Goal: Task Accomplishment & Management: Manage account settings

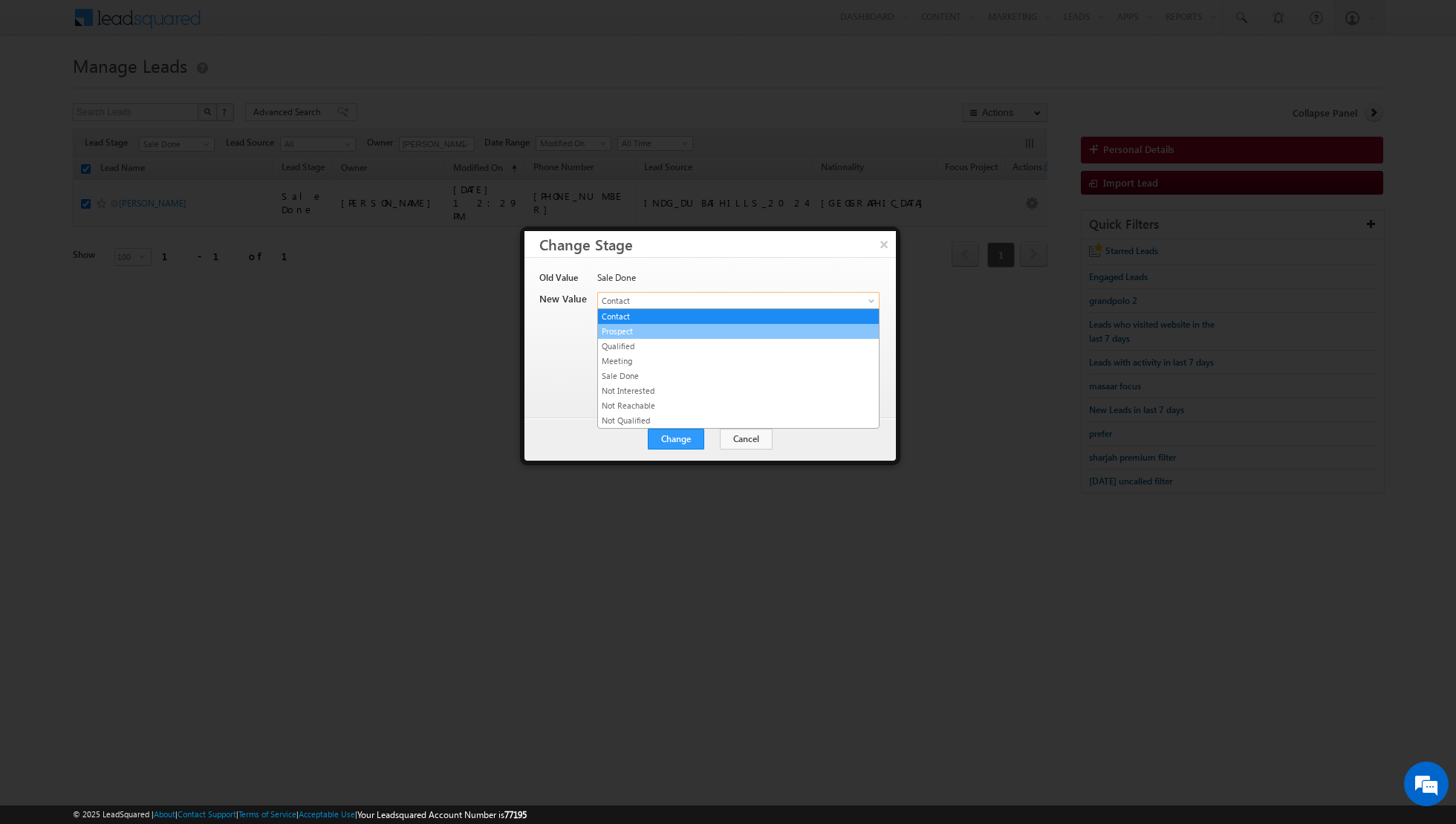
click at [704, 330] on link "Prospect" at bounding box center [738, 331] width 281 height 14
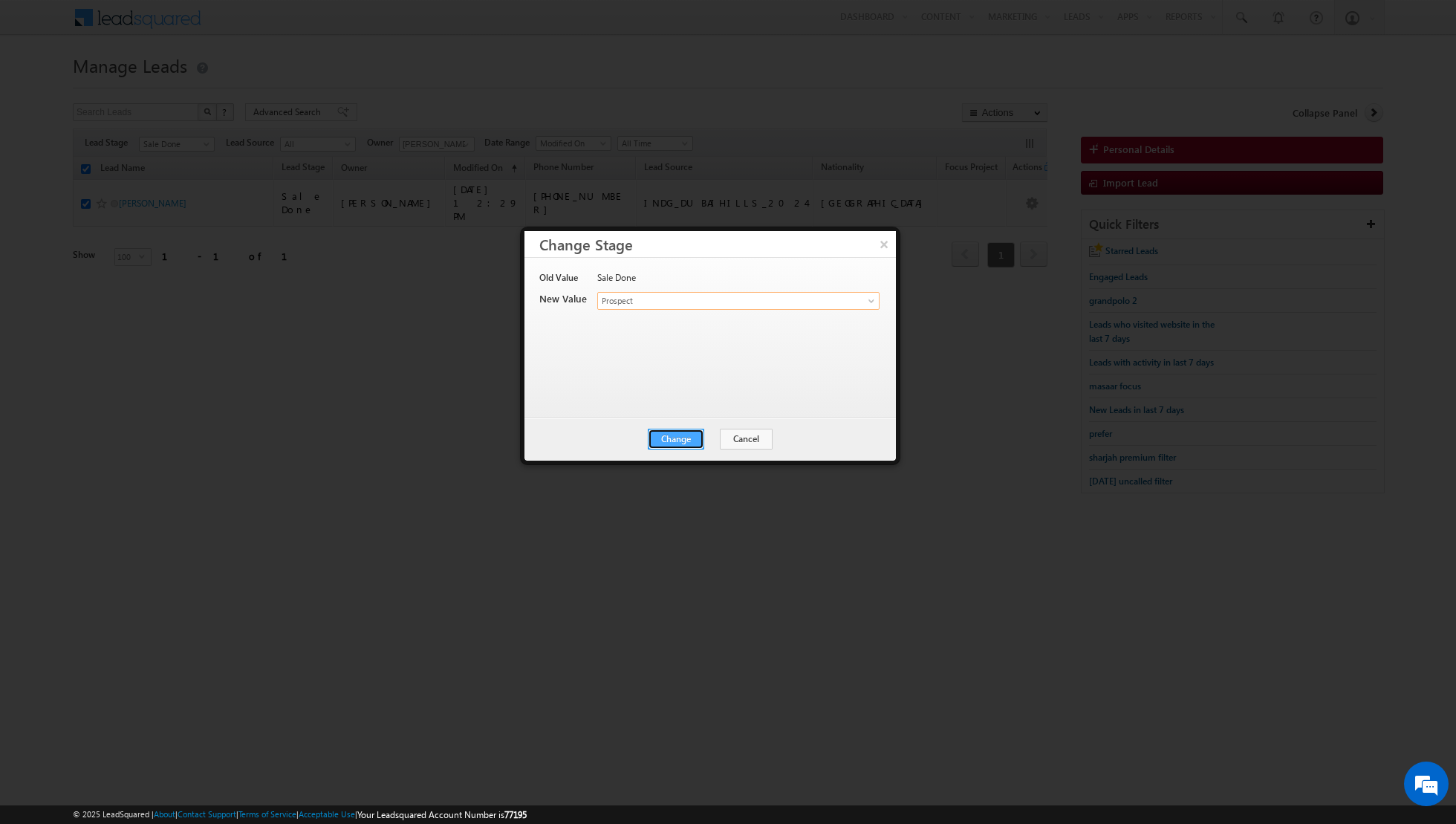
click at [685, 437] on button "Change" at bounding box center [675, 439] width 56 height 21
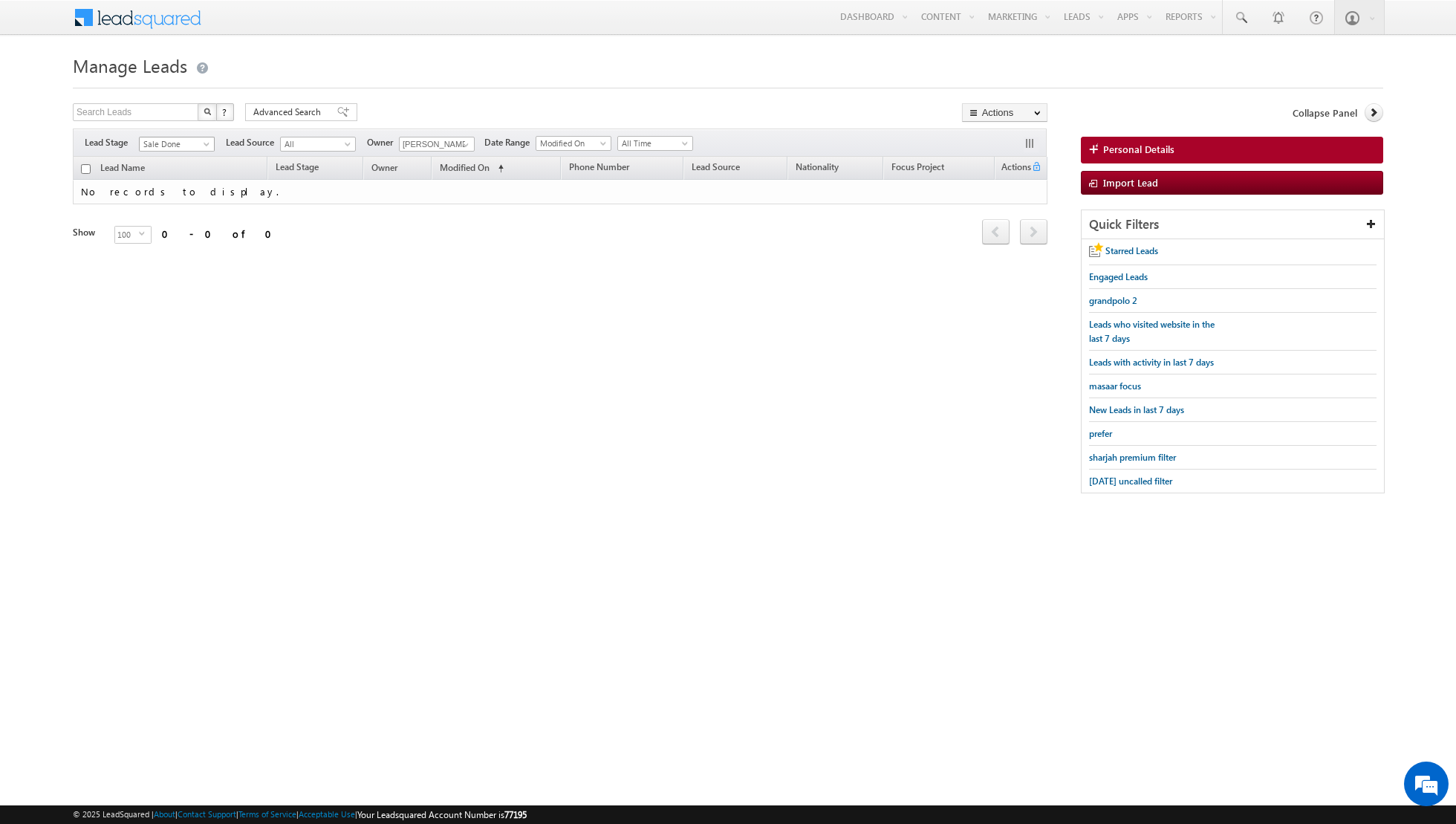
click at [208, 138] on span "Sale Done" at bounding box center [175, 144] width 71 height 14
click at [182, 188] on link "Prospect" at bounding box center [177, 188] width 75 height 14
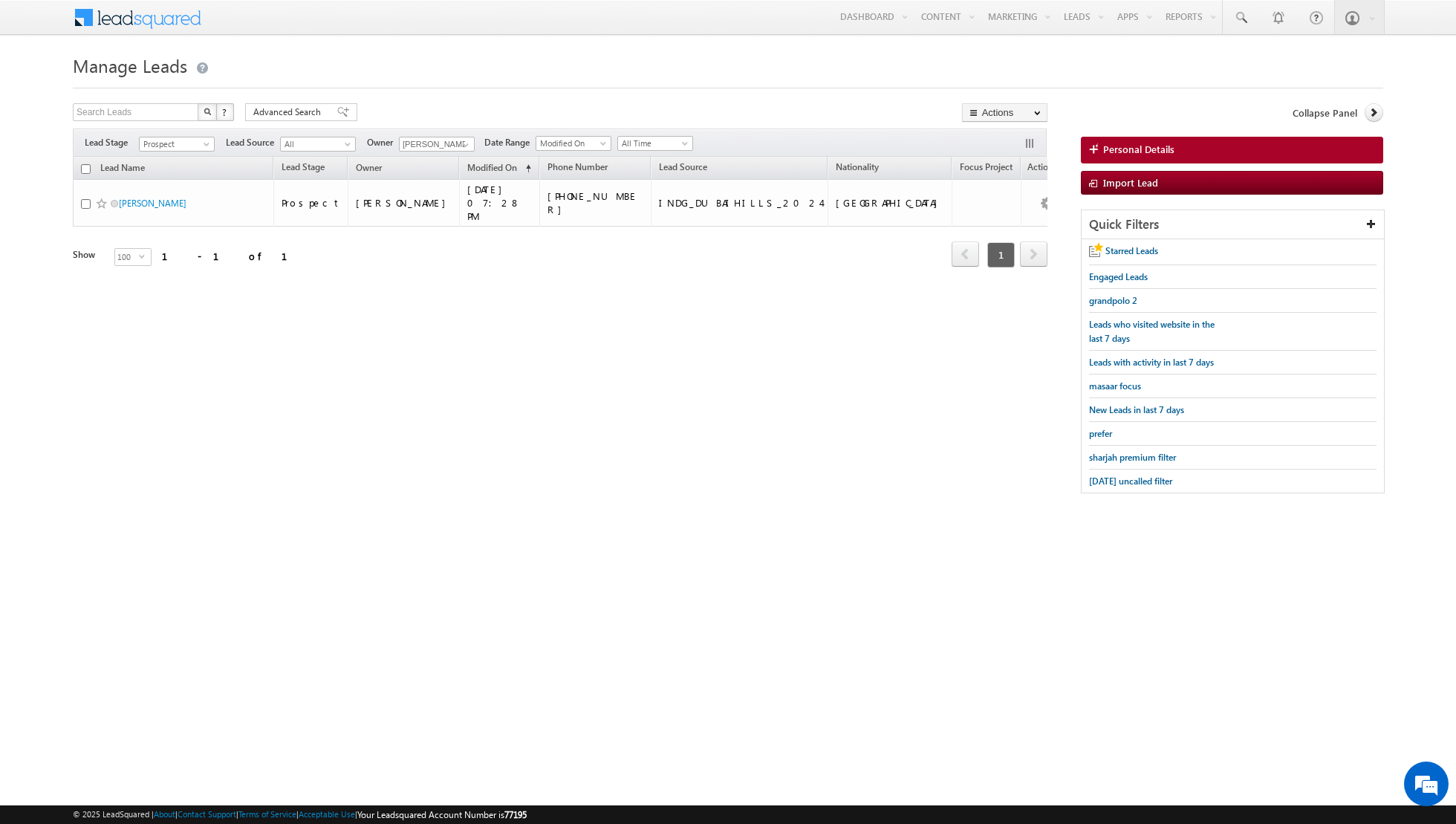
click at [86, 168] on input "checkbox" at bounding box center [86, 170] width 10 height 10
click at [1007, 243] on link "Change Owner" at bounding box center [1005, 240] width 84 height 18
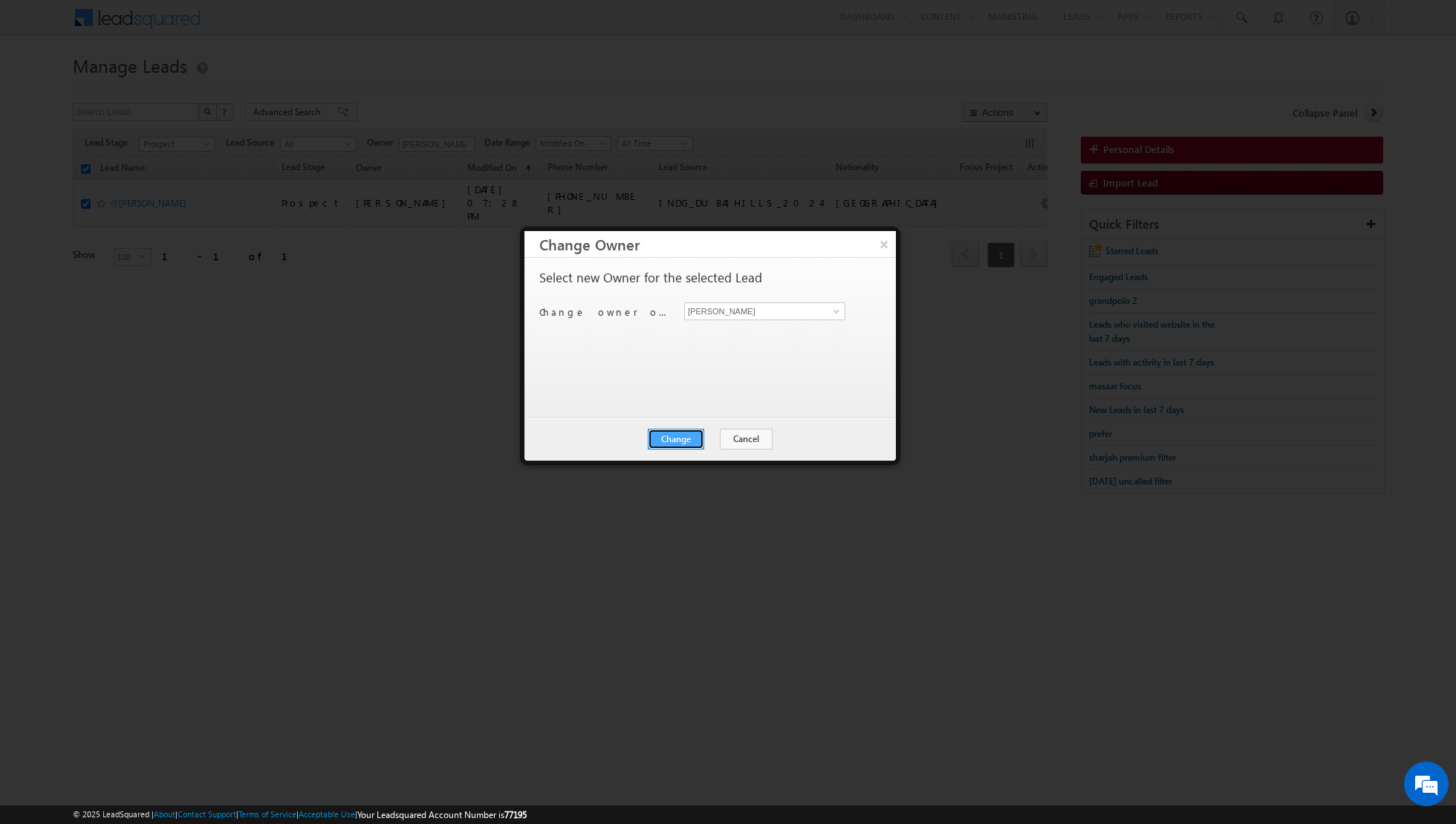
click at [667, 433] on button "Change" at bounding box center [675, 439] width 56 height 21
click at [707, 434] on button "Close" at bounding box center [713, 439] width 47 height 21
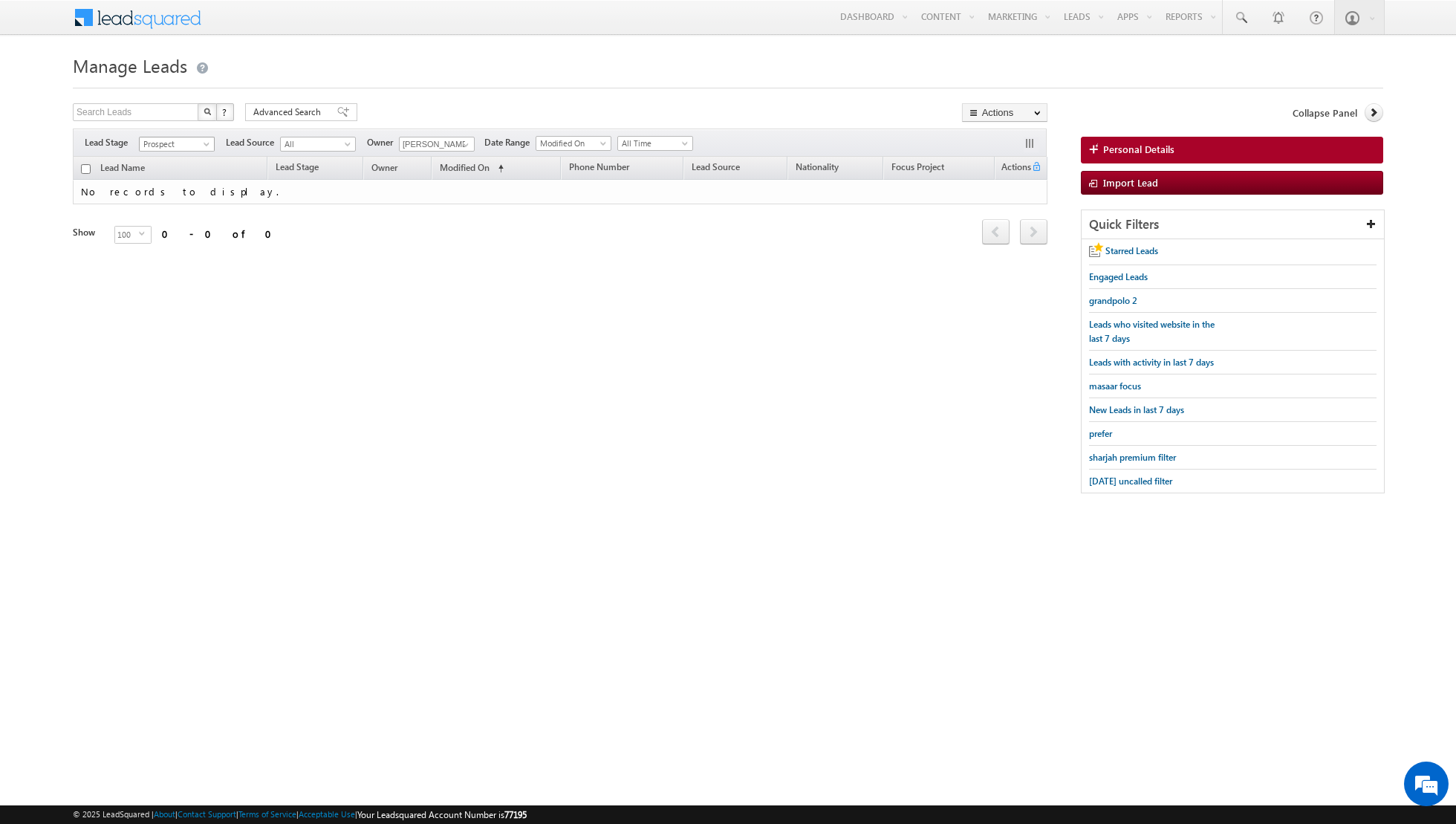
click at [205, 141] on span at bounding box center [208, 147] width 12 height 12
click at [173, 218] on link "Meeting" at bounding box center [177, 218] width 75 height 14
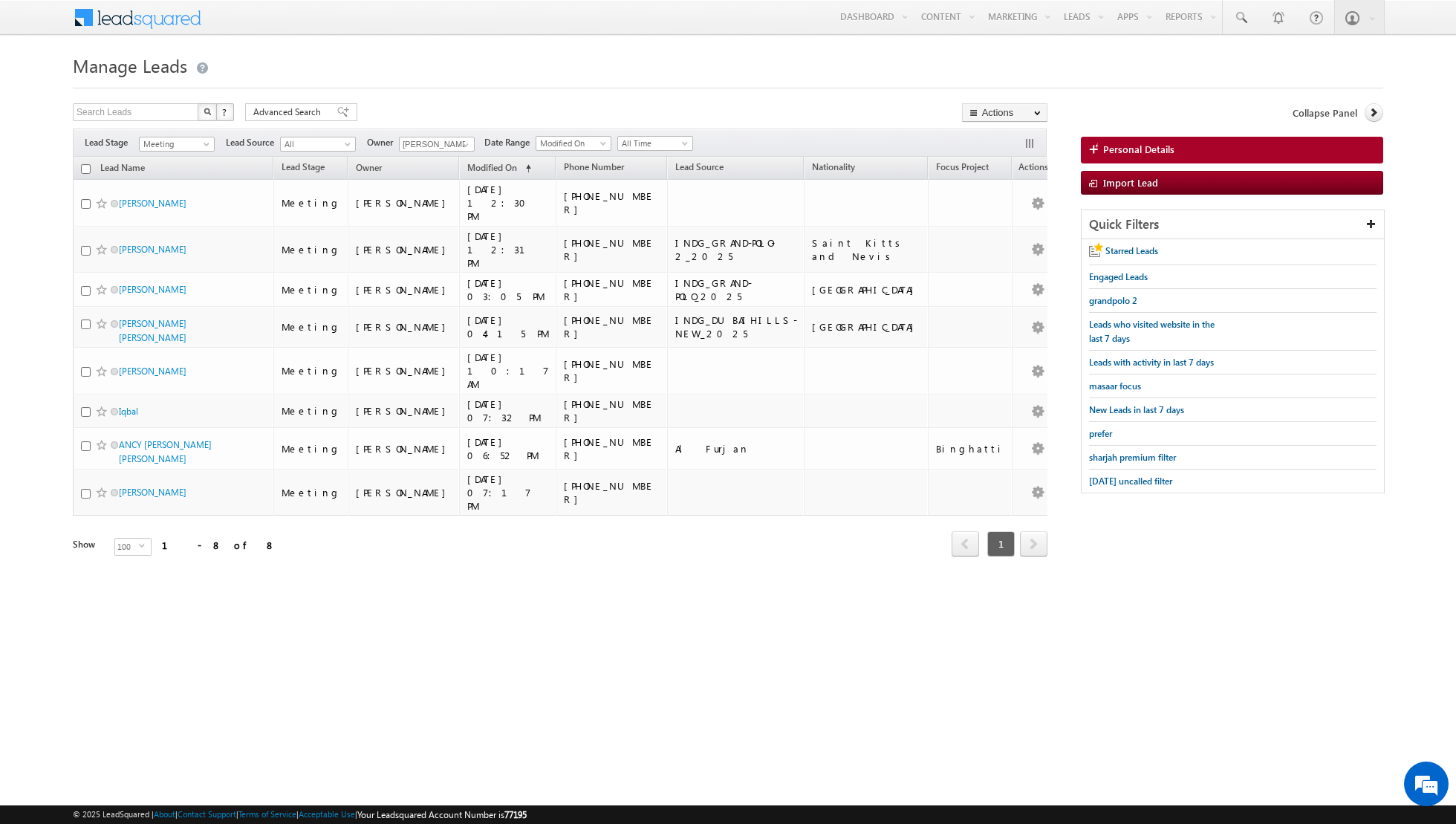
click at [86, 165] on input "checkbox" at bounding box center [86, 170] width 10 height 10
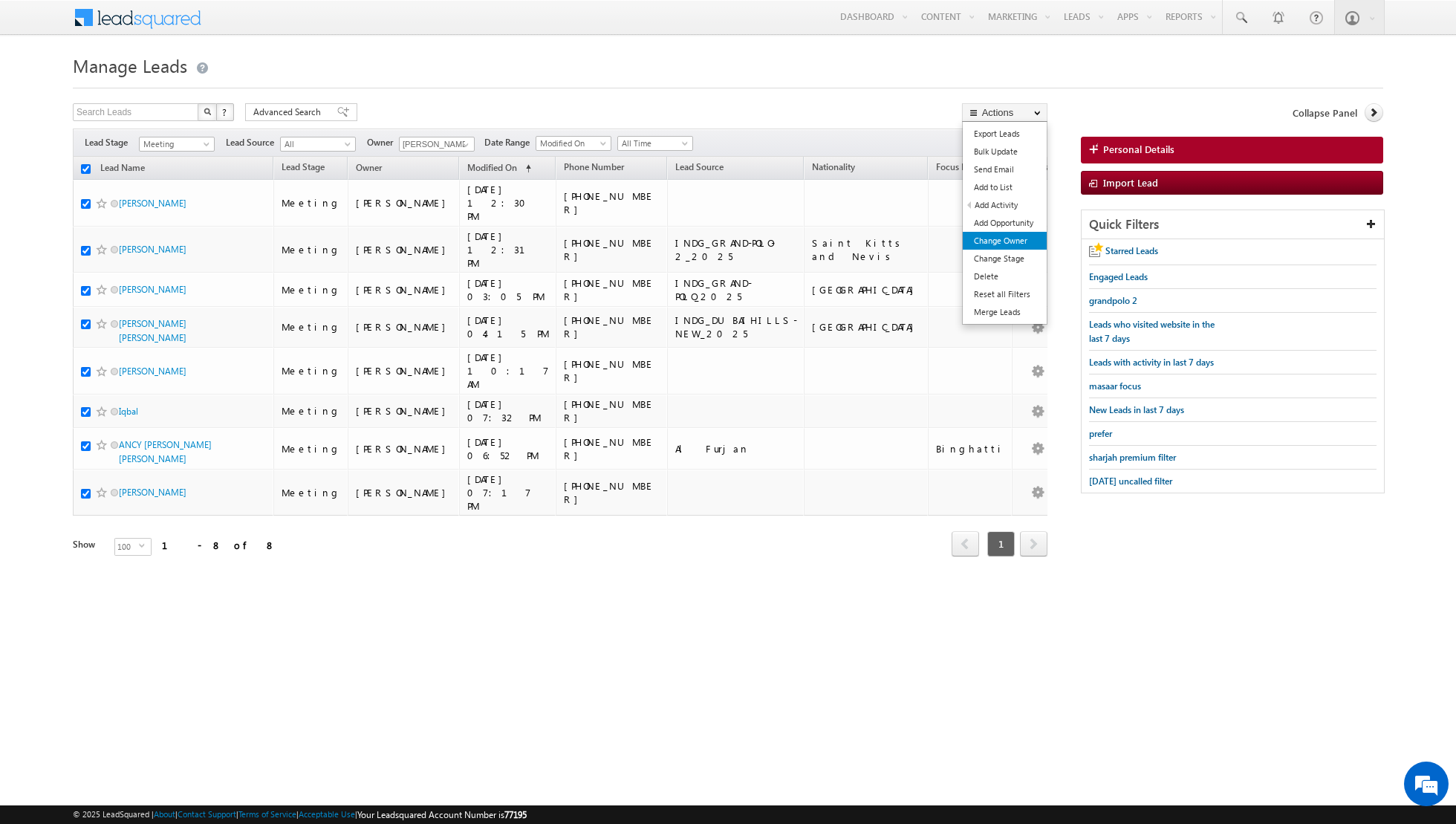
click at [987, 242] on link "Change Owner" at bounding box center [1005, 240] width 84 height 18
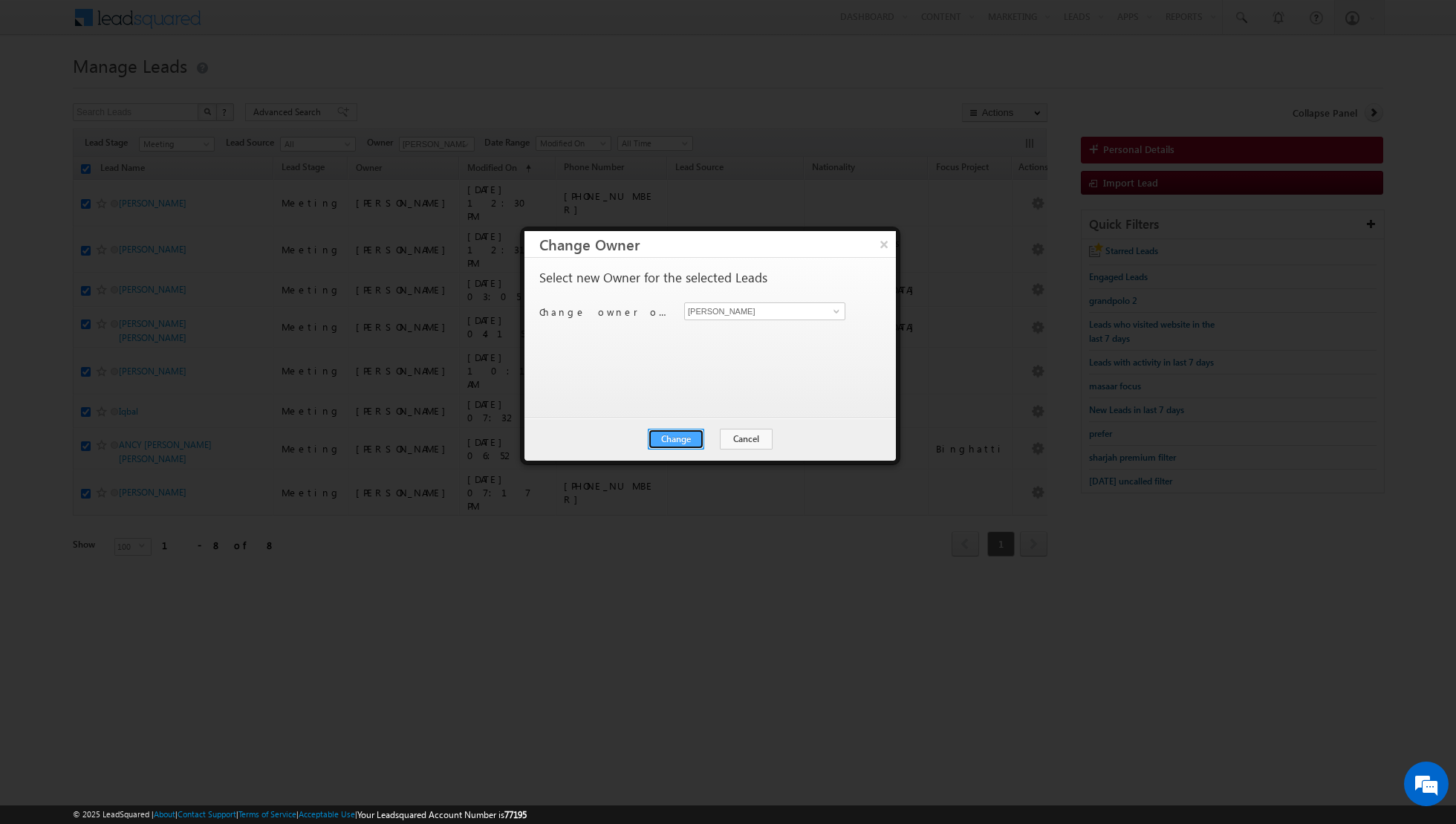
click at [675, 444] on button "Change" at bounding box center [675, 439] width 56 height 21
click at [705, 439] on button "Close" at bounding box center [713, 439] width 47 height 21
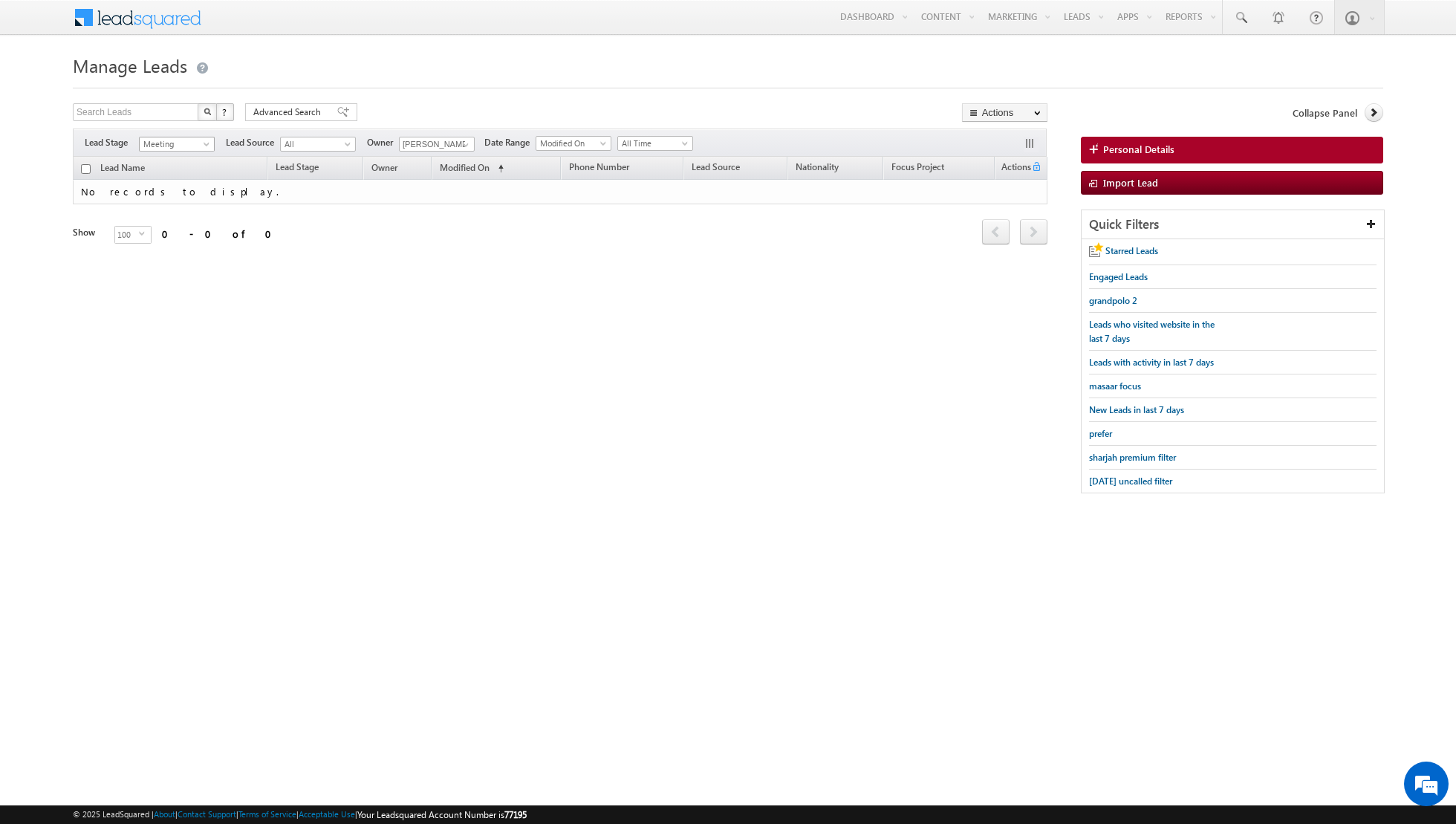
click at [206, 137] on span "Meeting" at bounding box center [175, 144] width 71 height 14
click at [465, 140] on span at bounding box center [465, 145] width 12 height 12
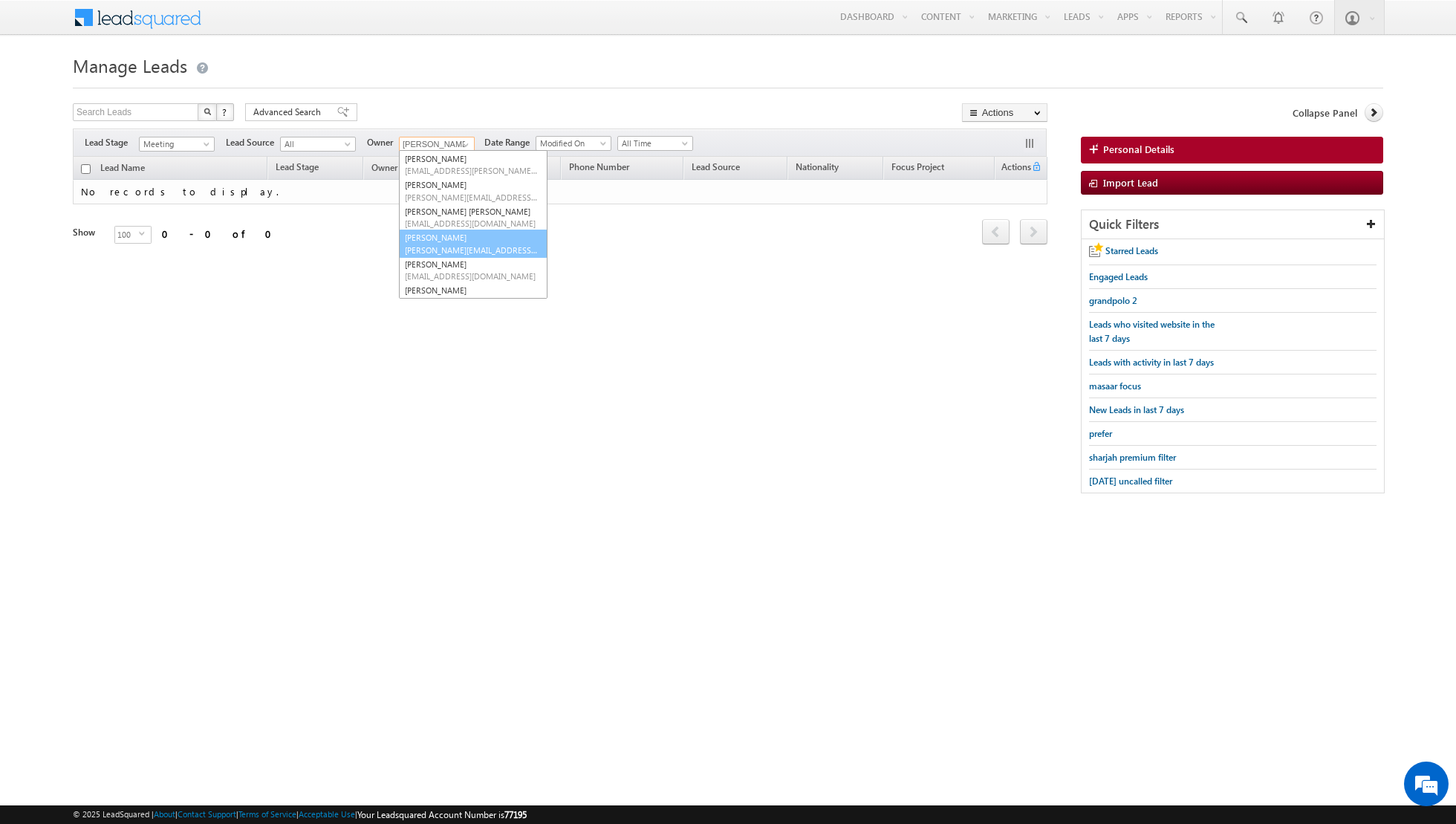
scroll to position [120, 0]
click at [464, 237] on span "[PERSON_NAME][EMAIL_ADDRESS][PERSON_NAME][DOMAIN_NAME]" at bounding box center [472, 239] width 134 height 11
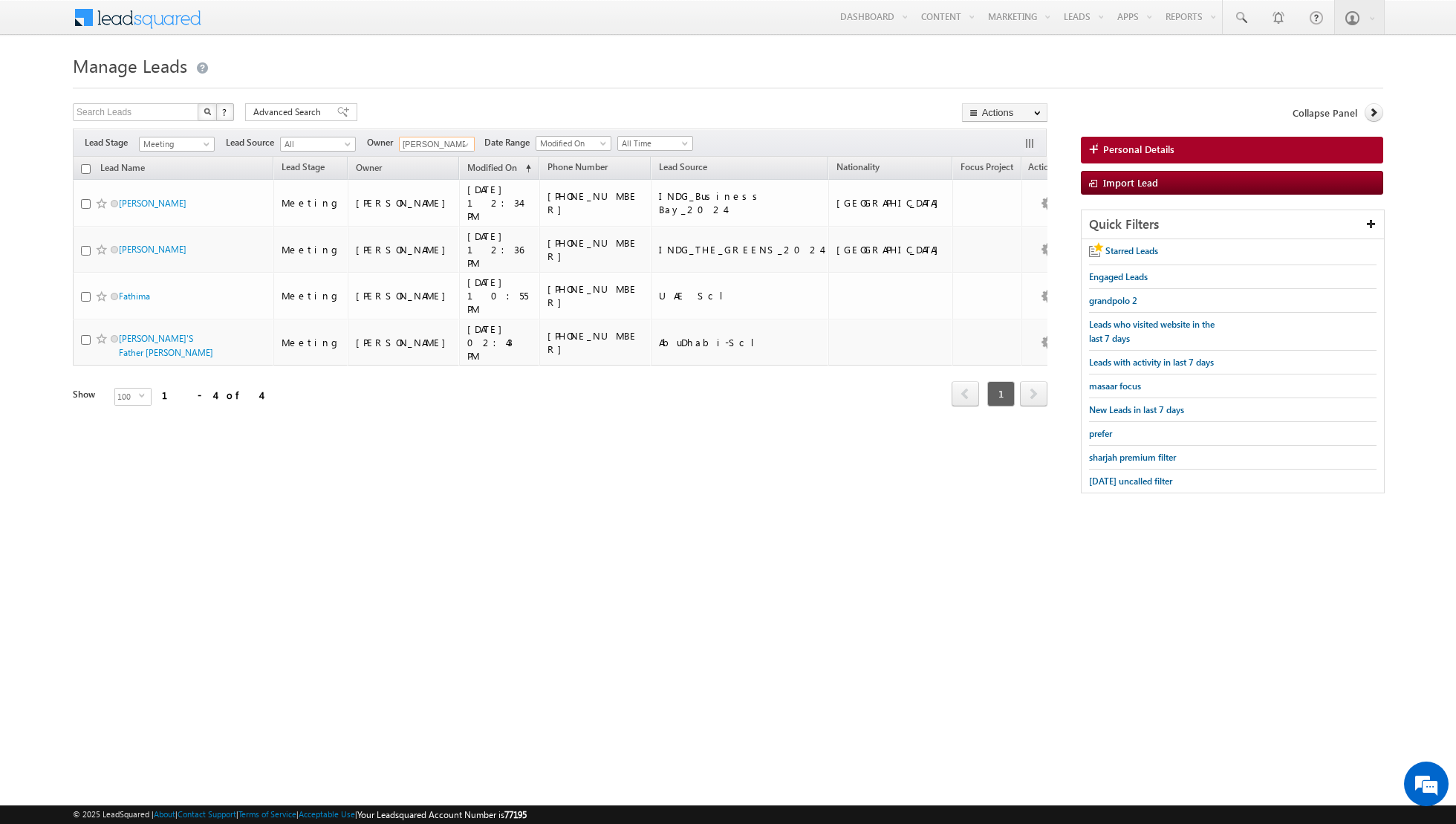
click at [87, 165] on input "checkbox" at bounding box center [86, 170] width 10 height 10
click at [990, 241] on link "Change Owner" at bounding box center [1005, 240] width 84 height 18
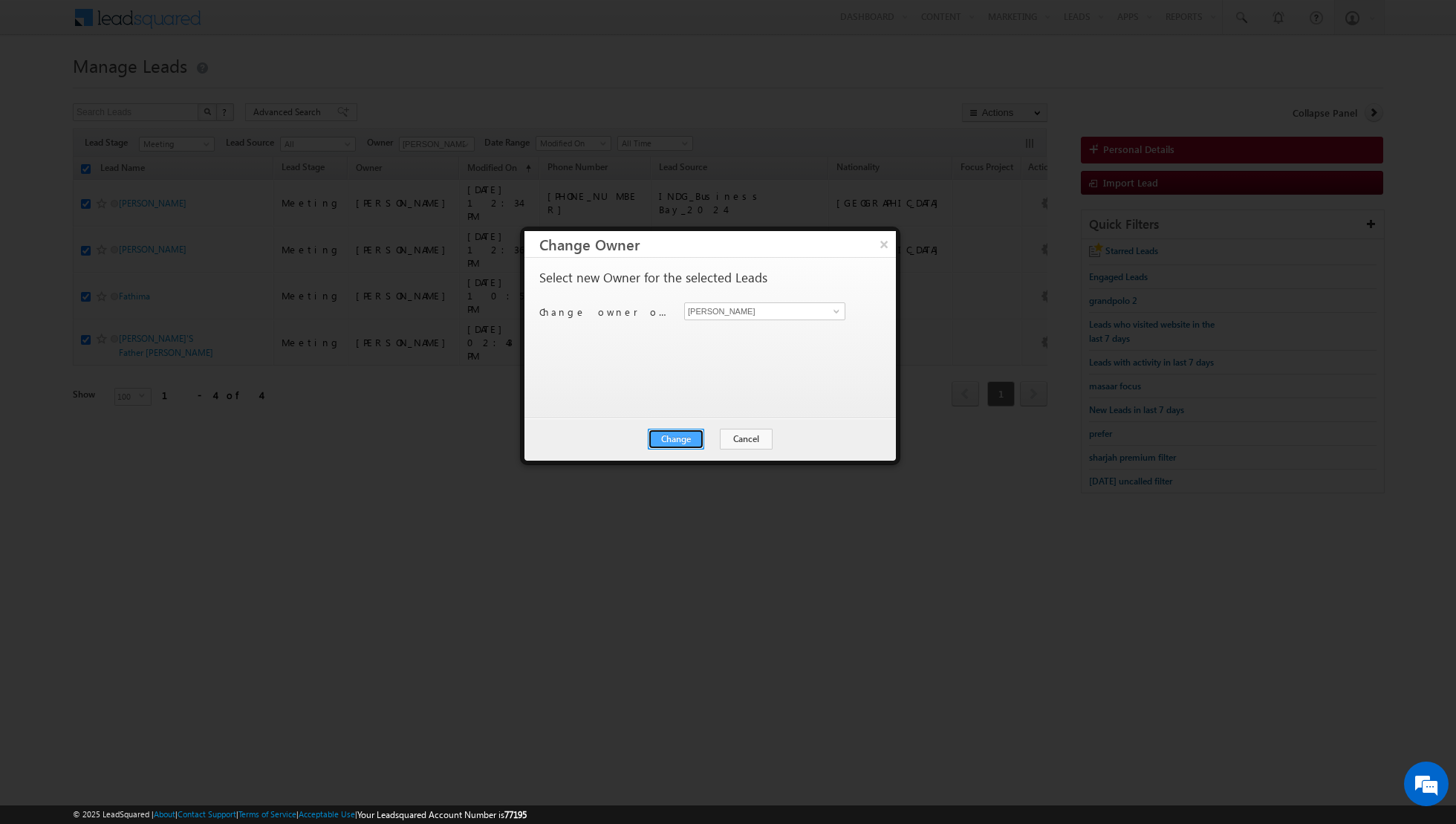
click at [678, 431] on button "Change" at bounding box center [675, 439] width 56 height 21
click at [710, 431] on button "Close" at bounding box center [713, 439] width 47 height 21
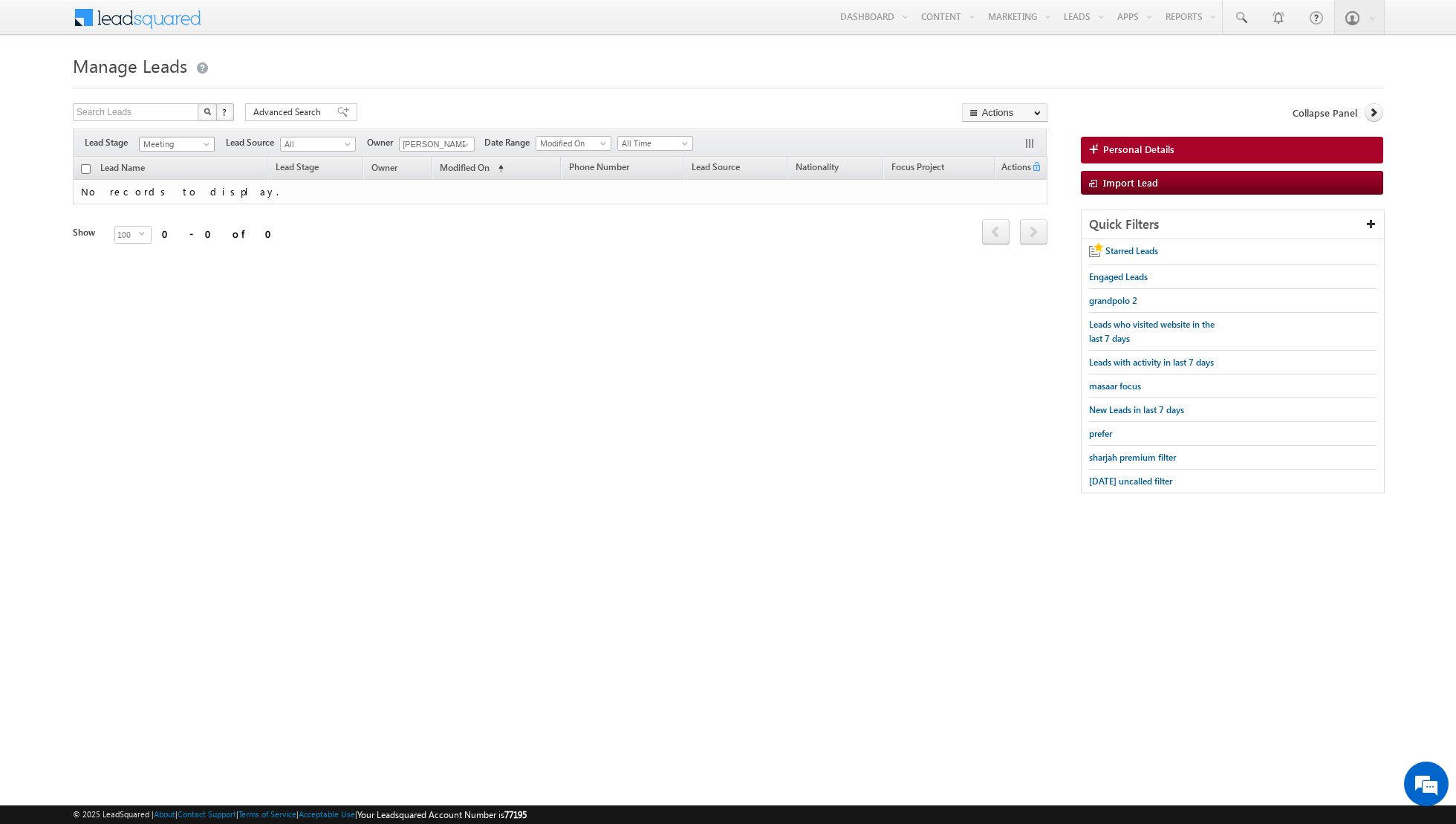
click at [195, 147] on span "Meeting" at bounding box center [175, 144] width 71 height 14
click at [176, 231] on link "Sale Done" at bounding box center [177, 233] width 75 height 14
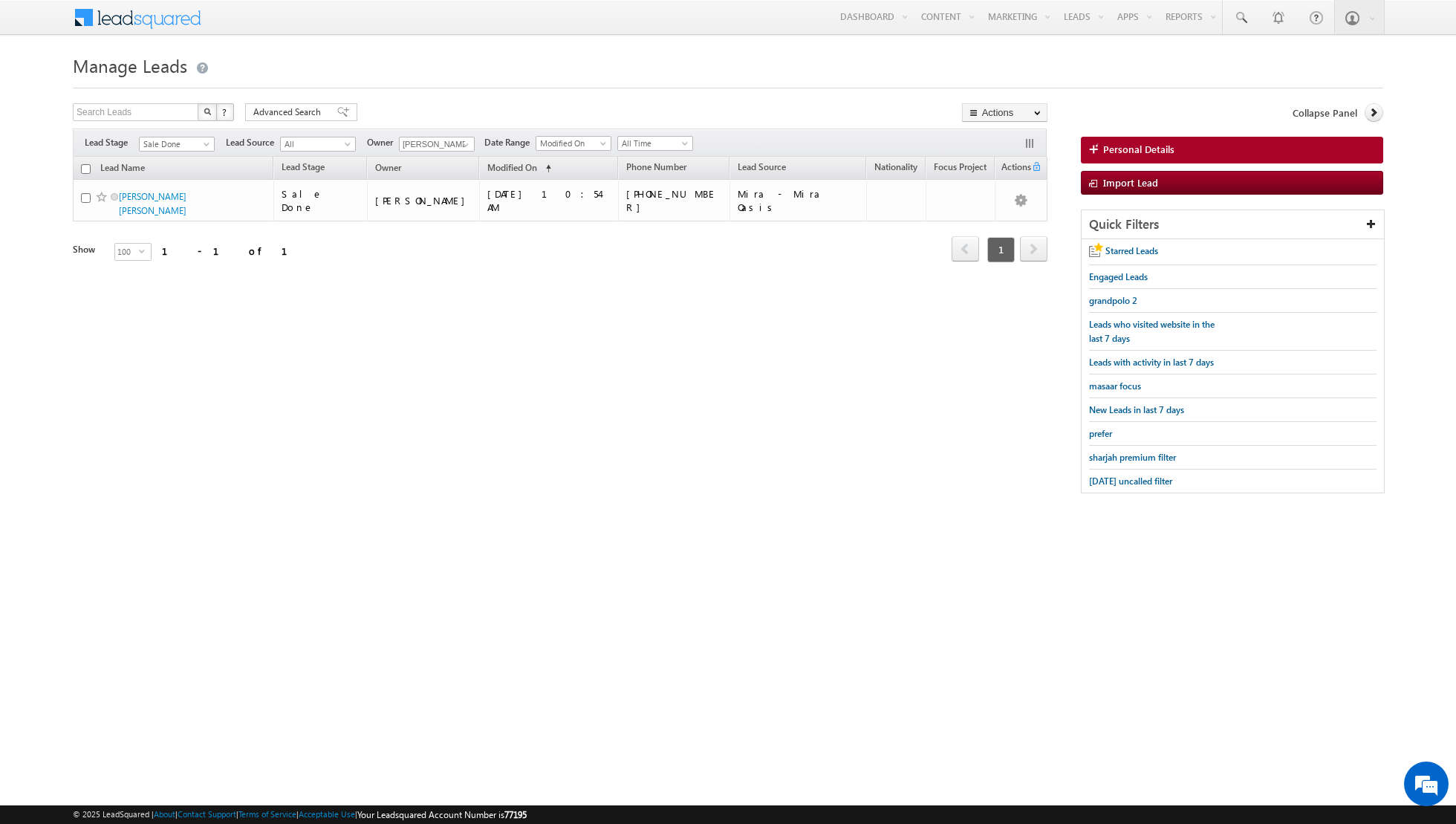
click at [86, 171] on input "checkbox" at bounding box center [86, 170] width 10 height 10
click at [997, 238] on link "Change Owner" at bounding box center [1005, 240] width 84 height 18
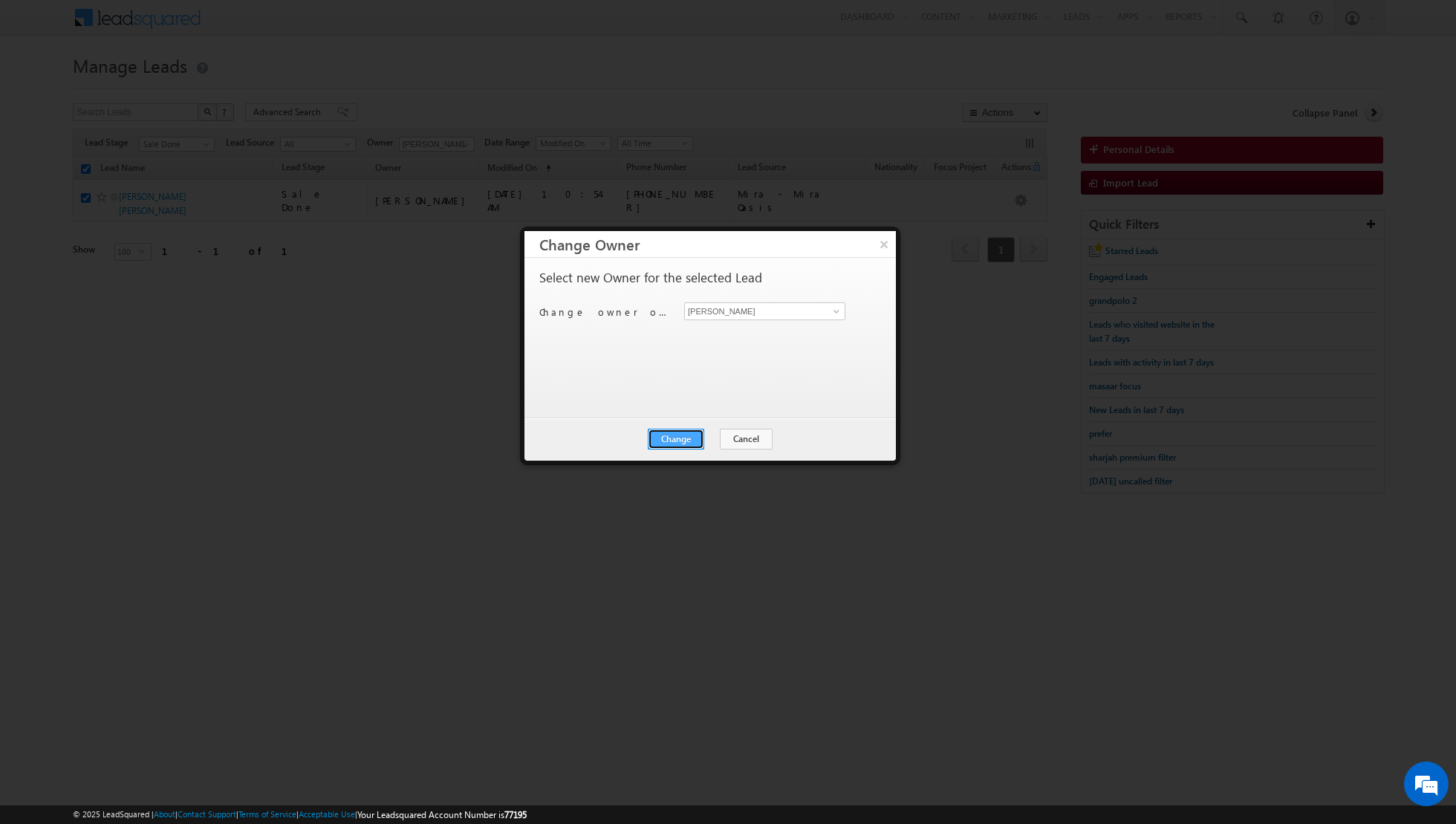
click at [683, 442] on button "Change" at bounding box center [675, 439] width 56 height 21
click at [719, 436] on button "Close" at bounding box center [713, 439] width 47 height 21
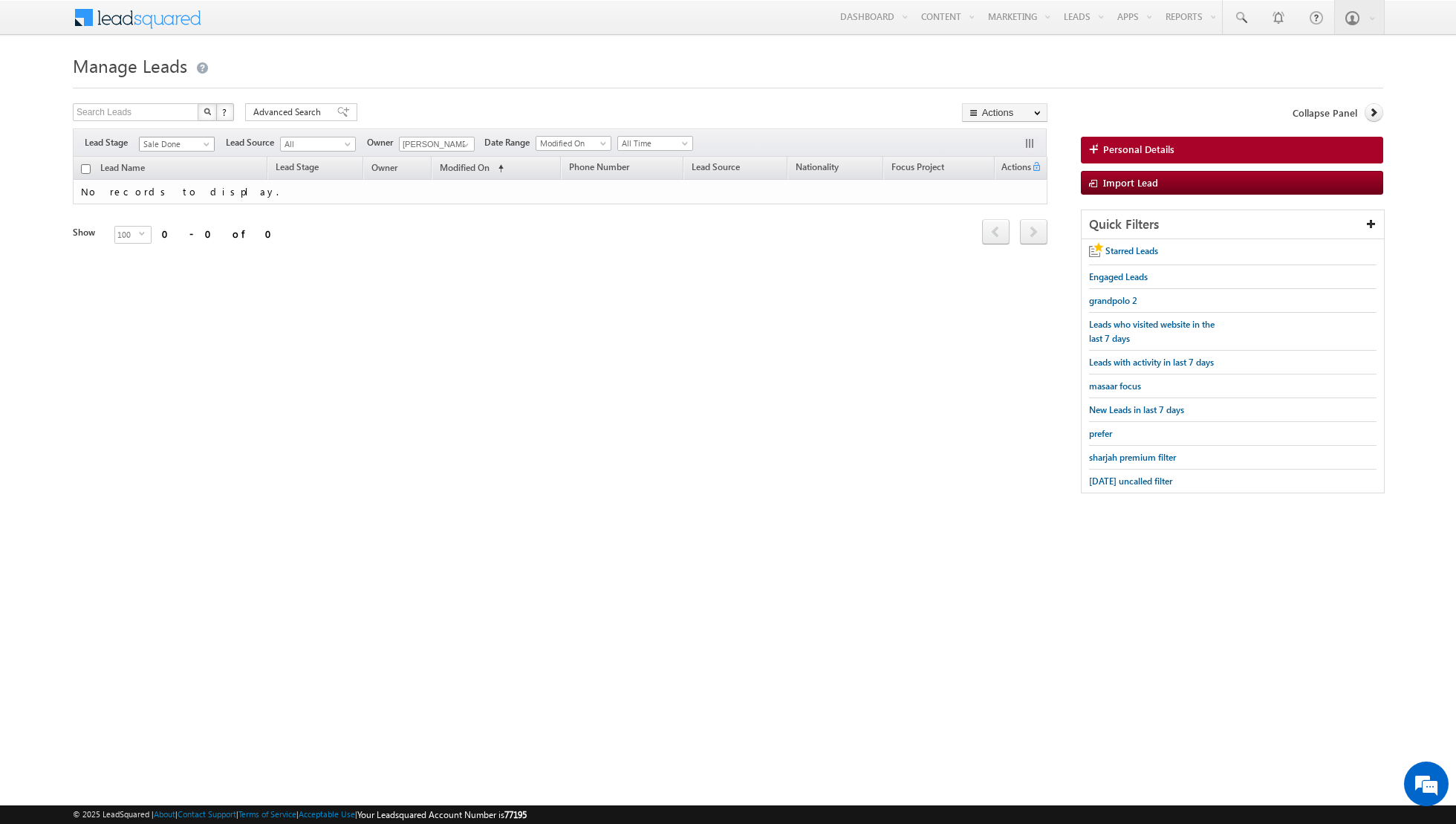
click at [200, 143] on span "Sale Done" at bounding box center [175, 144] width 71 height 14
click at [185, 199] on link "Qualified" at bounding box center [177, 203] width 75 height 14
click at [195, 143] on span "Qualified" at bounding box center [175, 144] width 71 height 14
click at [187, 183] on link "Prospect" at bounding box center [177, 188] width 75 height 14
click at [204, 142] on span at bounding box center [208, 147] width 12 height 12
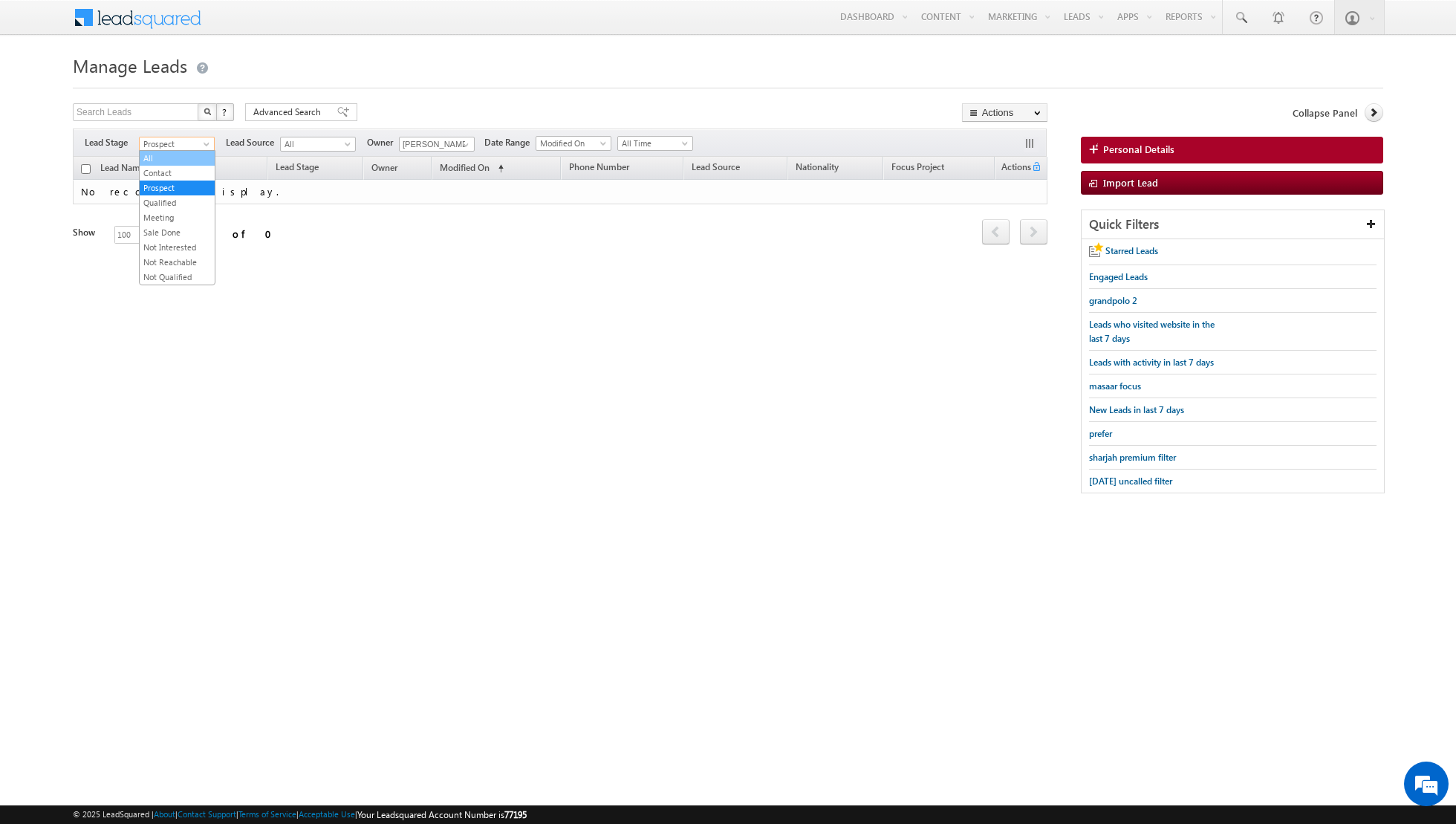
click at [190, 159] on link "All" at bounding box center [177, 159] width 75 height 14
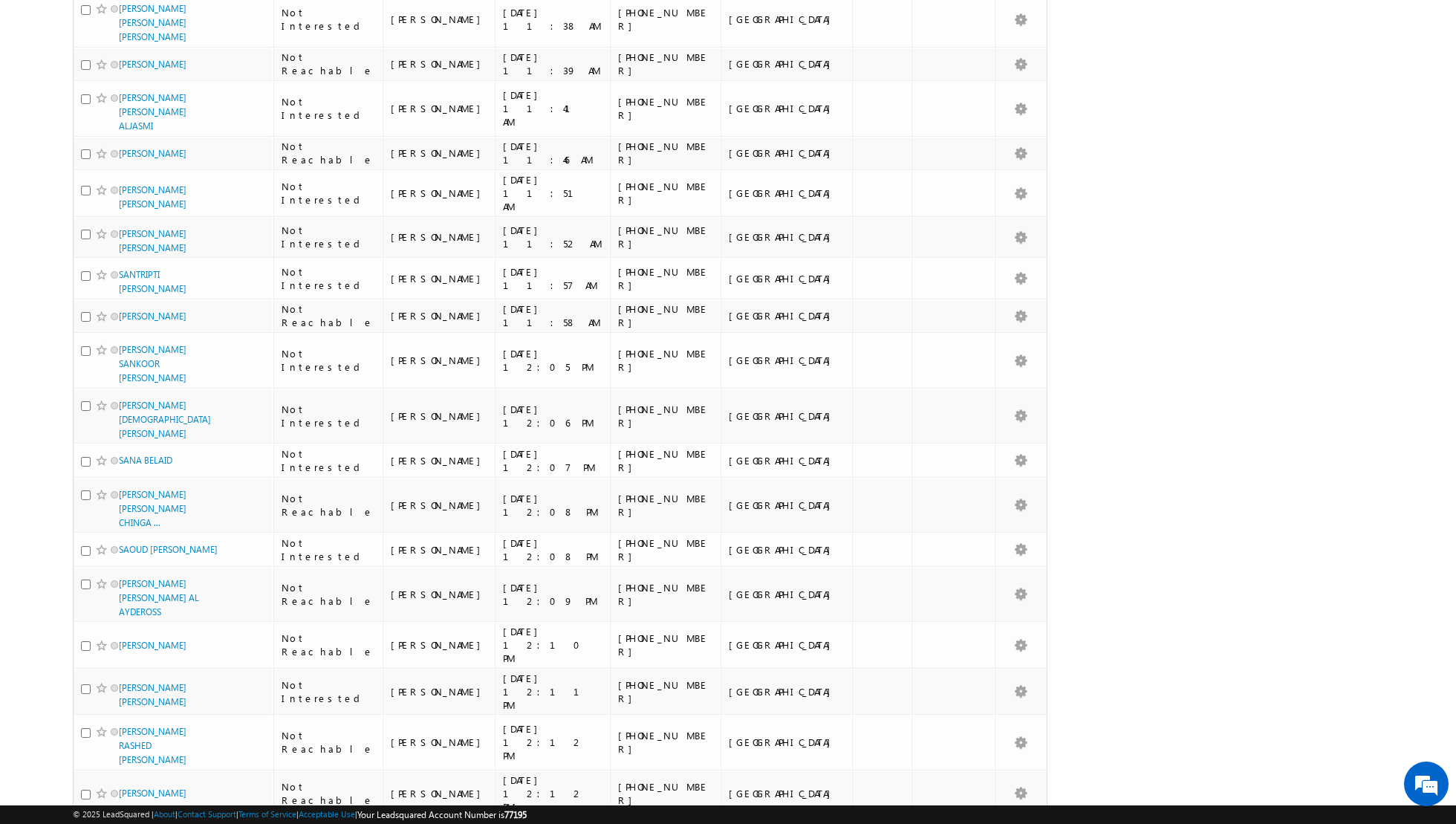
scroll to position [3296, 0]
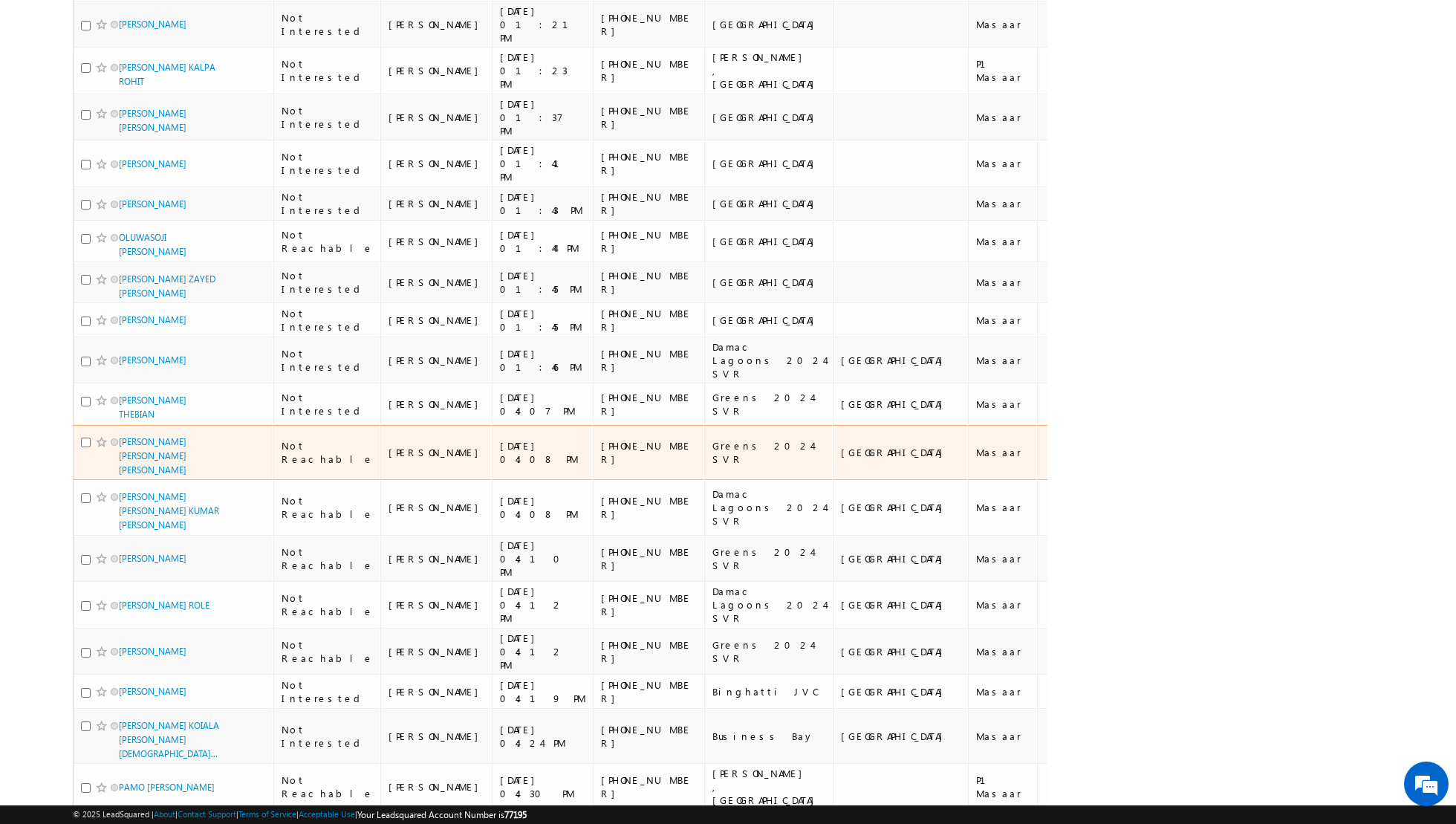
scroll to position [0, 0]
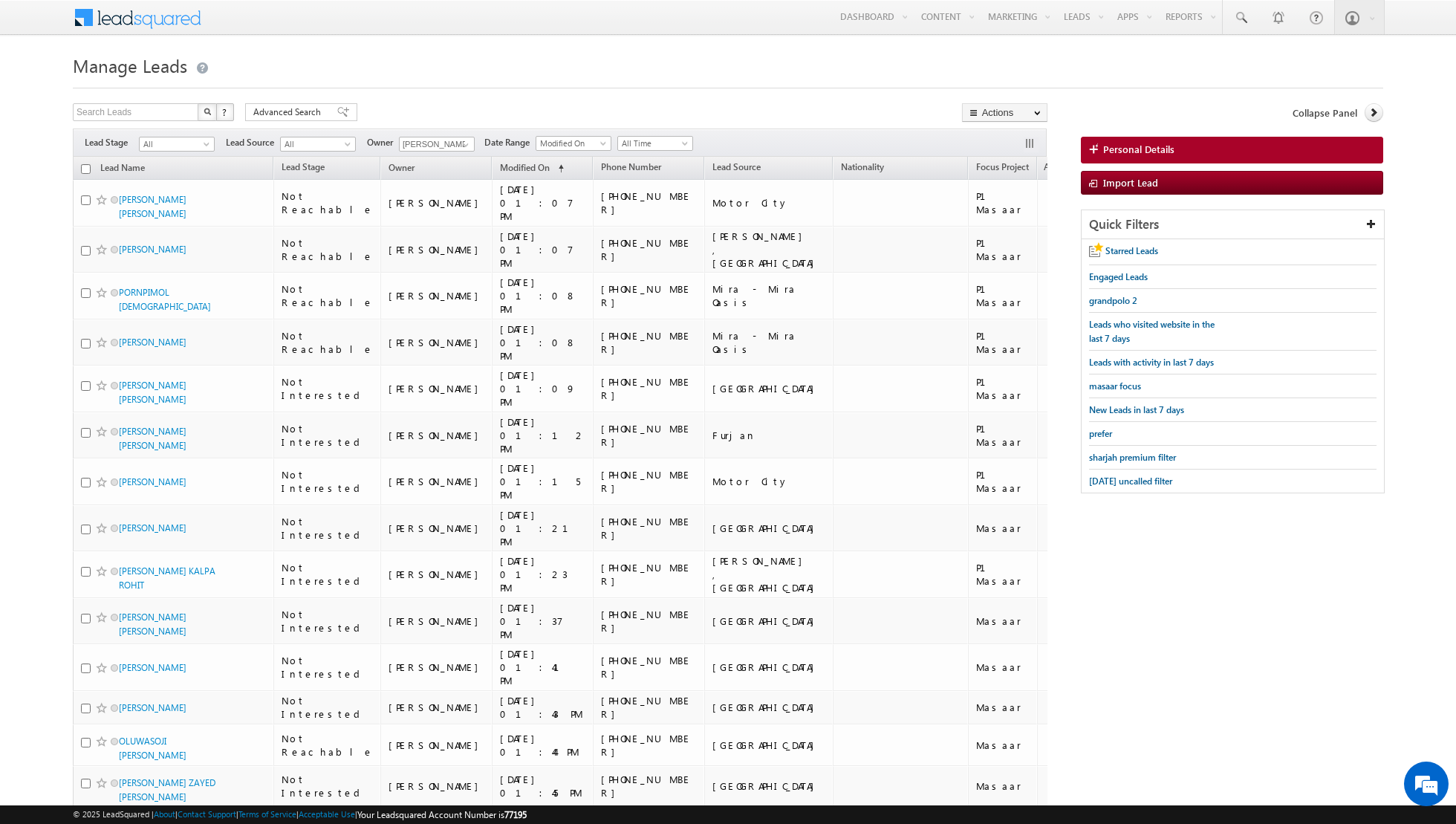
click at [84, 168] on input "checkbox" at bounding box center [86, 170] width 10 height 10
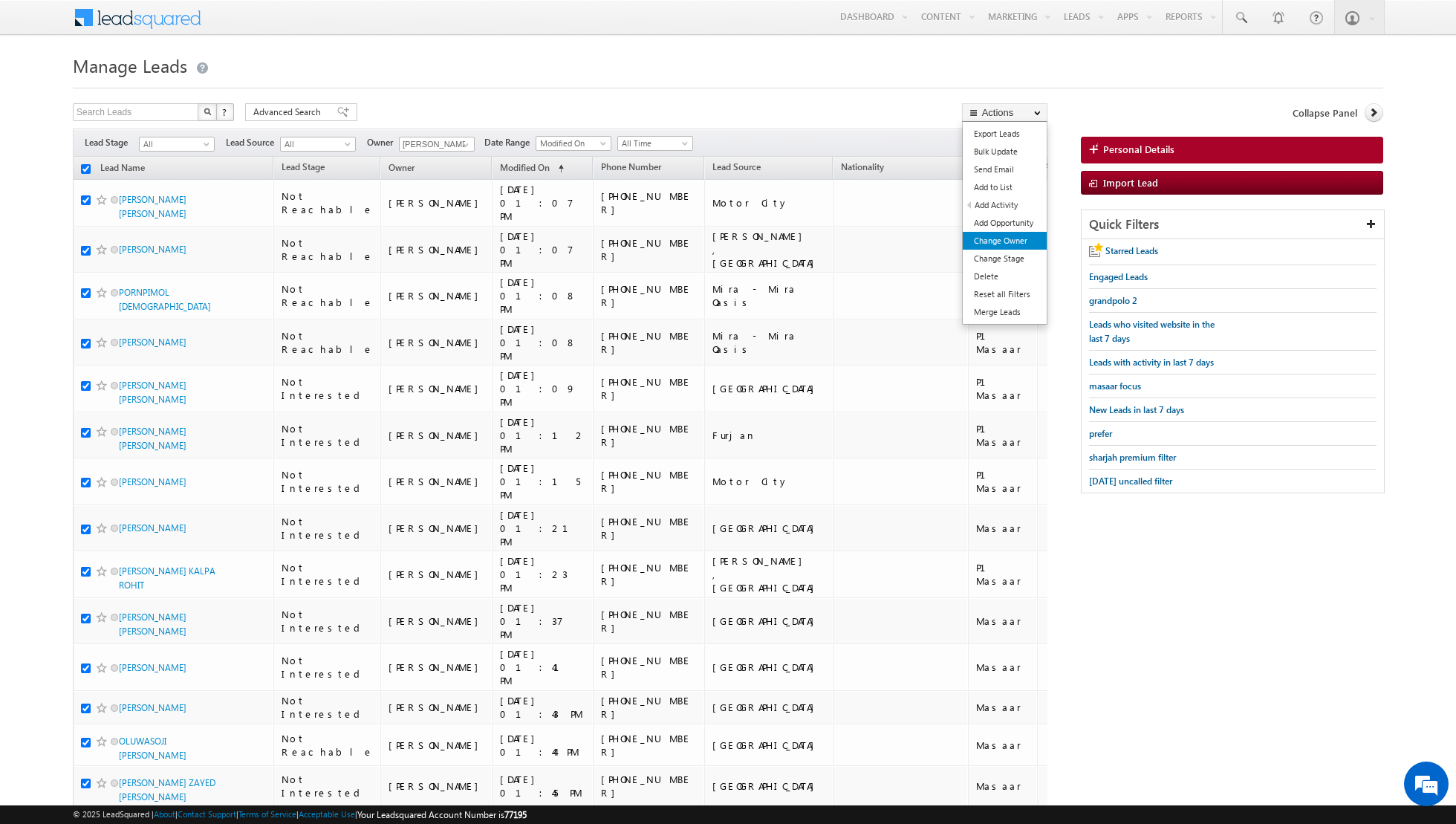
click at [1002, 247] on link "Change Owner" at bounding box center [1005, 240] width 84 height 18
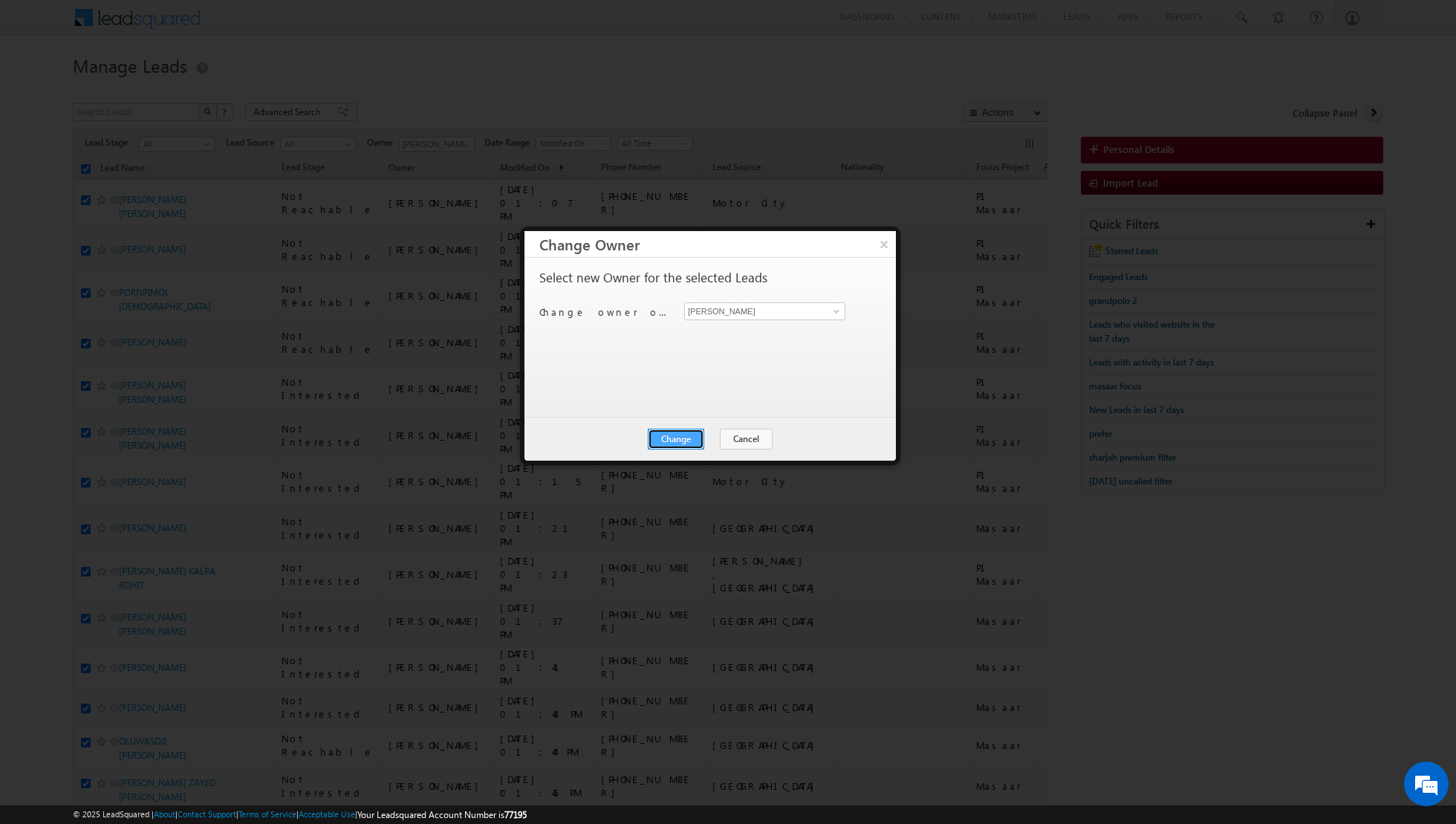
click at [670, 441] on button "Change" at bounding box center [675, 439] width 56 height 21
click at [722, 441] on button "Close" at bounding box center [713, 439] width 47 height 21
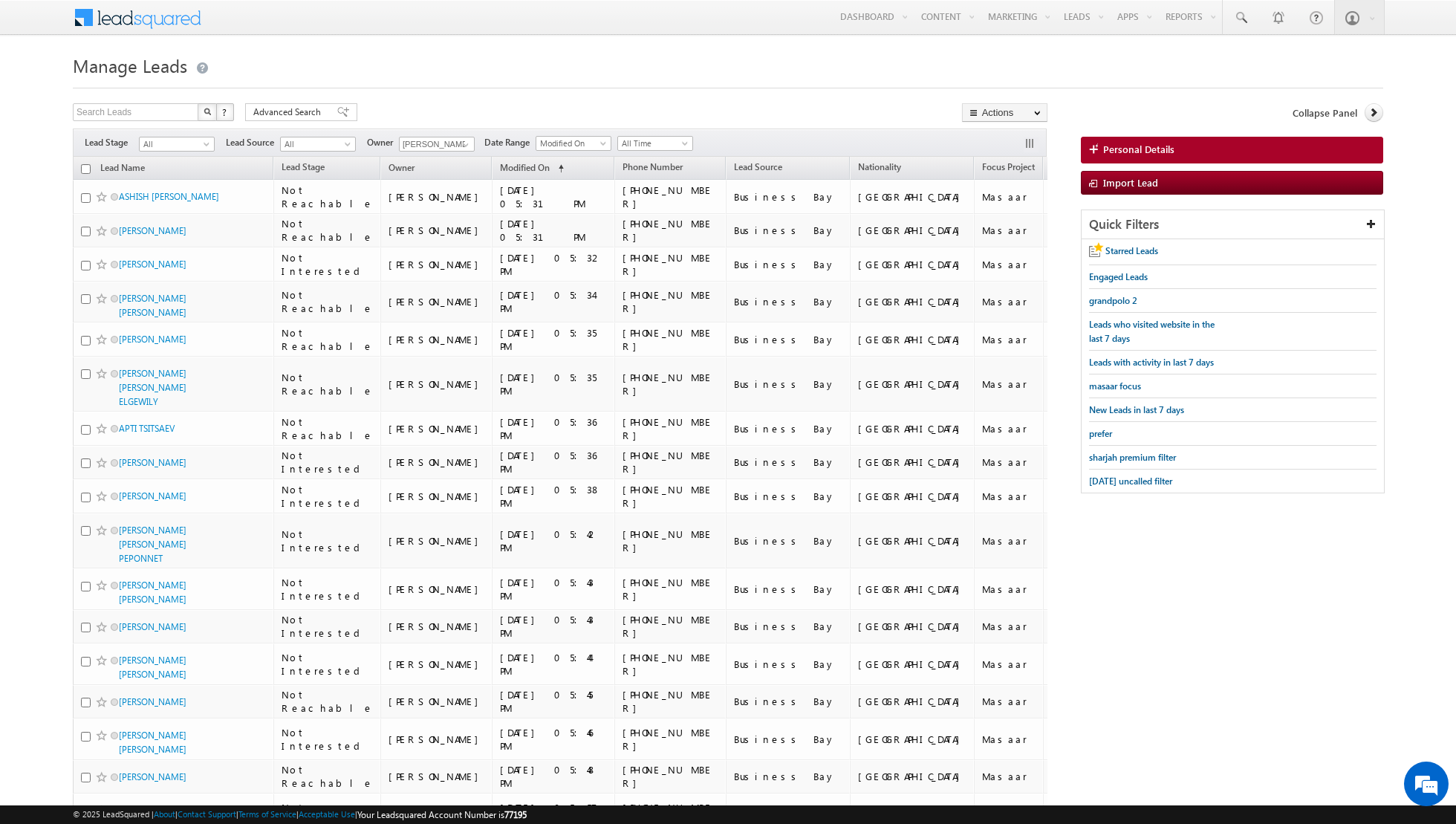
click at [83, 166] on input "checkbox" at bounding box center [86, 170] width 10 height 10
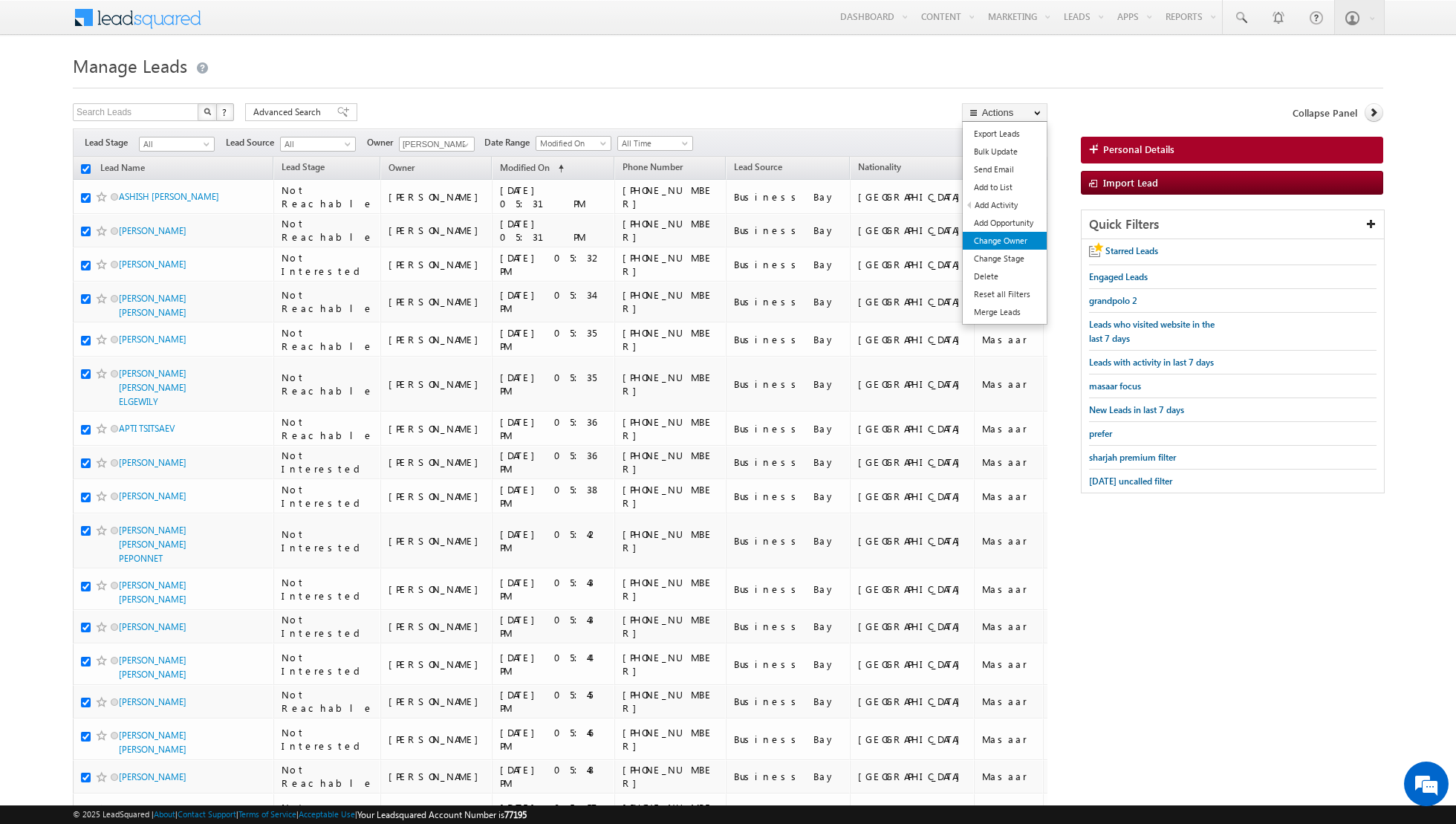
click at [1008, 242] on link "Change Owner" at bounding box center [1005, 240] width 84 height 18
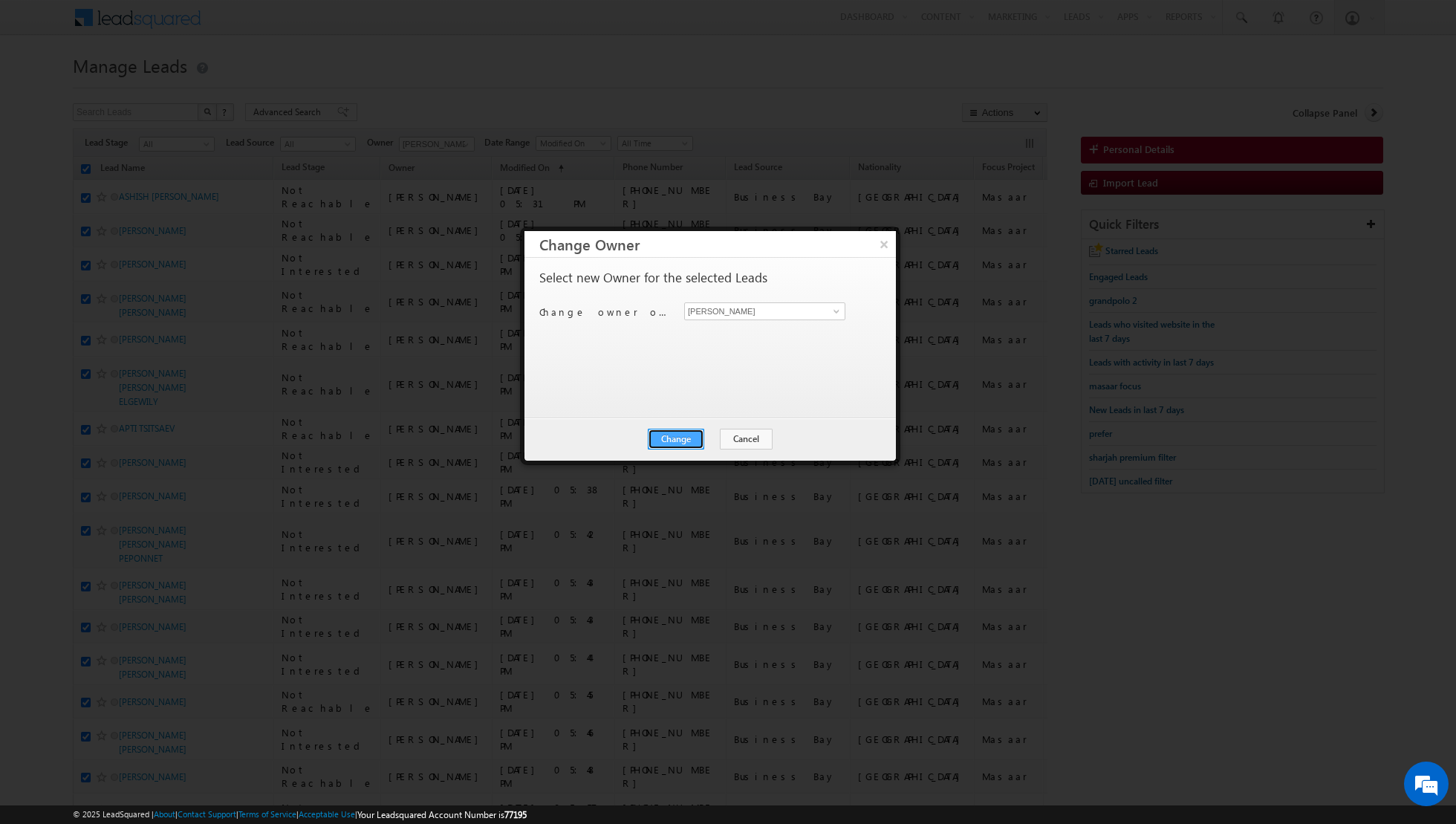
click at [679, 439] on button "Change" at bounding box center [675, 439] width 56 height 21
click at [713, 439] on button "Close" at bounding box center [713, 439] width 47 height 21
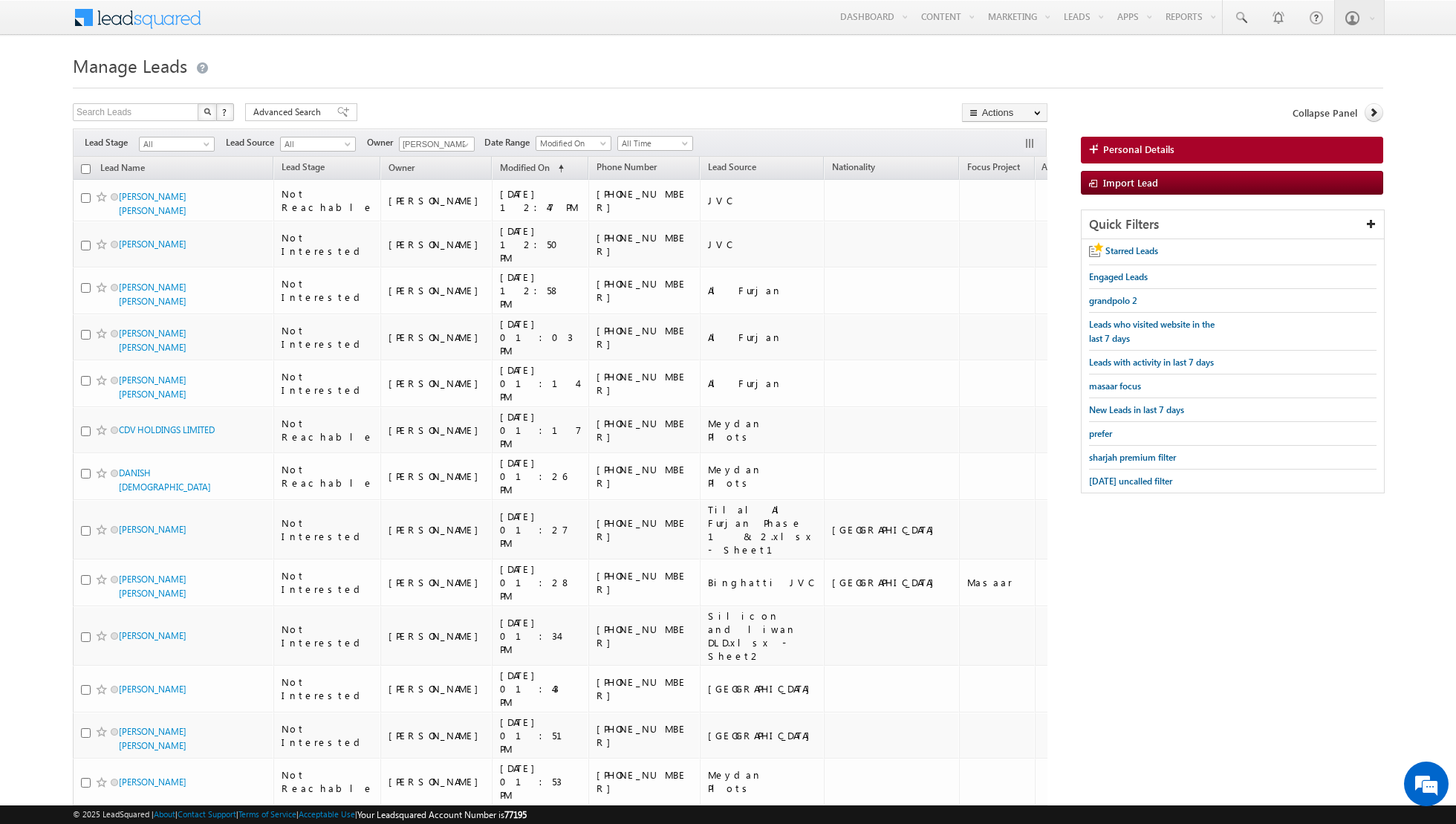
click at [84, 169] on input "checkbox" at bounding box center [86, 170] width 10 height 10
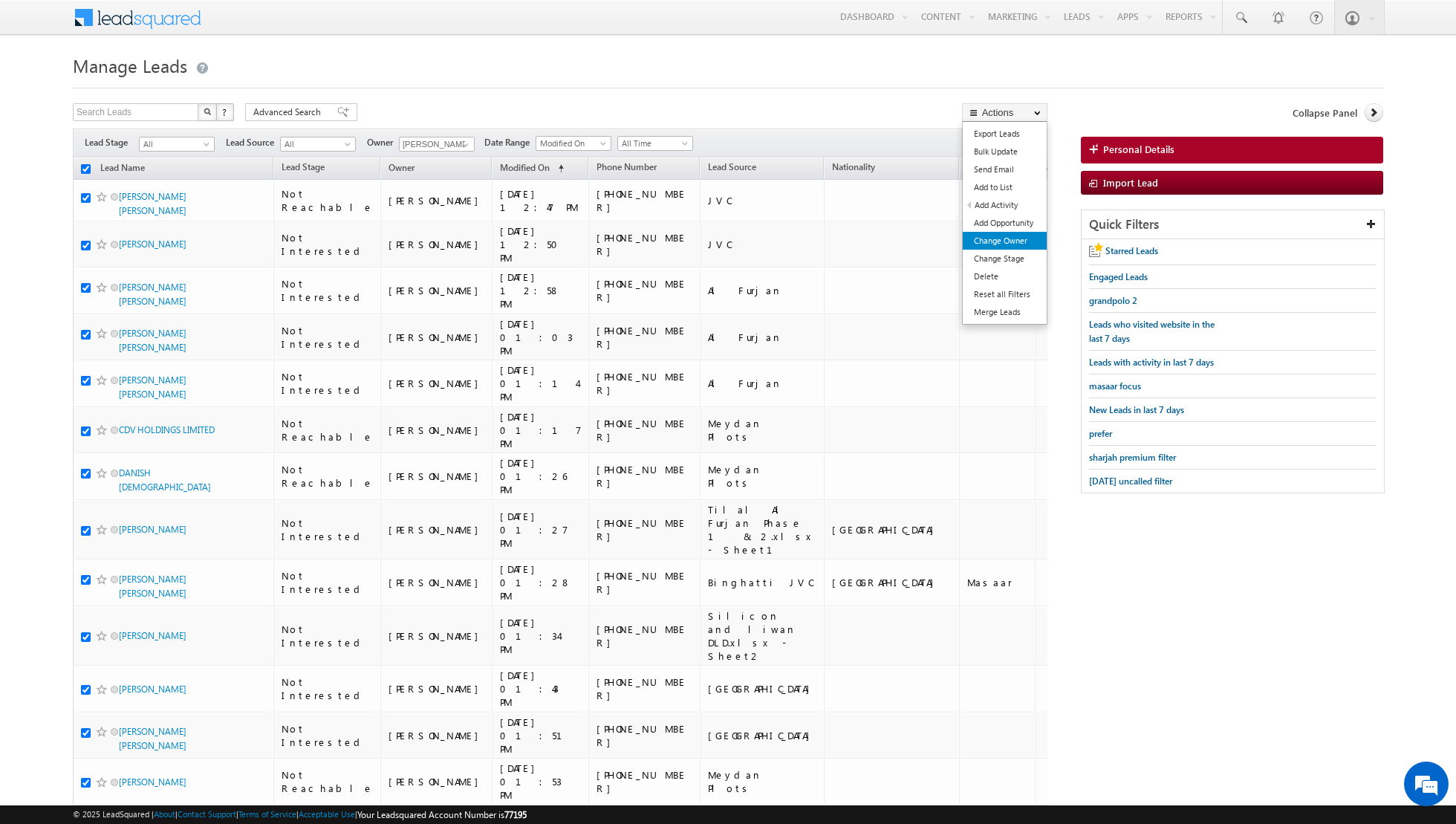
click at [997, 240] on link "Change Owner" at bounding box center [1005, 240] width 84 height 18
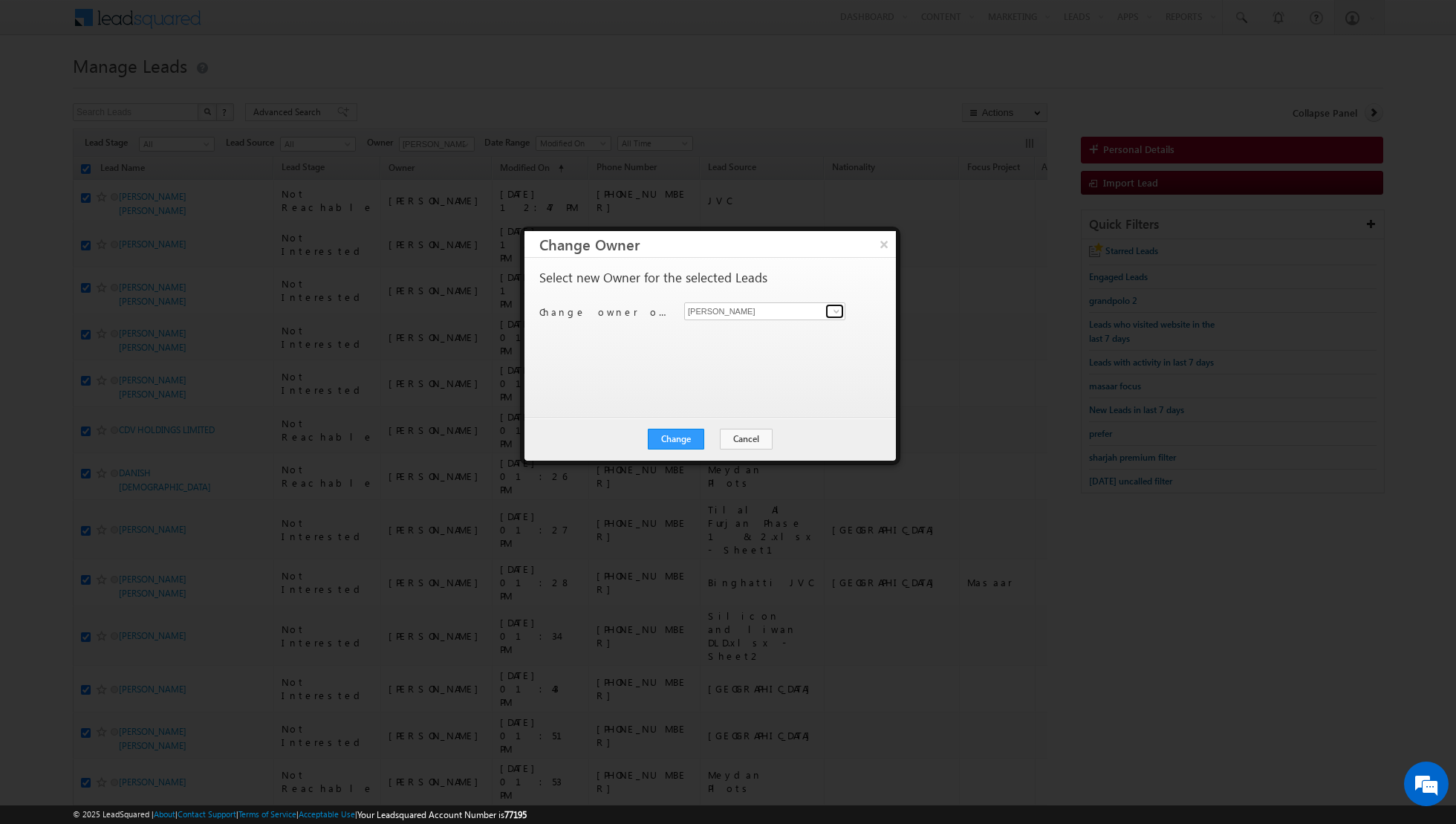
click at [841, 313] on span at bounding box center [836, 311] width 12 height 12
click at [667, 434] on button "Change" at bounding box center [675, 439] width 56 height 21
click at [706, 429] on button "Close" at bounding box center [713, 439] width 47 height 21
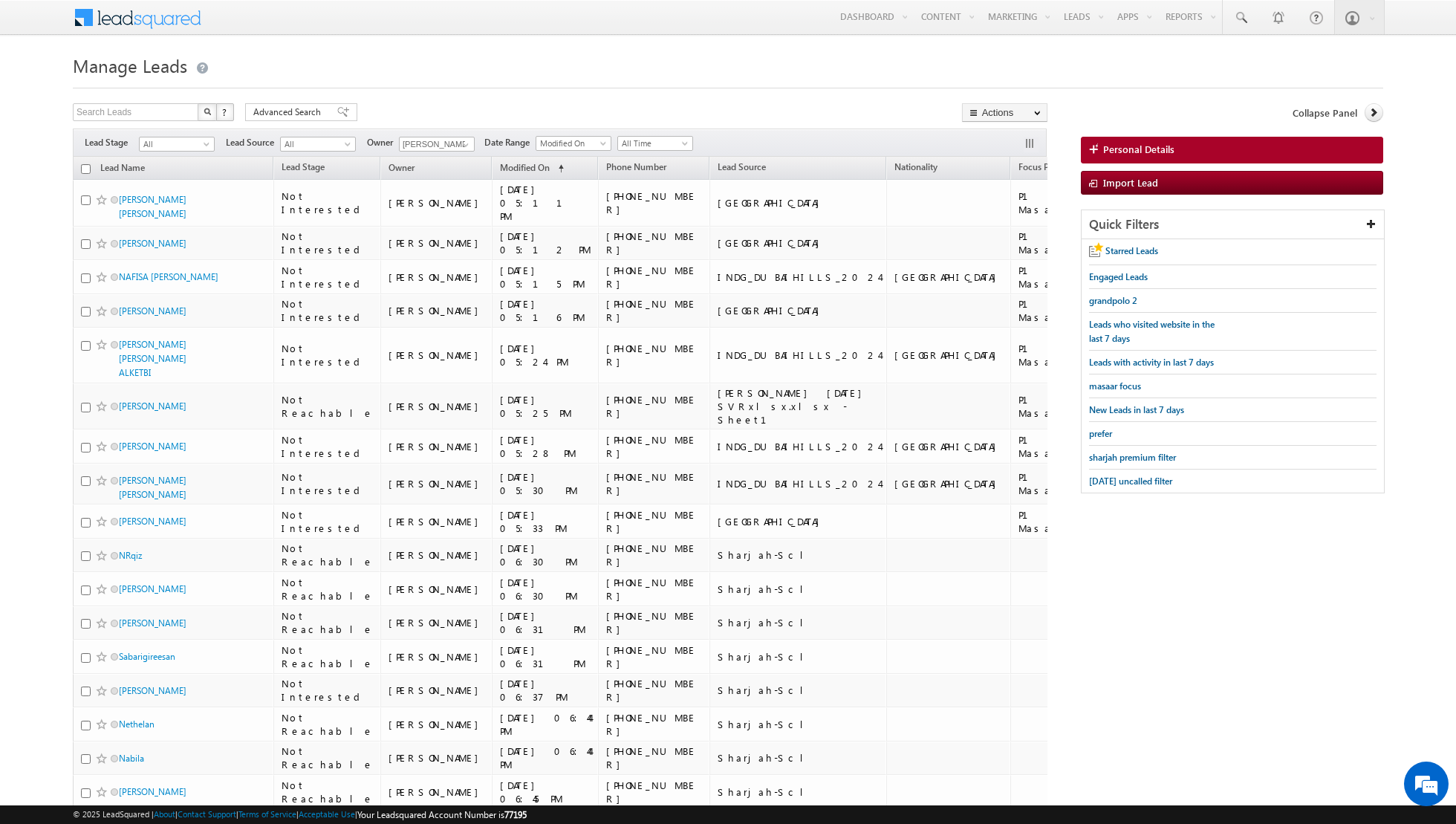
click at [89, 171] on input "checkbox" at bounding box center [86, 170] width 10 height 10
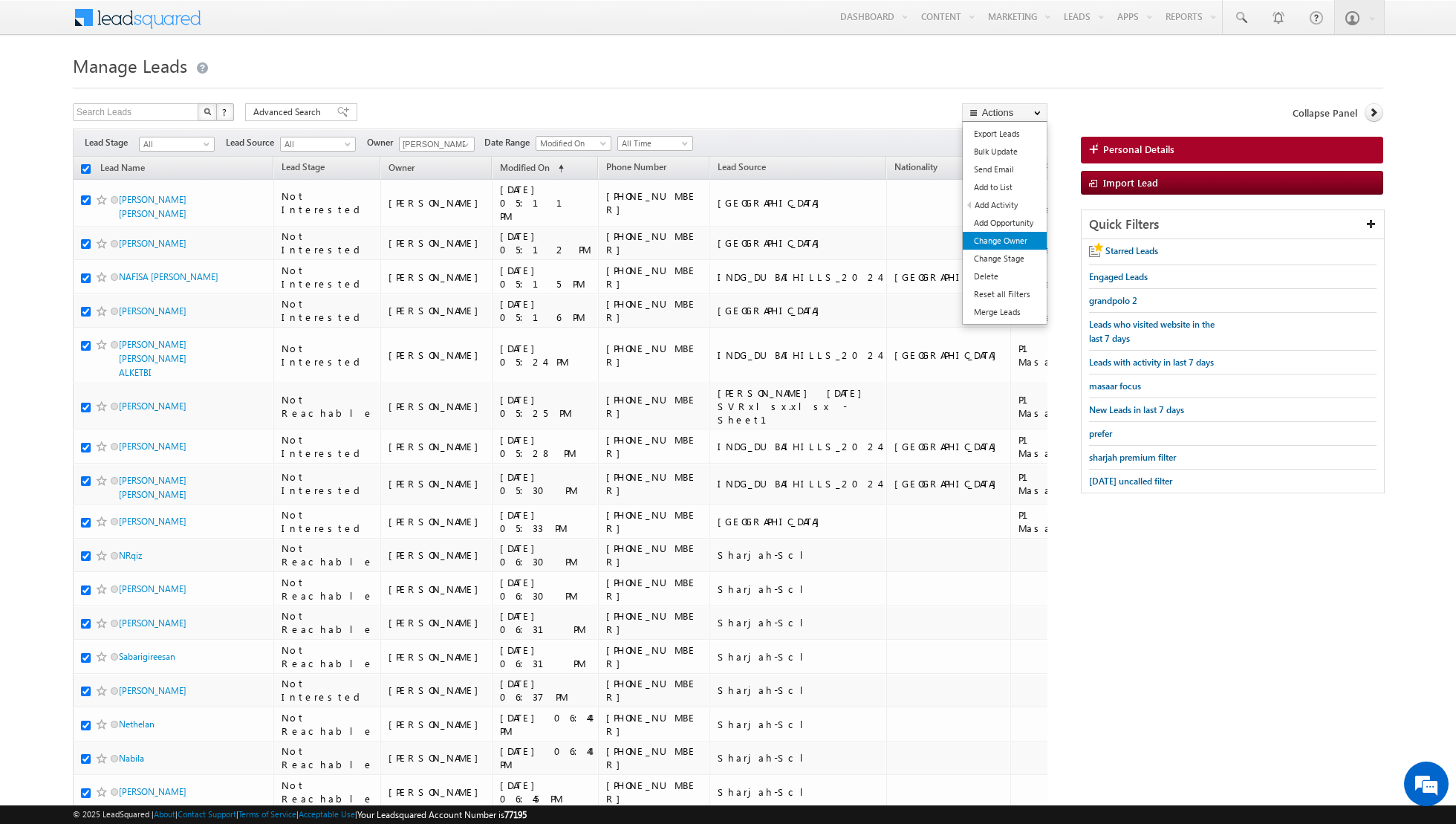
click at [989, 240] on link "Change Owner" at bounding box center [1005, 240] width 84 height 18
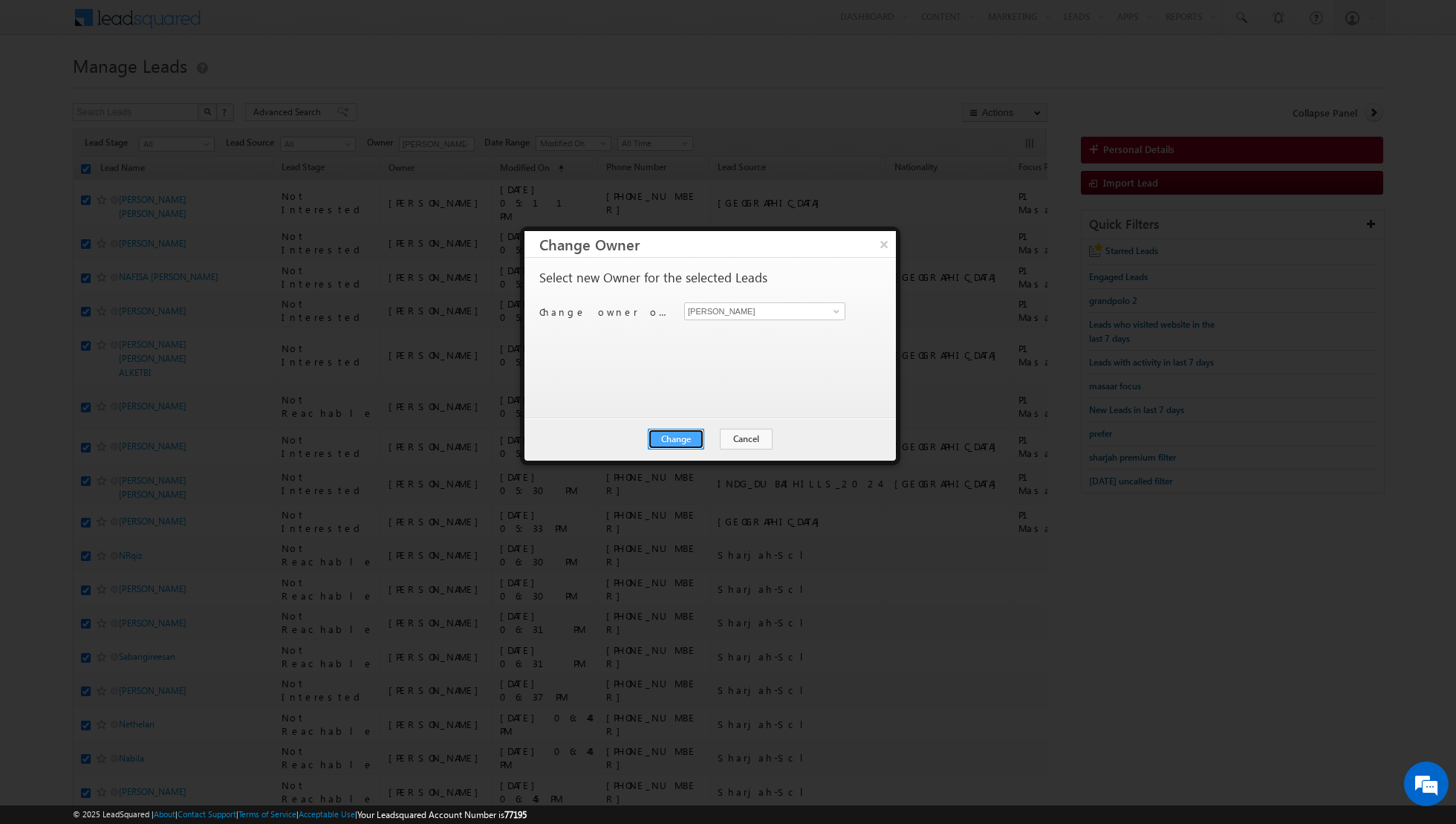
click at [675, 438] on button "Change" at bounding box center [675, 439] width 56 height 21
click at [718, 437] on button "Close" at bounding box center [713, 439] width 47 height 21
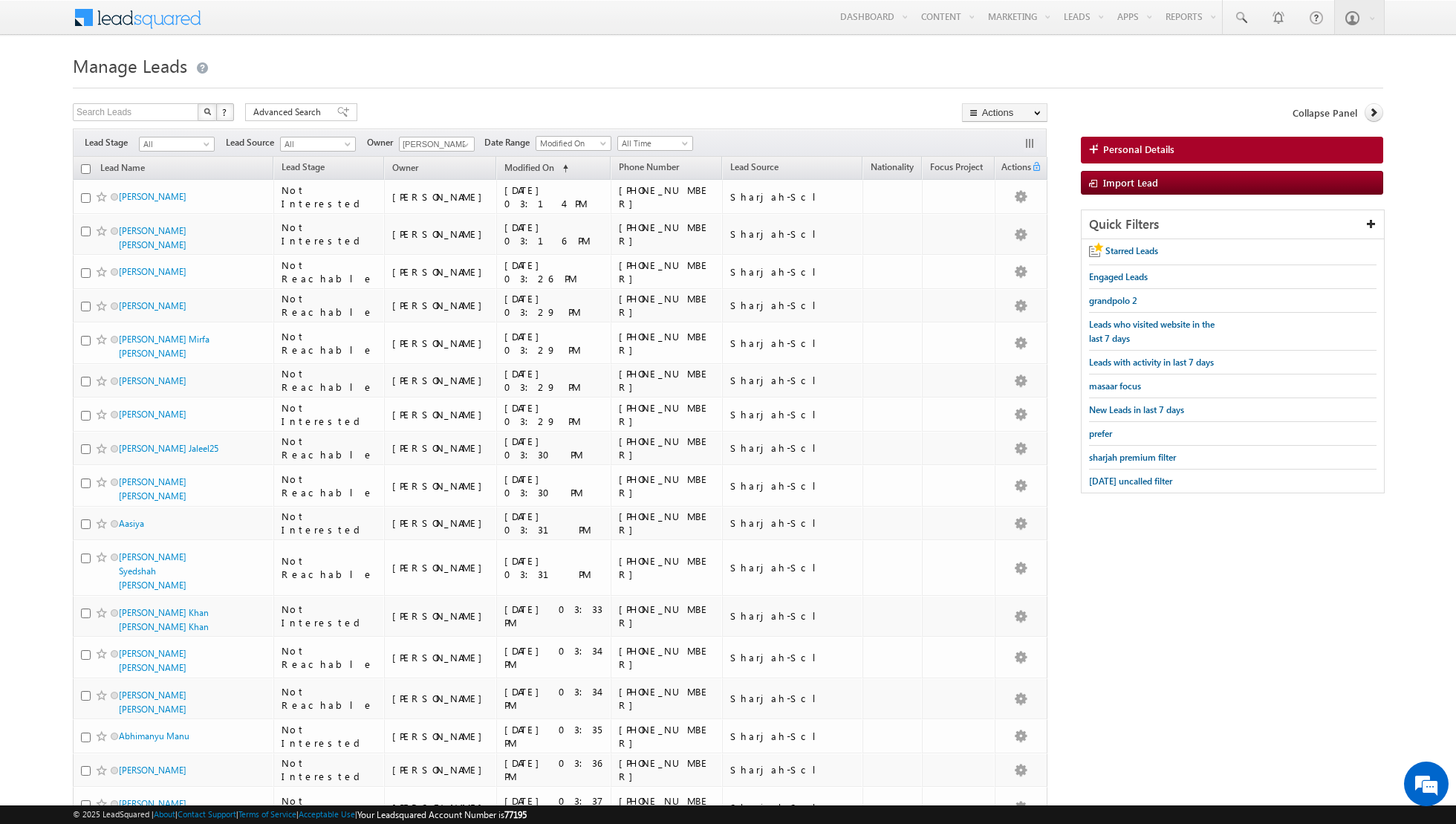
click at [86, 162] on th "Lead Name" at bounding box center [173, 168] width 200 height 23
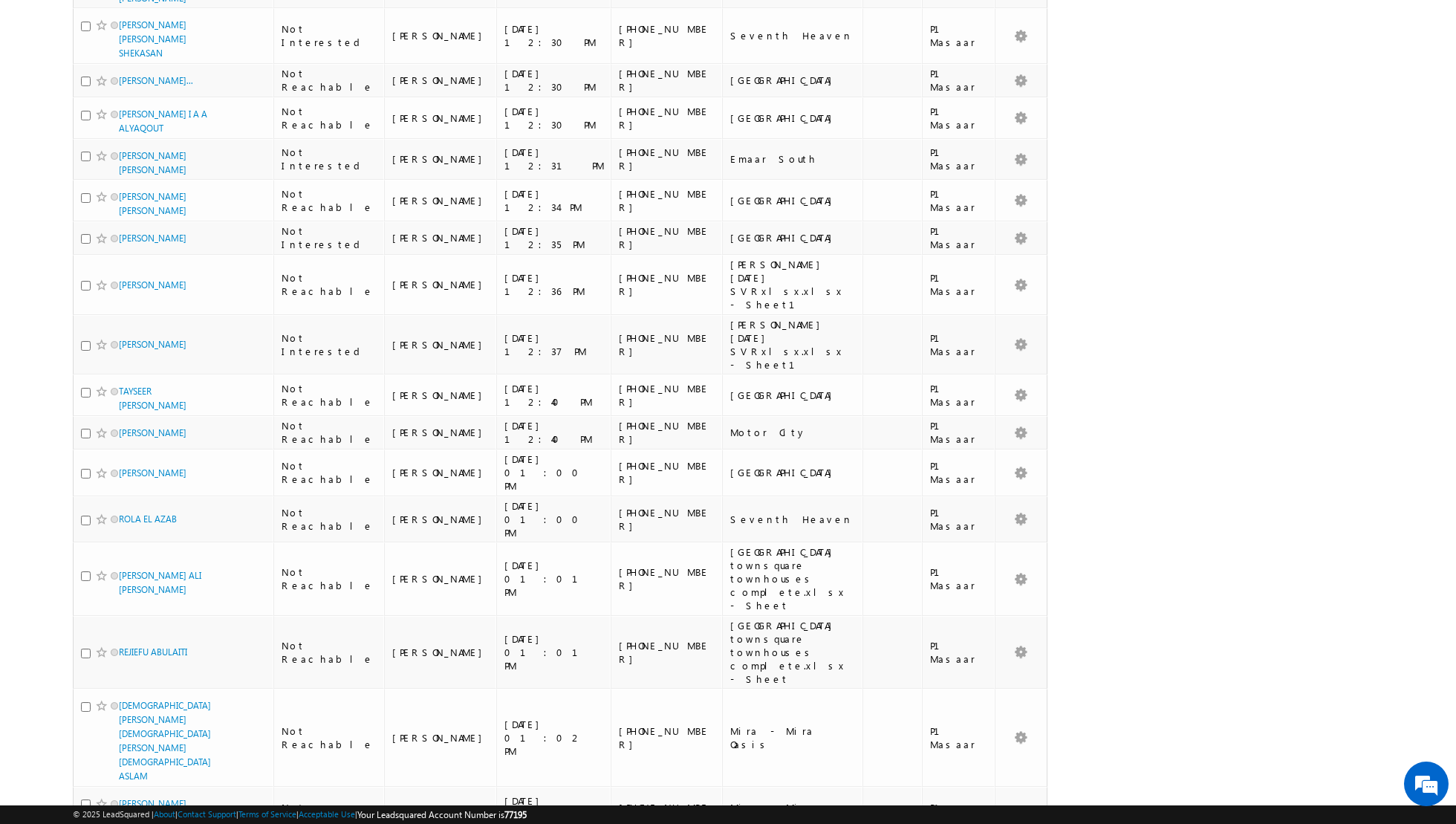
scroll to position [3109, 0]
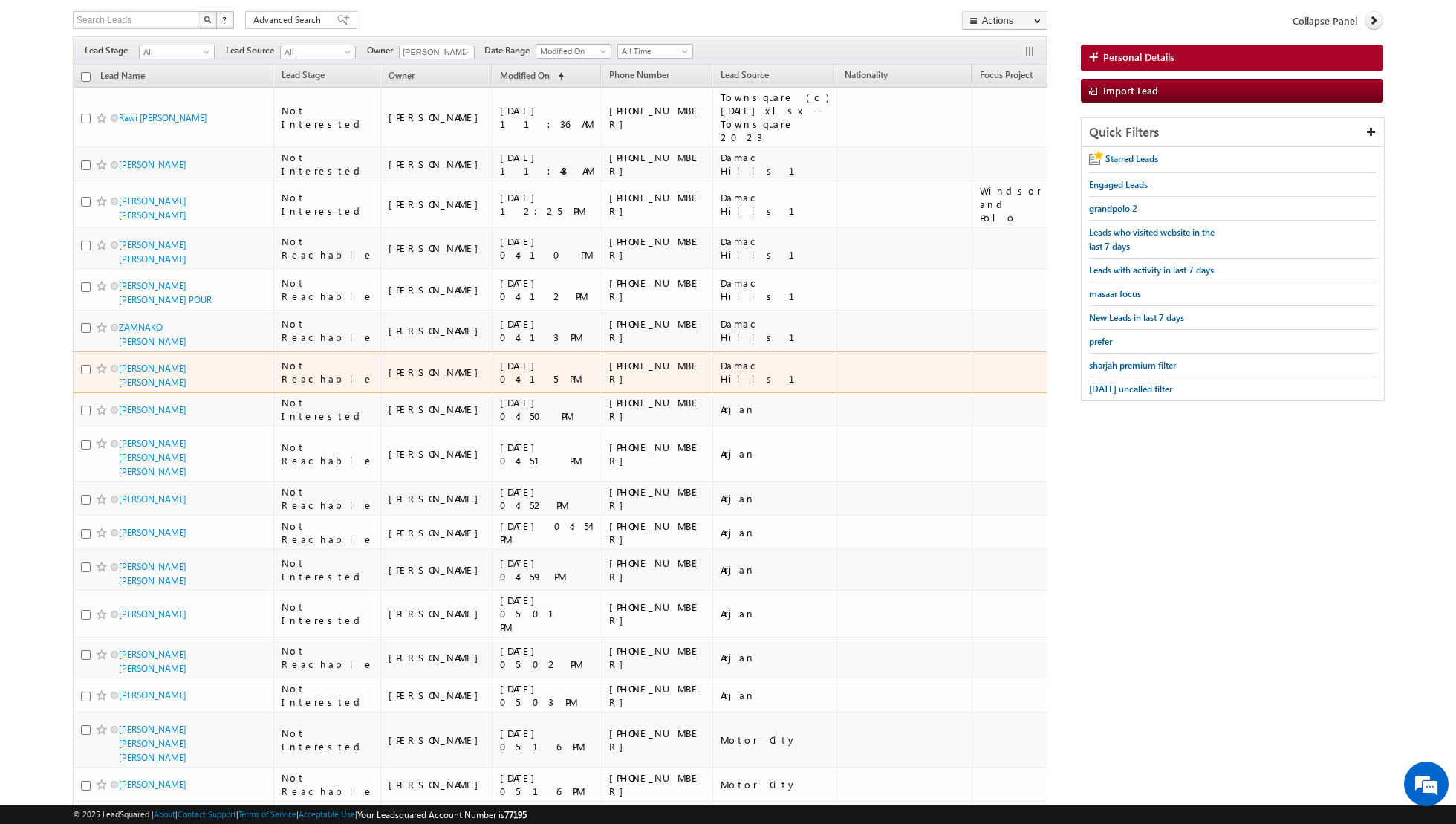
scroll to position [0, 0]
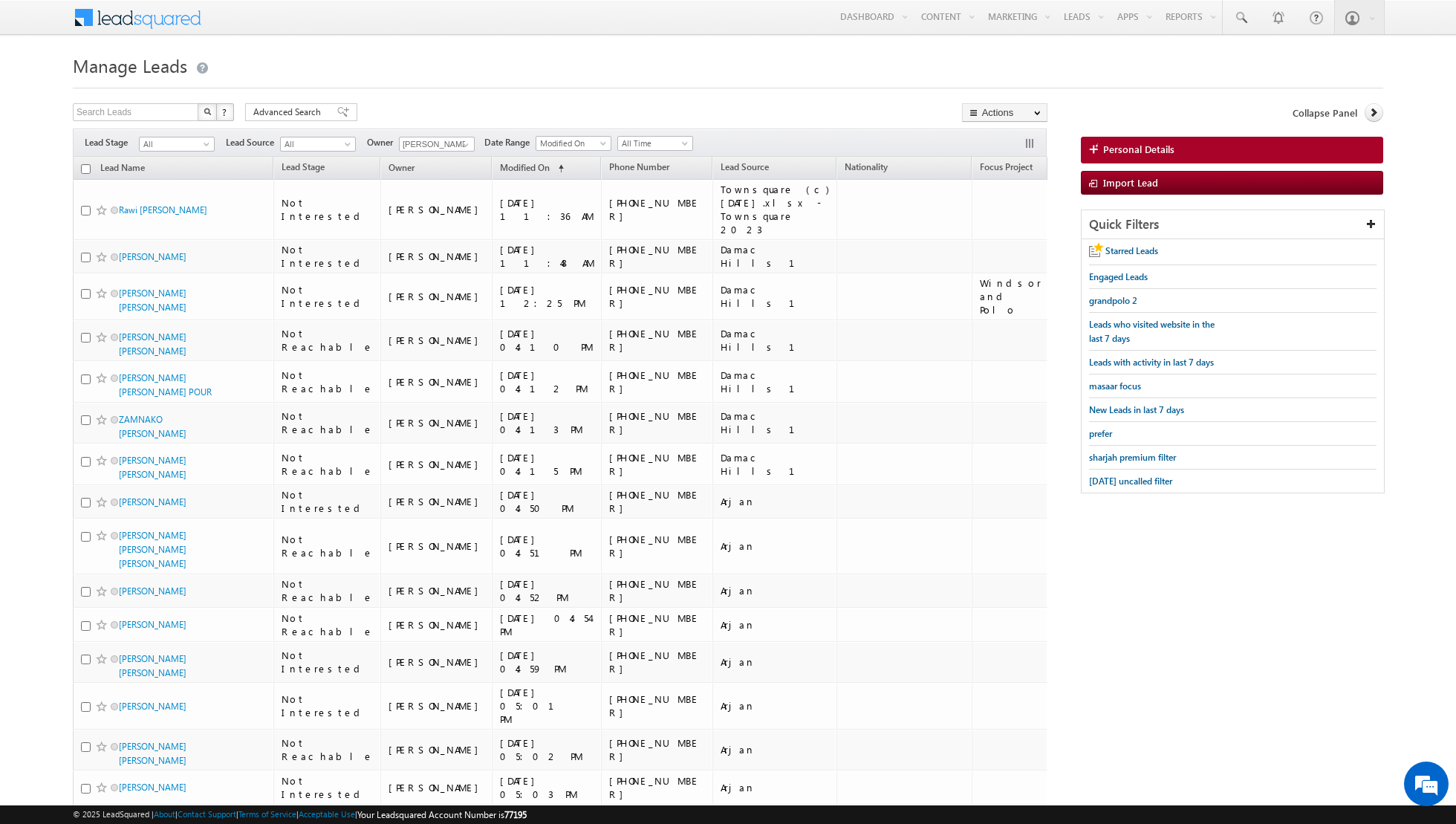
click at [86, 167] on input "checkbox" at bounding box center [86, 170] width 10 height 10
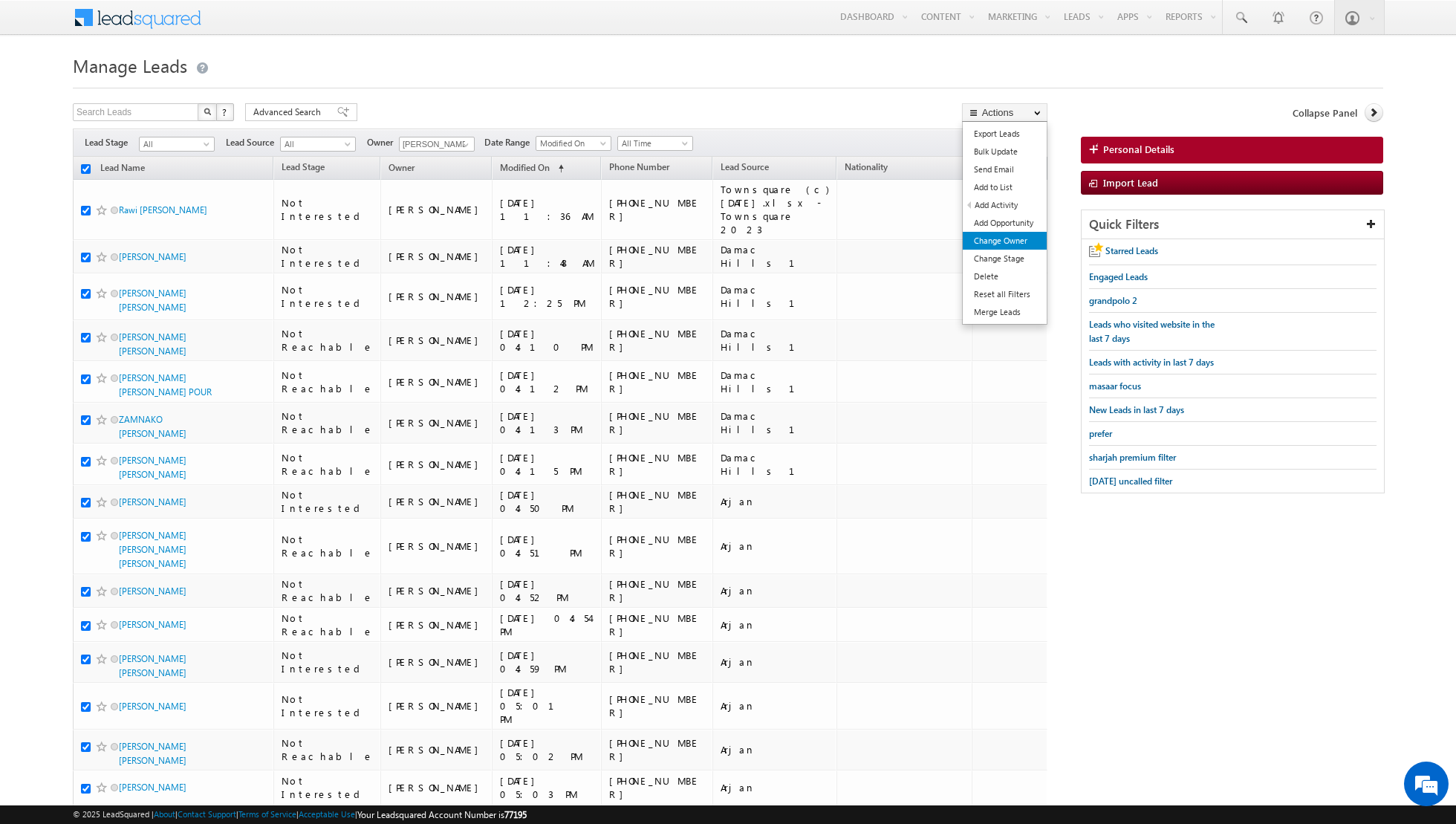
click at [1010, 240] on link "Change Owner" at bounding box center [1005, 240] width 84 height 18
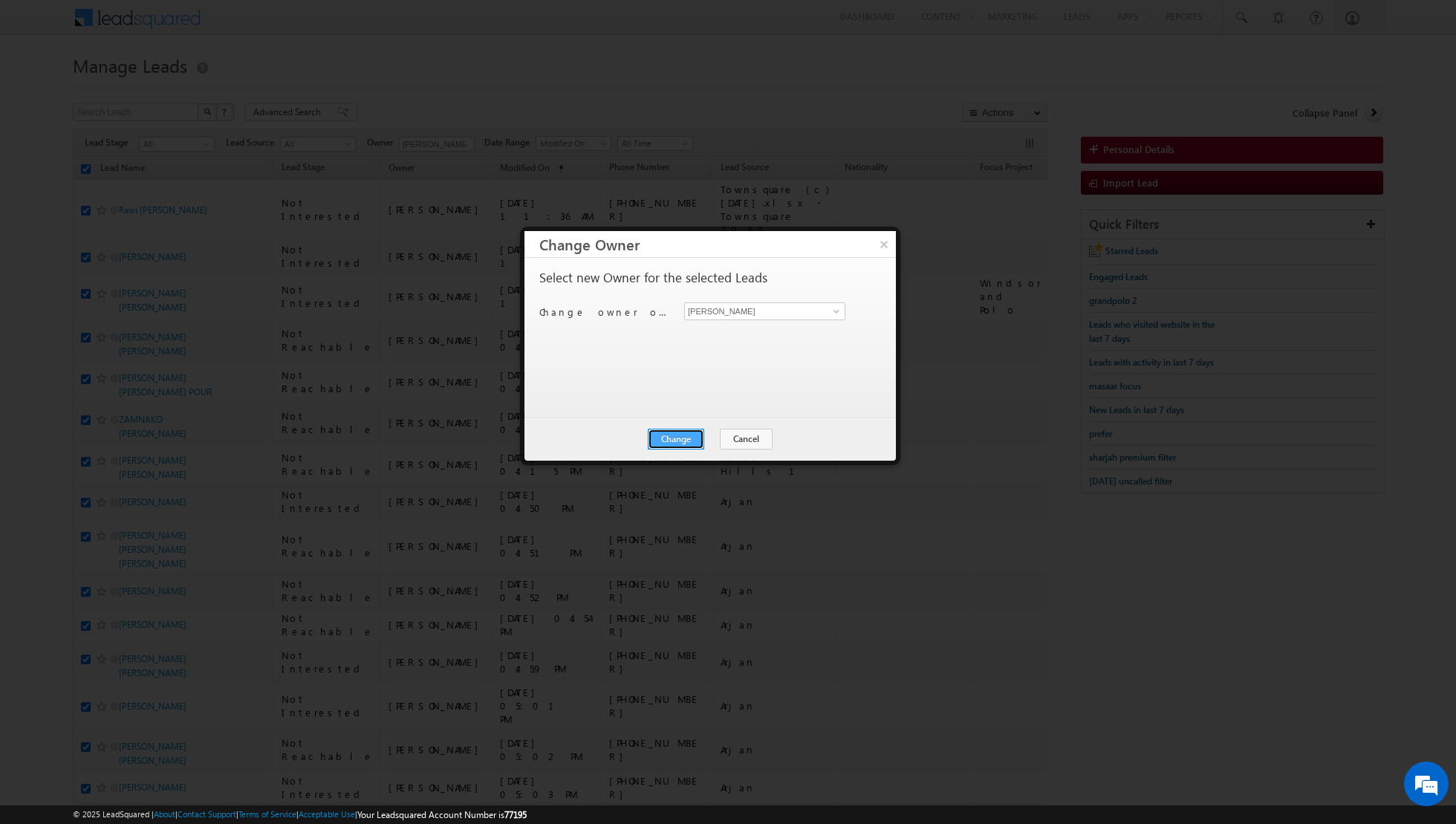
click at [678, 439] on button "Change" at bounding box center [675, 439] width 56 height 21
click at [718, 439] on button "Close" at bounding box center [713, 439] width 47 height 21
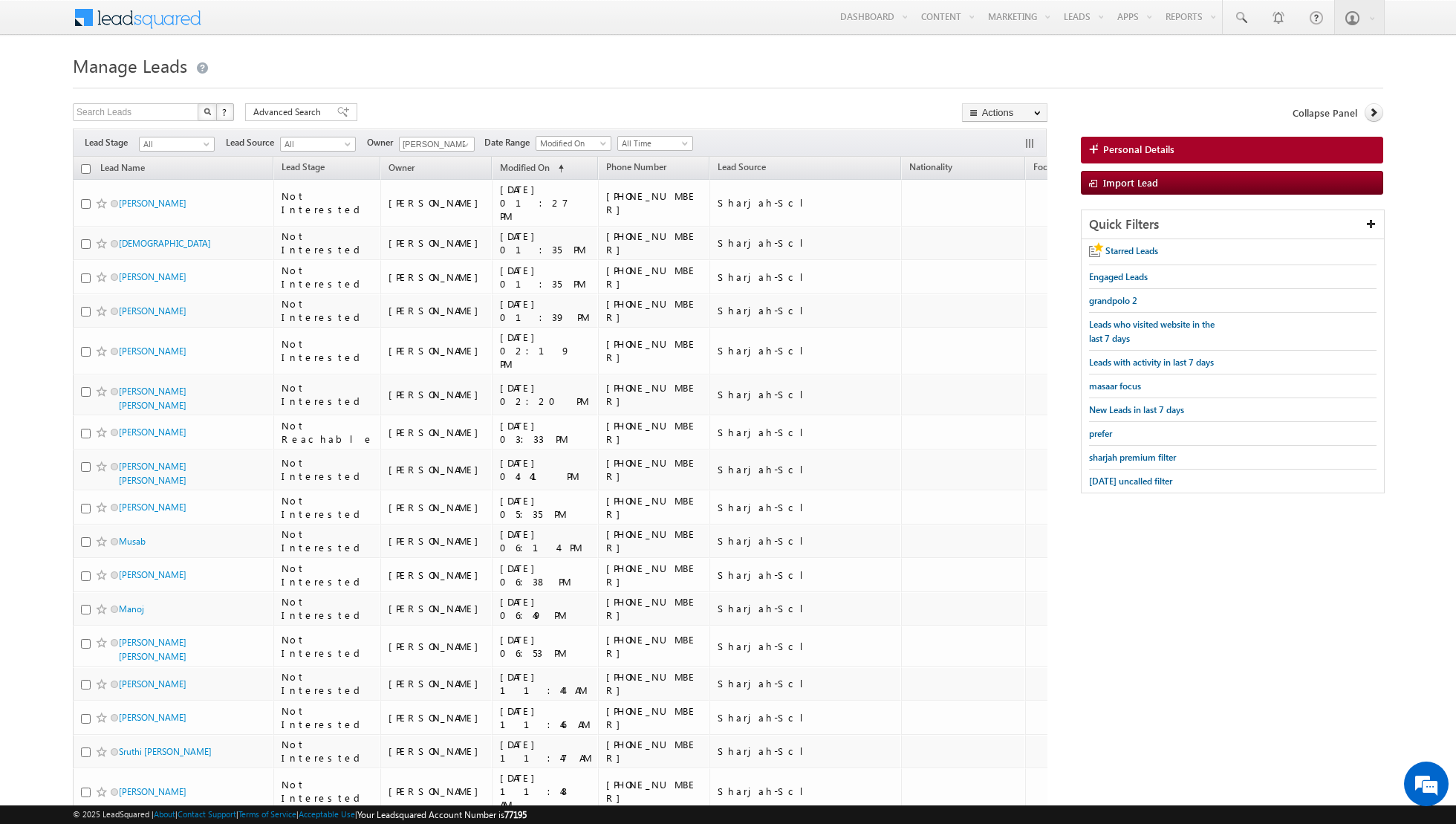
click at [84, 171] on input "checkbox" at bounding box center [86, 170] width 10 height 10
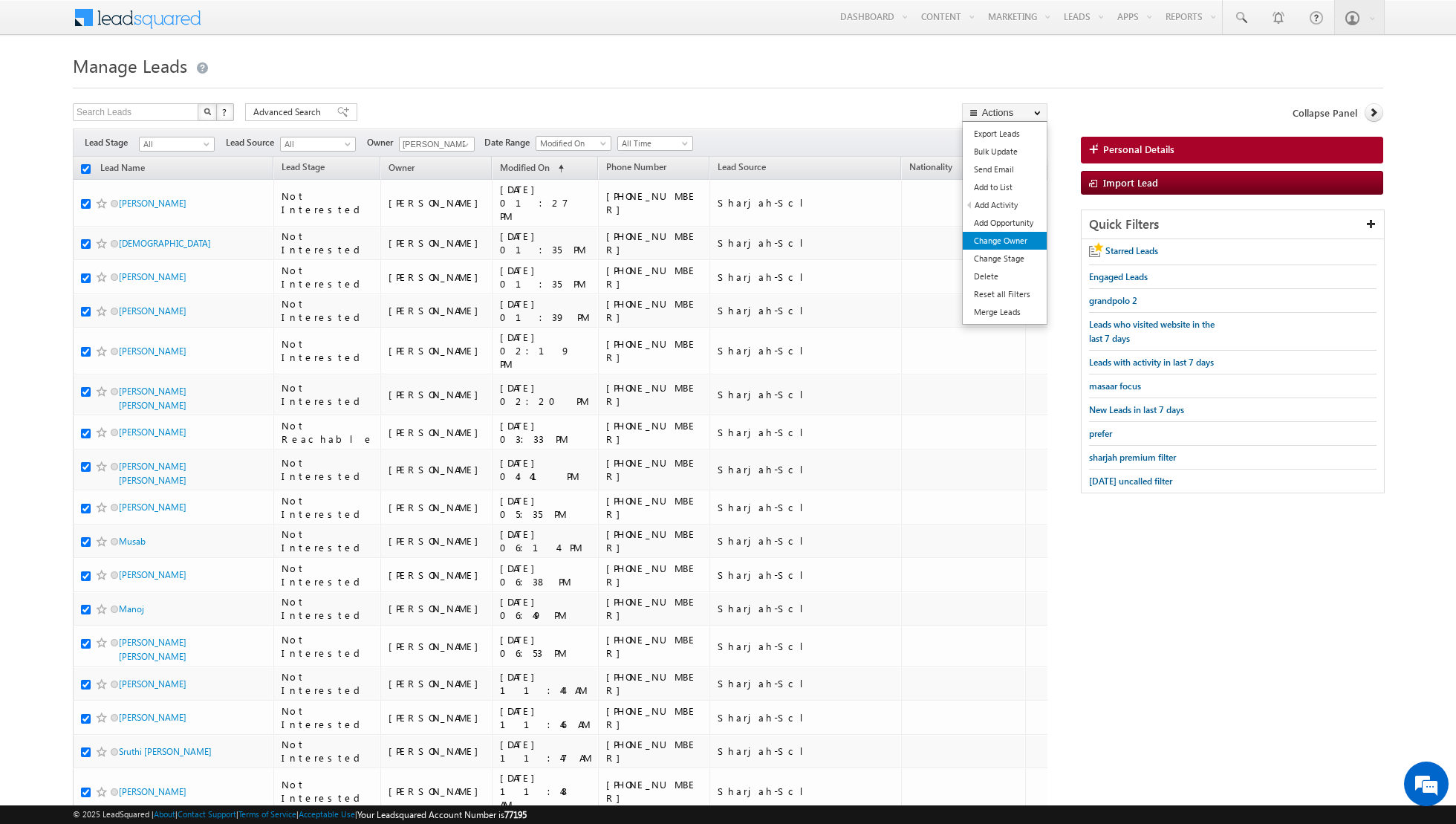
click at [994, 240] on link "Change Owner" at bounding box center [1005, 240] width 84 height 18
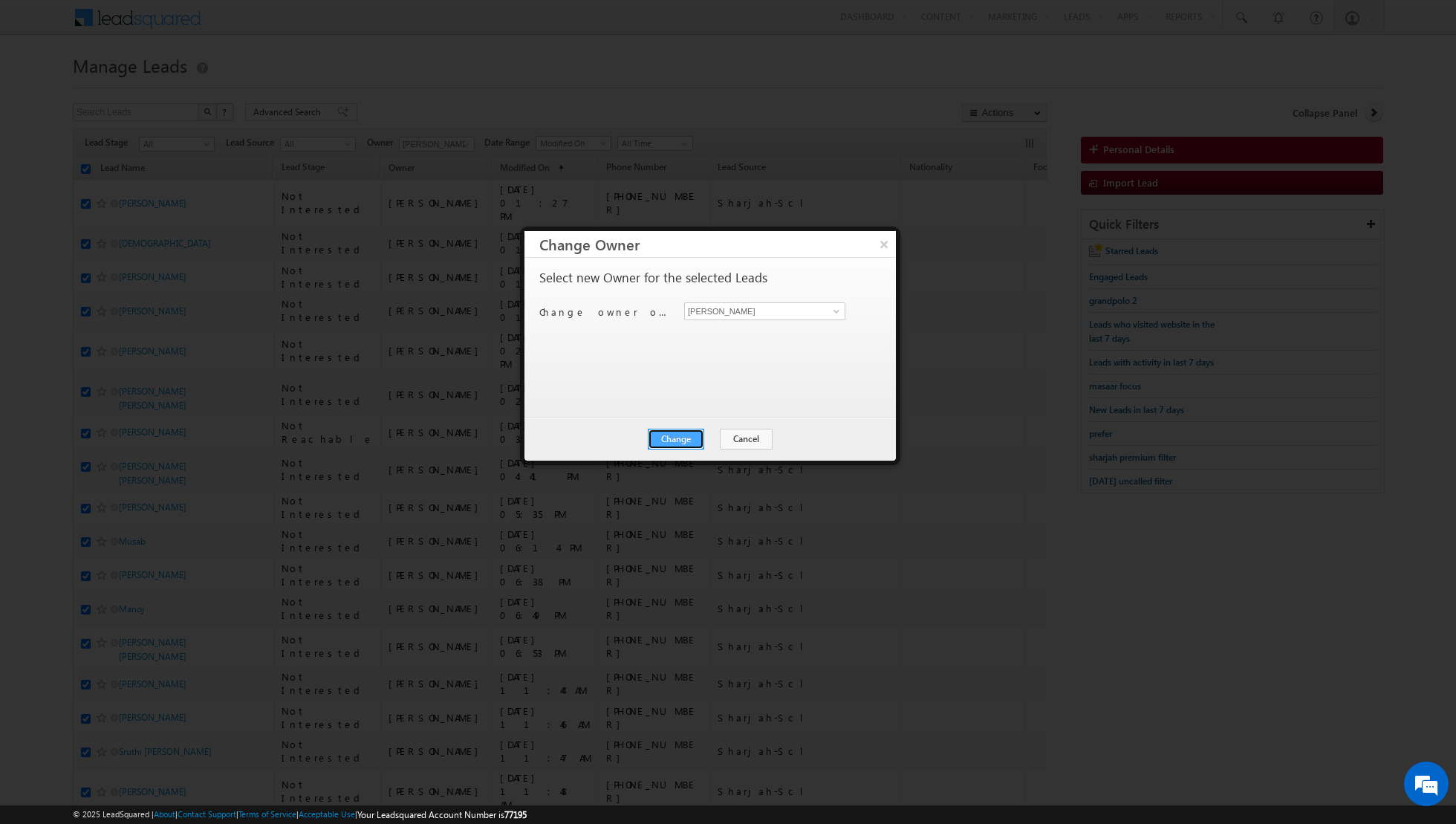
click at [675, 433] on button "Change" at bounding box center [675, 439] width 56 height 21
click at [707, 433] on button "Close" at bounding box center [713, 439] width 47 height 21
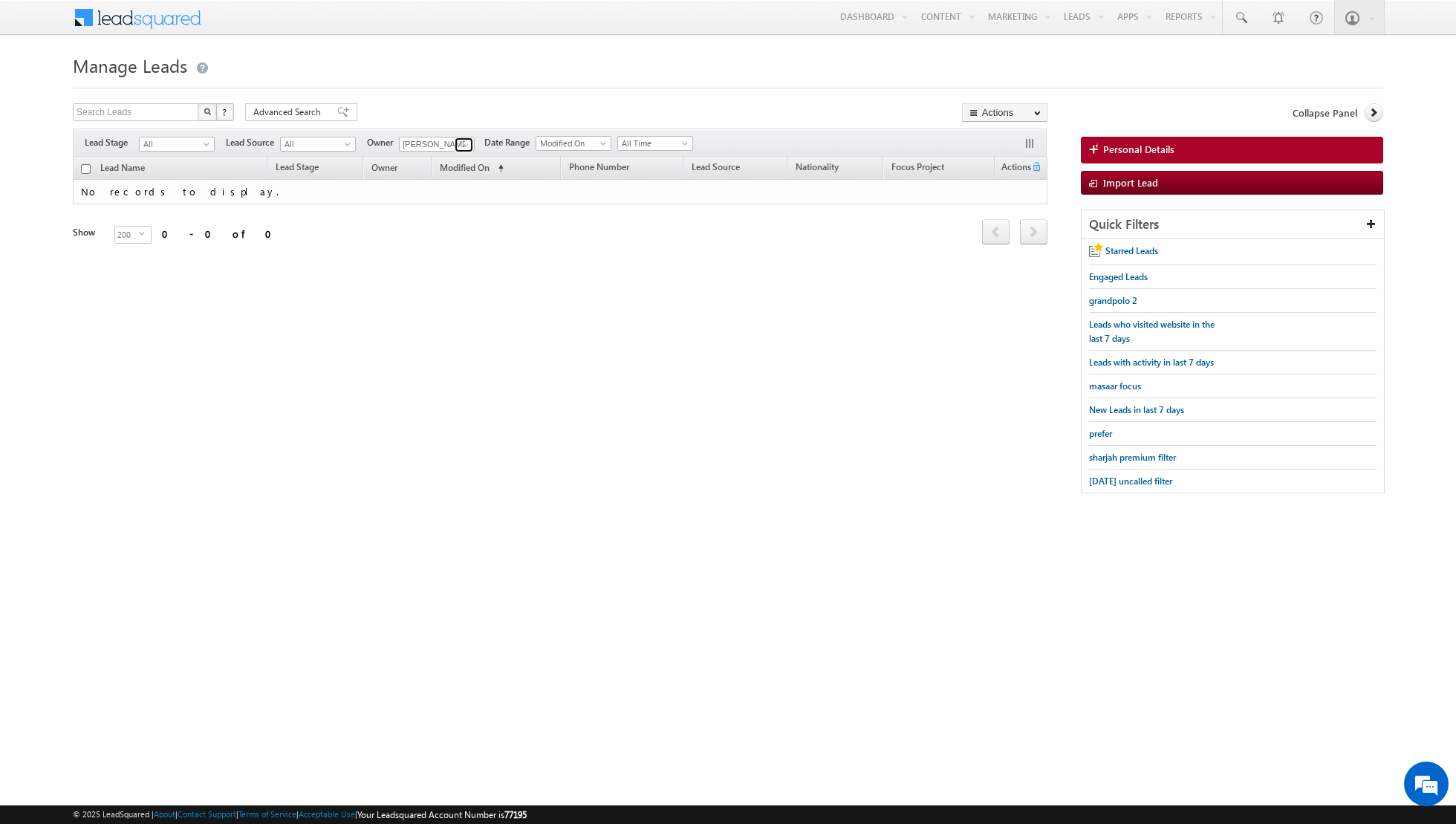
click at [459, 144] on span at bounding box center [465, 145] width 12 height 12
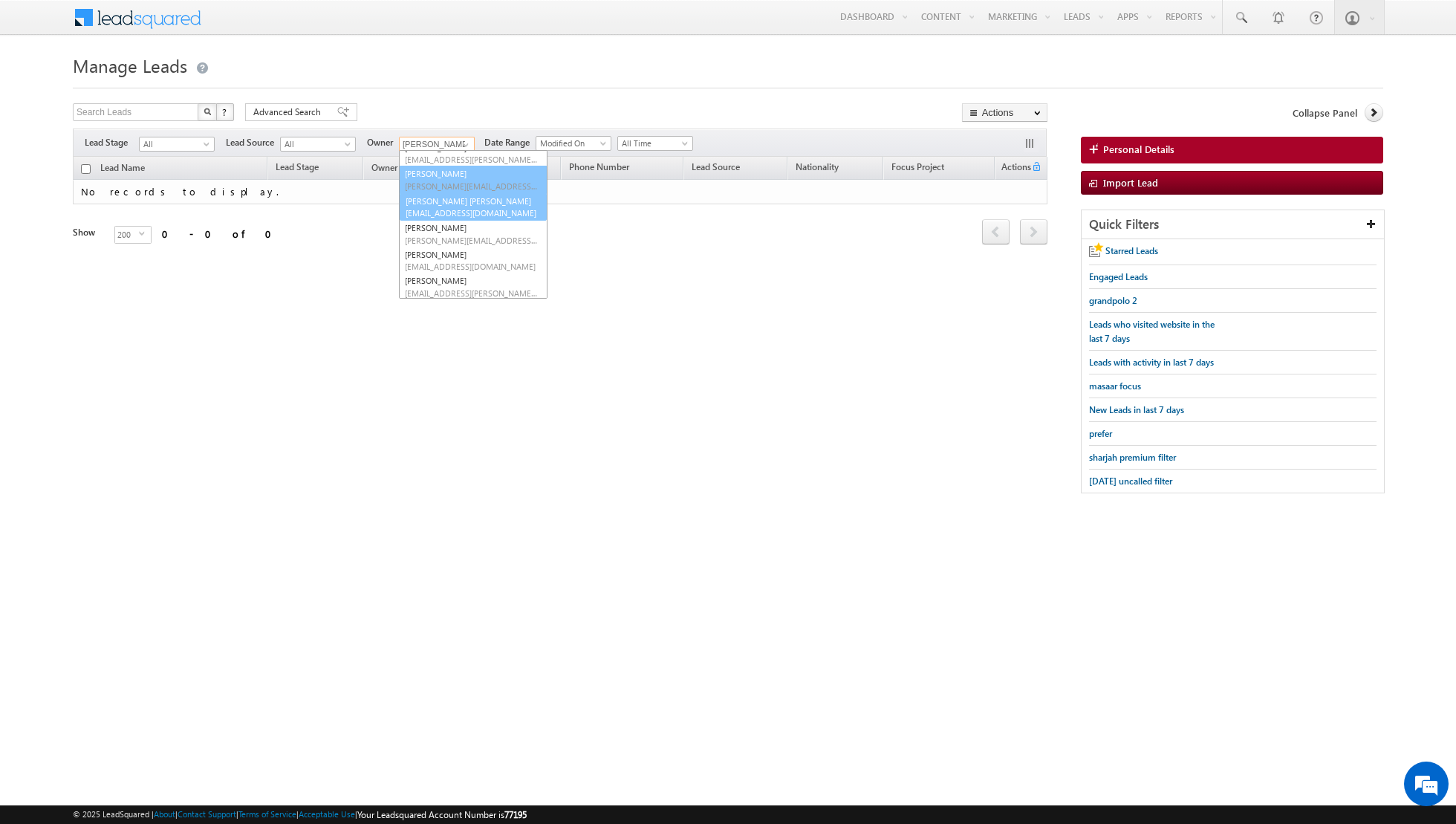
scroll to position [109, 0]
click at [447, 197] on span "[PERSON_NAME][EMAIL_ADDRESS][DOMAIN_NAME]" at bounding box center [472, 196] width 134 height 11
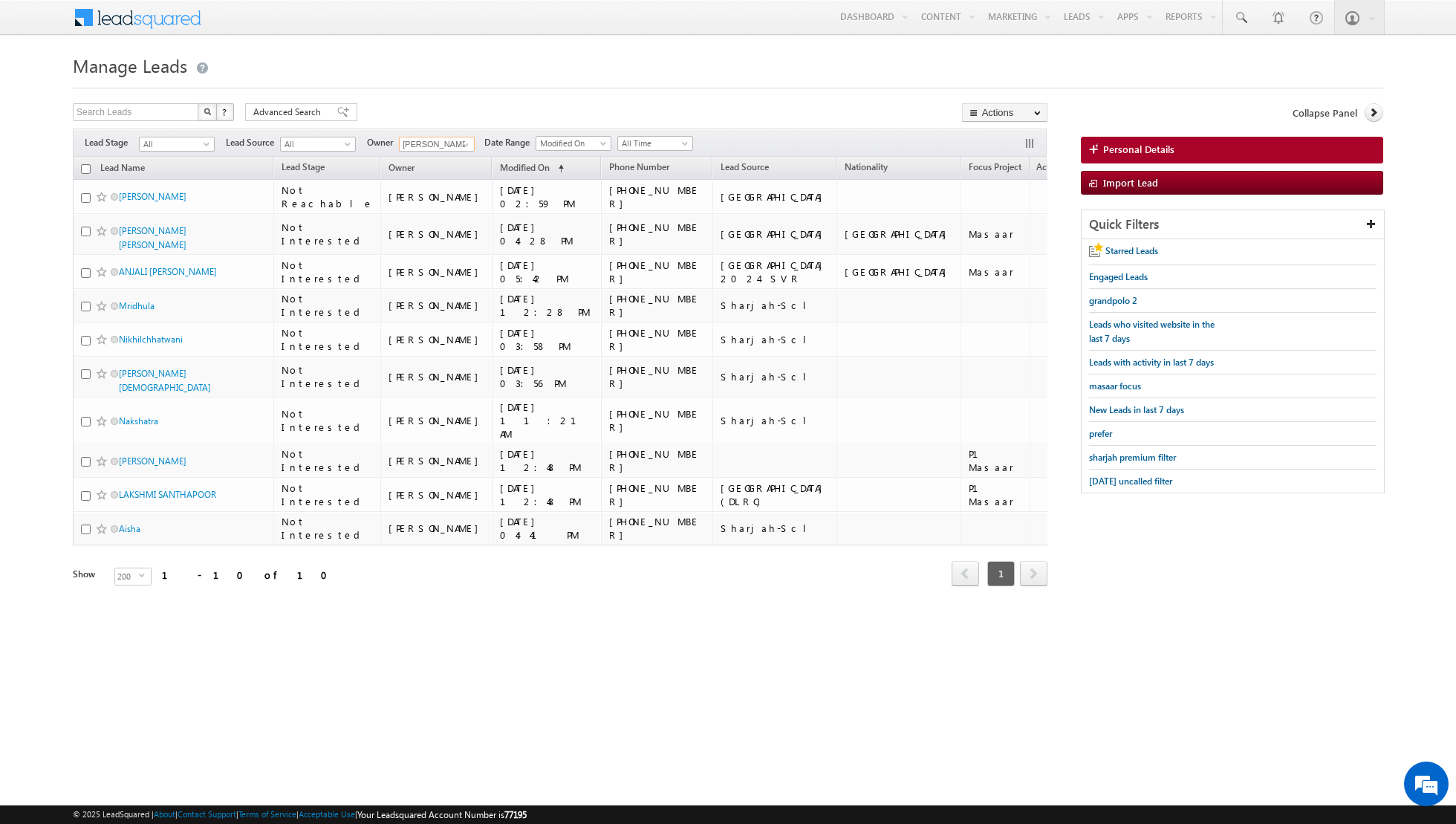
click at [84, 165] on input "checkbox" at bounding box center [86, 170] width 10 height 10
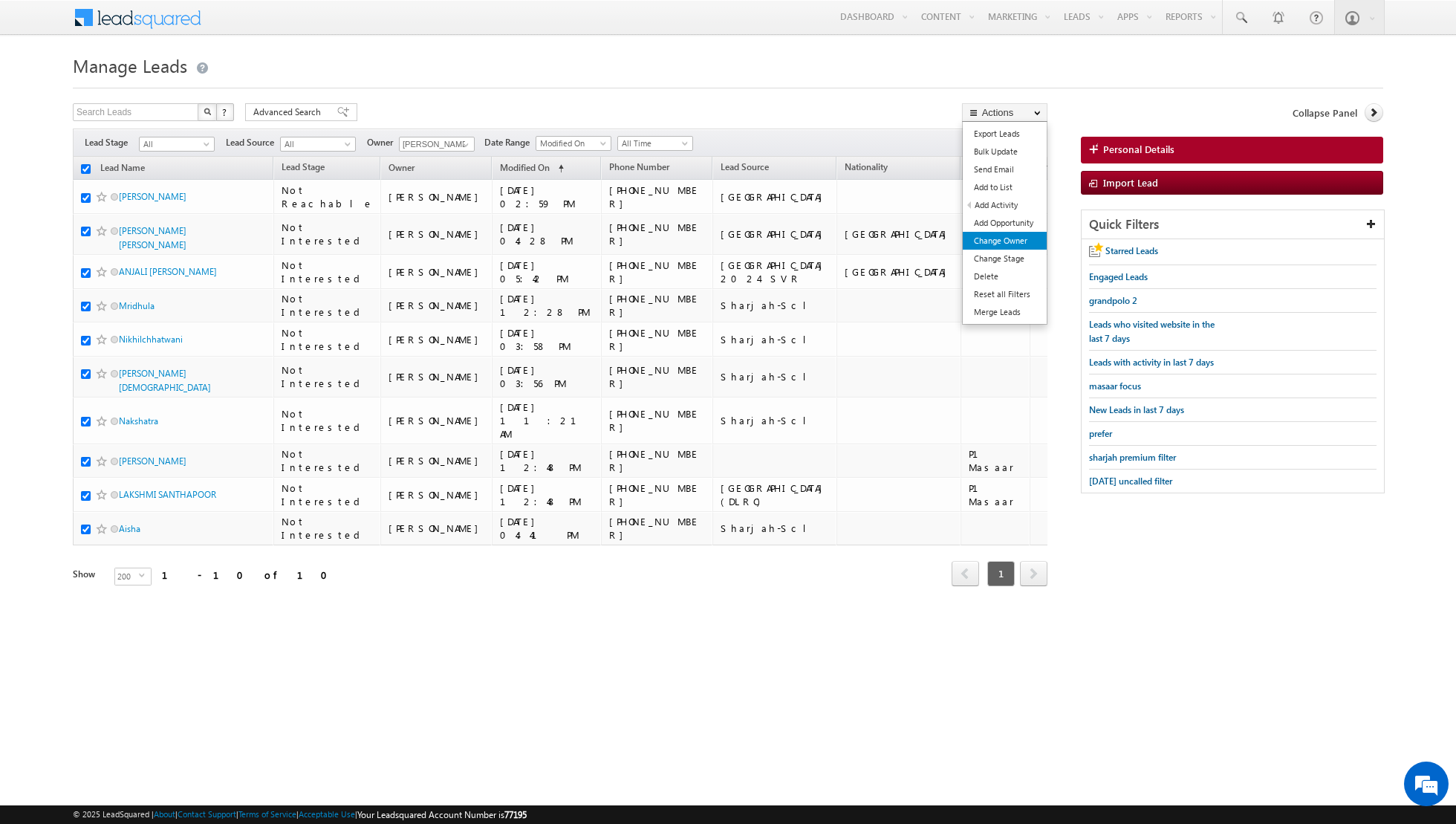
click at [1002, 242] on link "Change Owner" at bounding box center [1005, 240] width 84 height 18
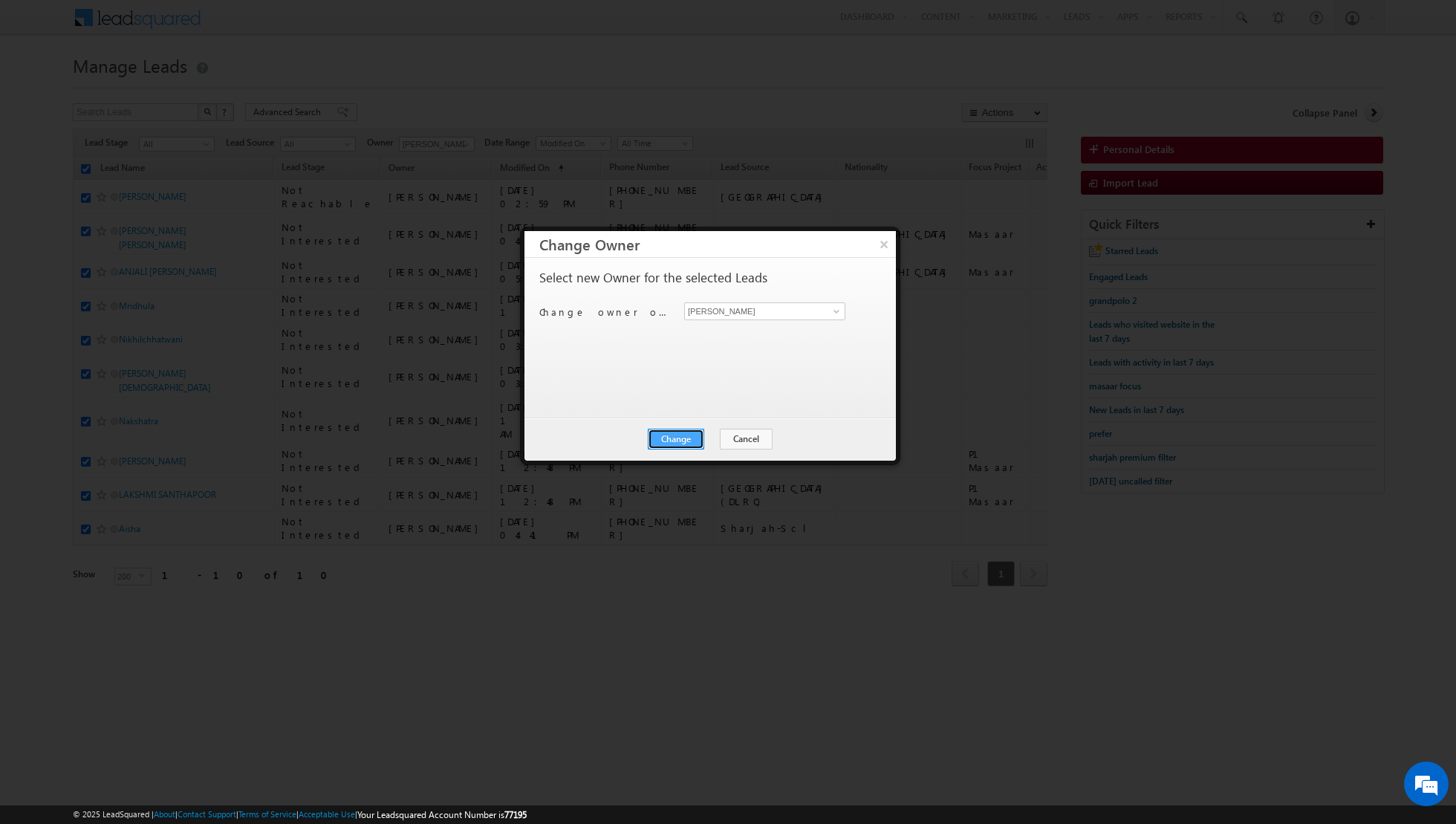
click at [679, 439] on button "Change" at bounding box center [675, 439] width 56 height 21
click at [713, 437] on button "Close" at bounding box center [713, 439] width 47 height 21
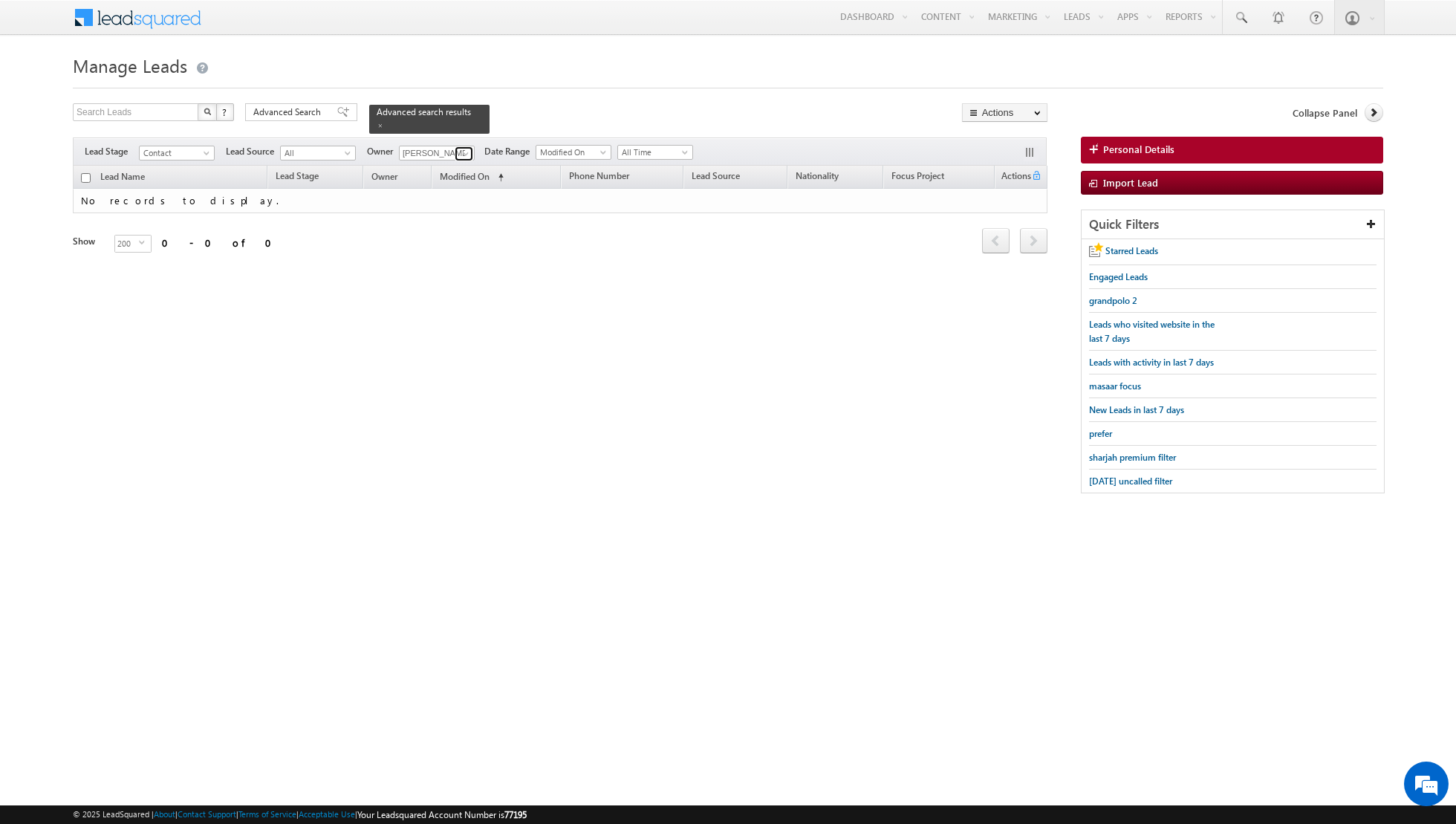
click at [459, 152] on span at bounding box center [465, 154] width 12 height 12
click at [445, 259] on link "[PERSON_NAME] [PERSON_NAME][EMAIL_ADDRESS][PERSON_NAME][DOMAIN_NAME]" at bounding box center [473, 268] width 149 height 29
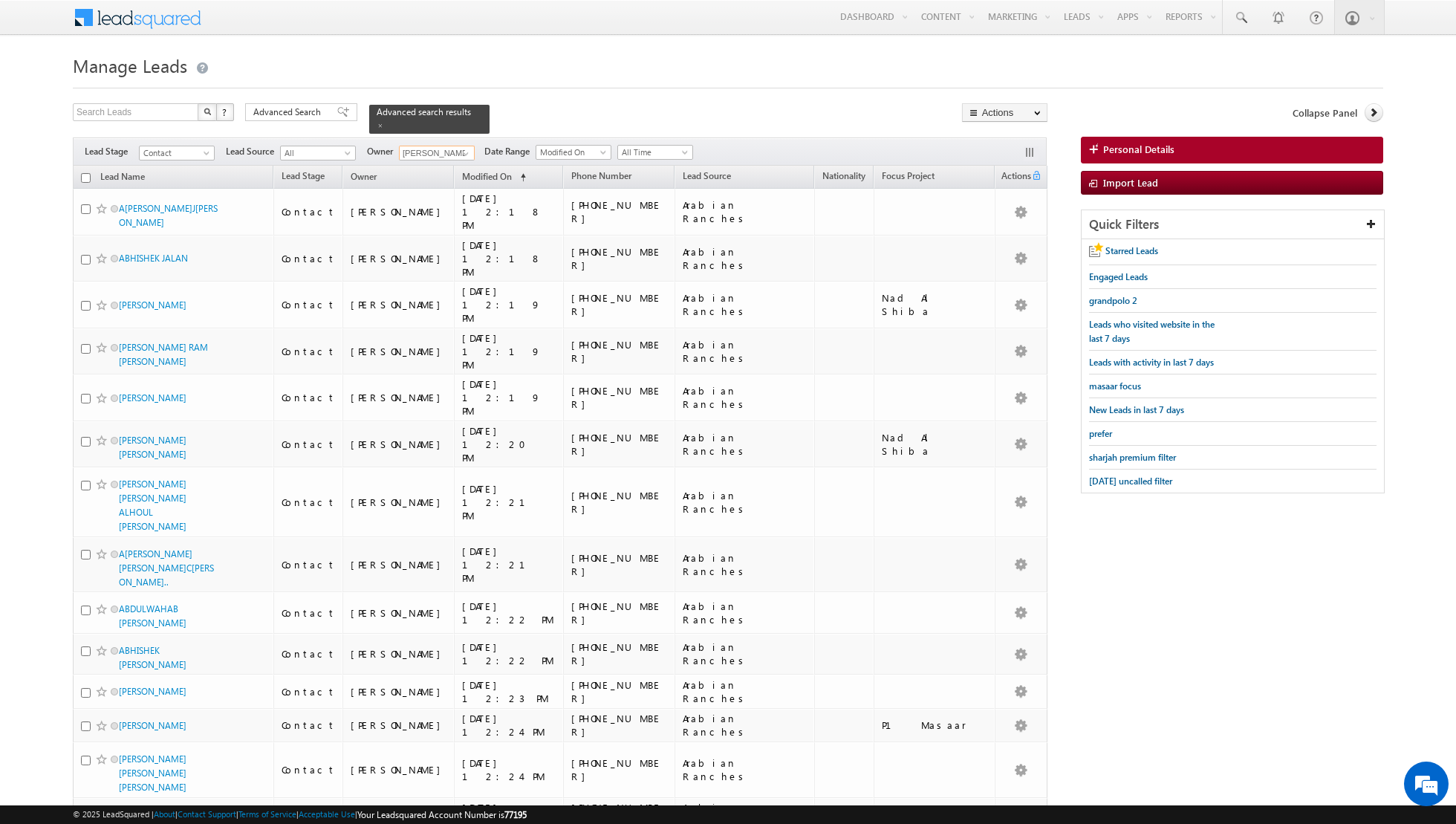
click at [82, 178] on input "checkbox" at bounding box center [86, 178] width 10 height 10
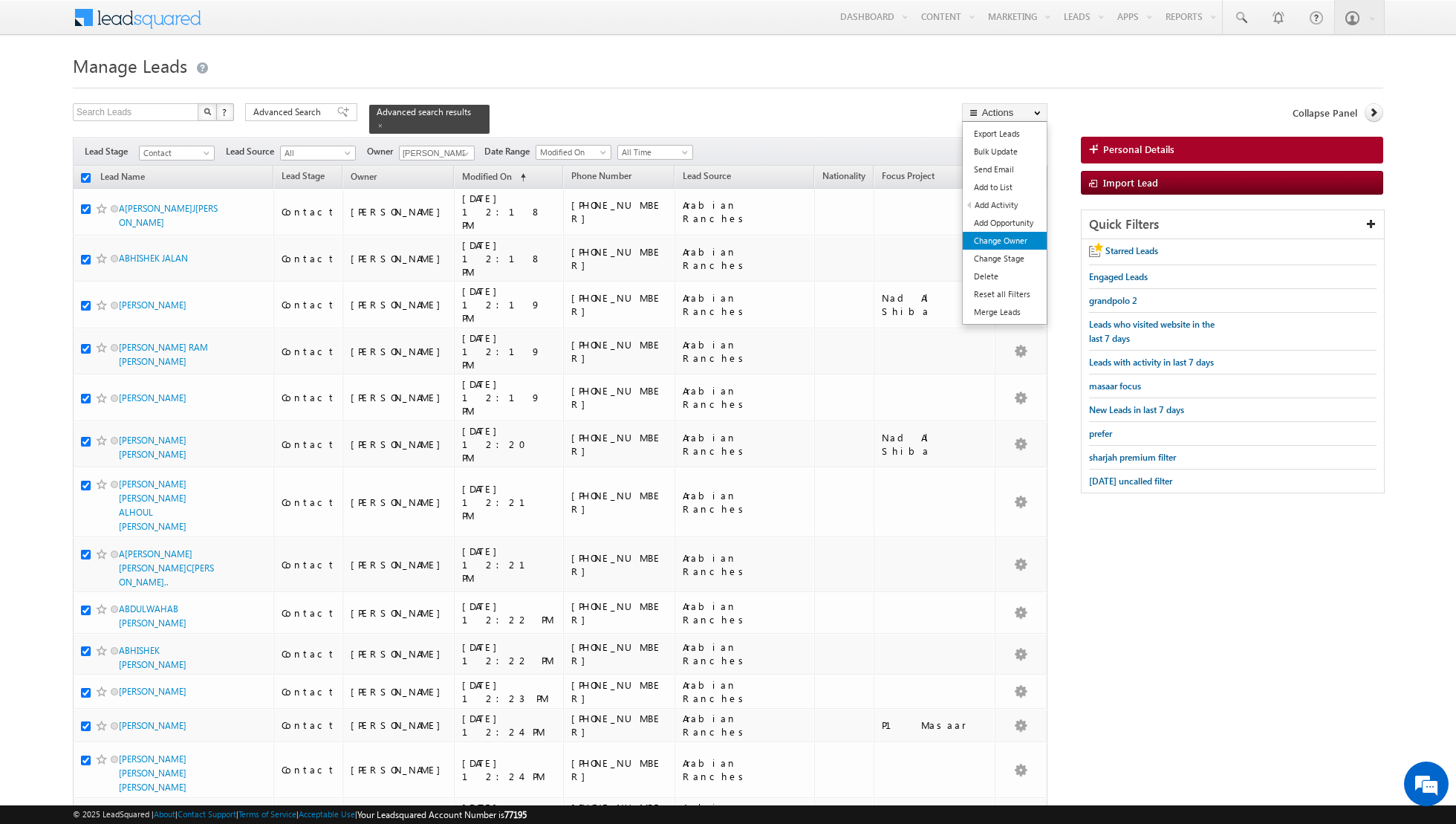
click at [1009, 234] on link "Change Owner" at bounding box center [1005, 240] width 84 height 18
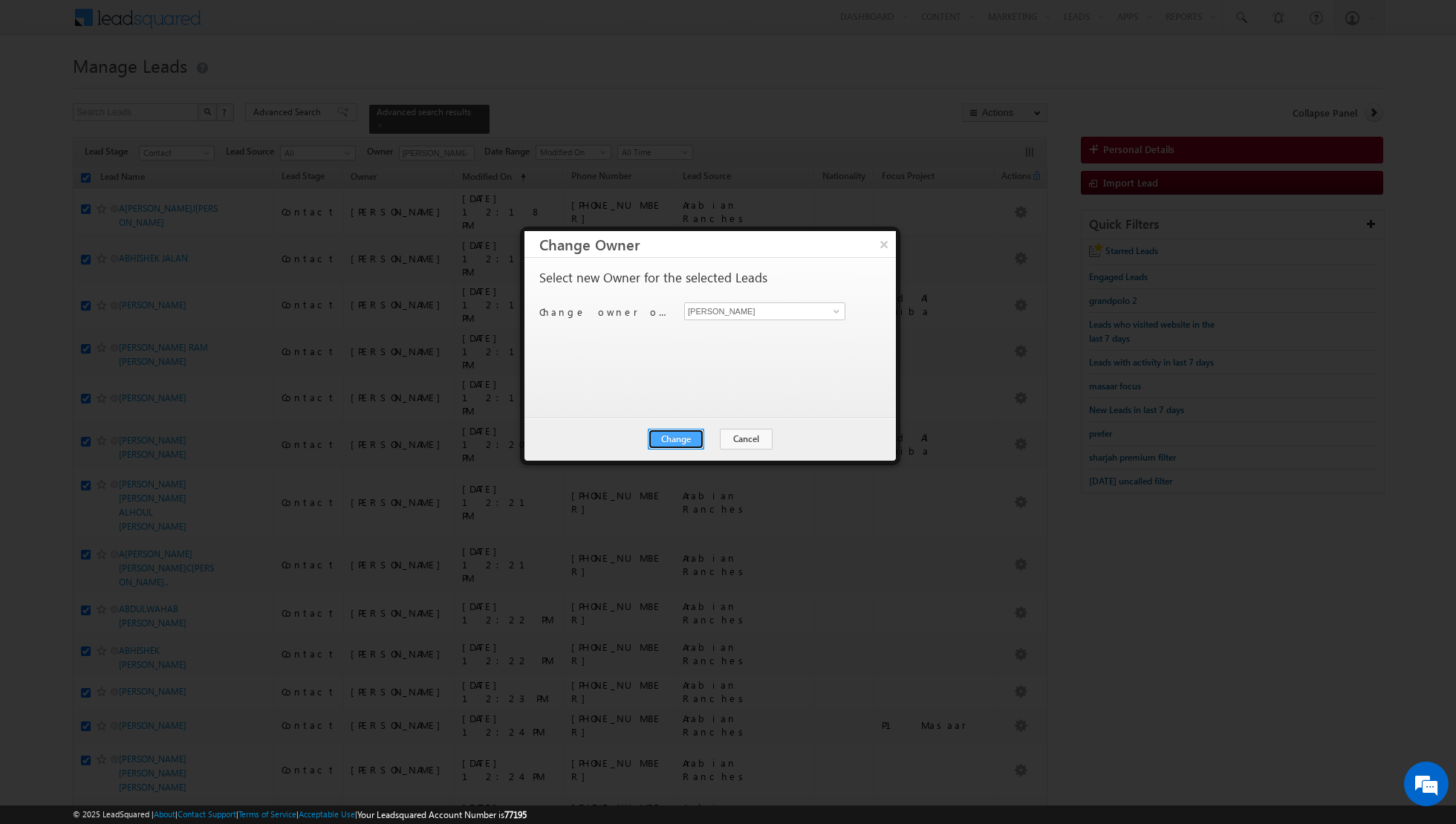
click at [676, 439] on button "Change" at bounding box center [675, 439] width 56 height 21
click at [710, 436] on button "Close" at bounding box center [713, 439] width 47 height 21
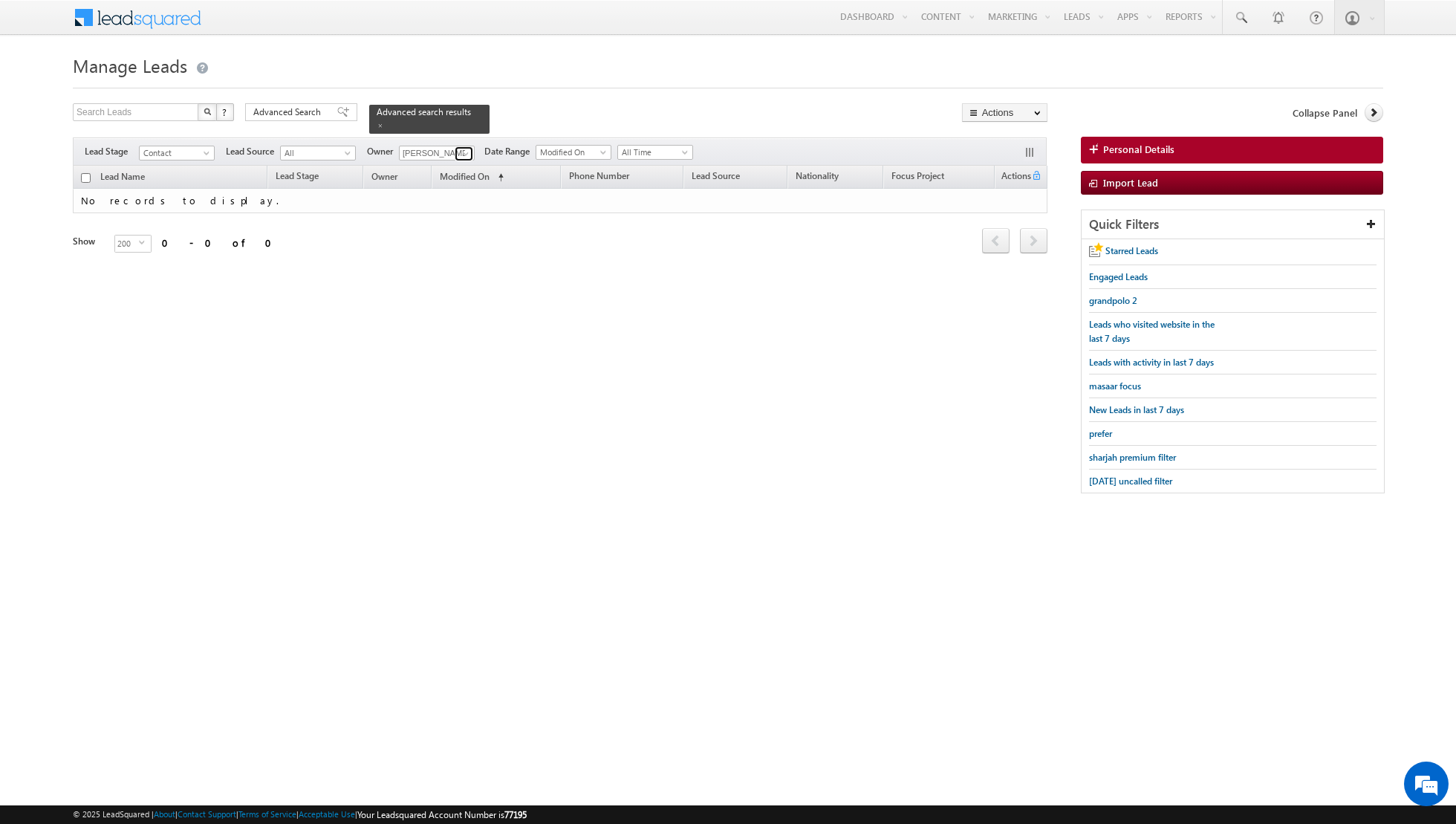
click at [459, 154] on span at bounding box center [465, 154] width 12 height 12
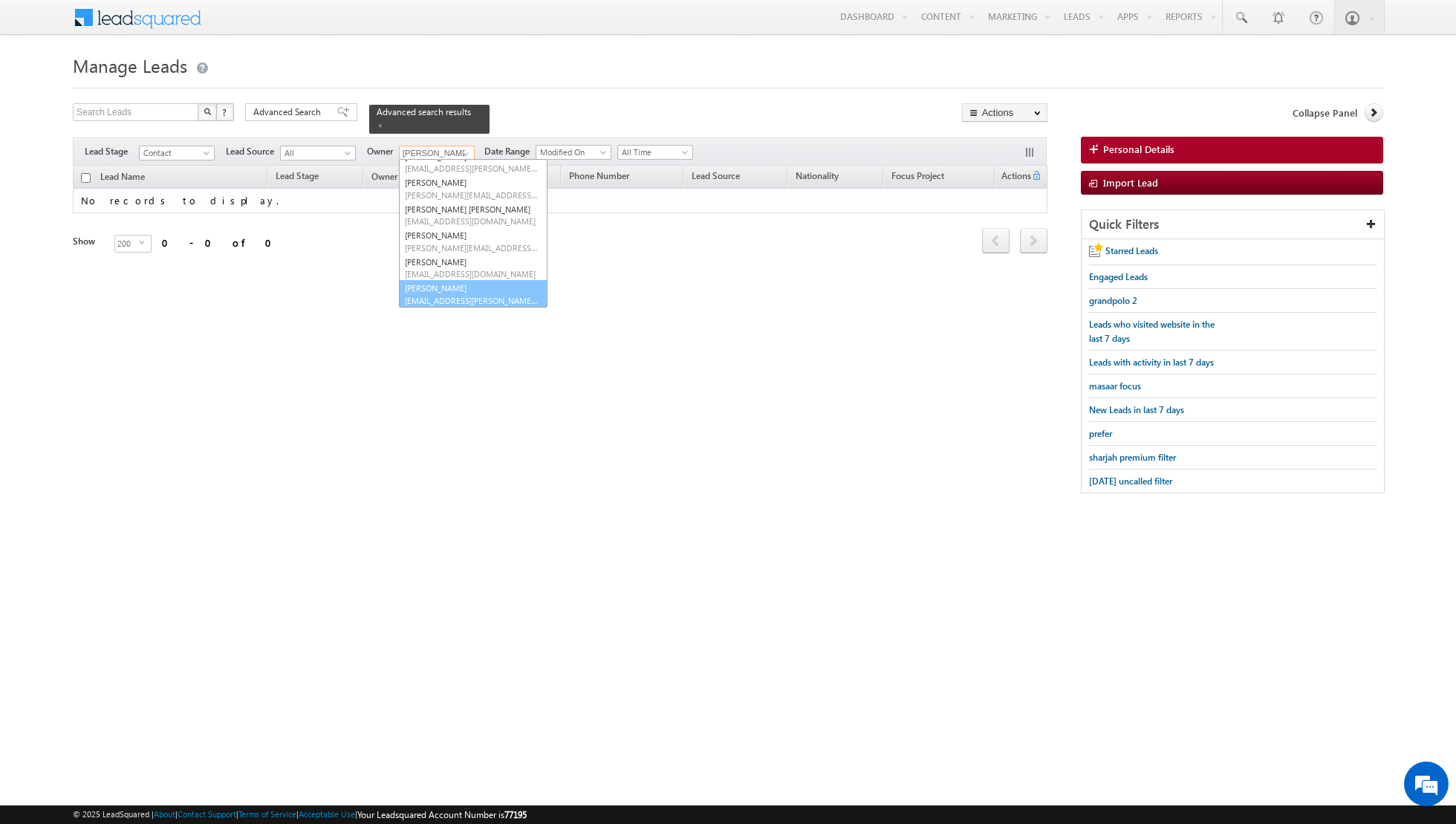
click at [442, 288] on link "[PERSON_NAME] [EMAIL_ADDRESS][PERSON_NAME][DOMAIN_NAME]" at bounding box center [473, 294] width 149 height 29
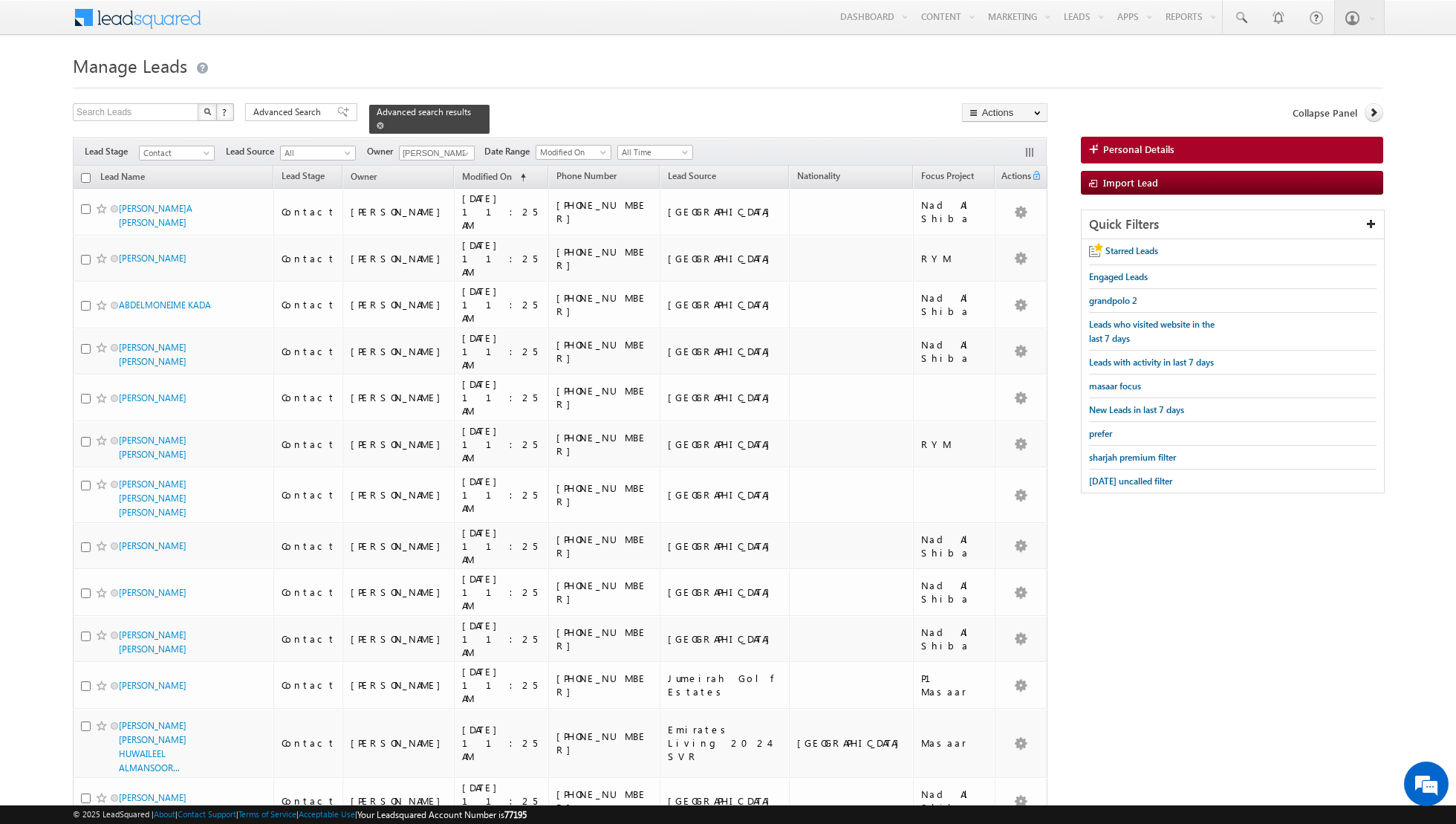
click at [377, 125] on span at bounding box center [381, 126] width 8 height 8
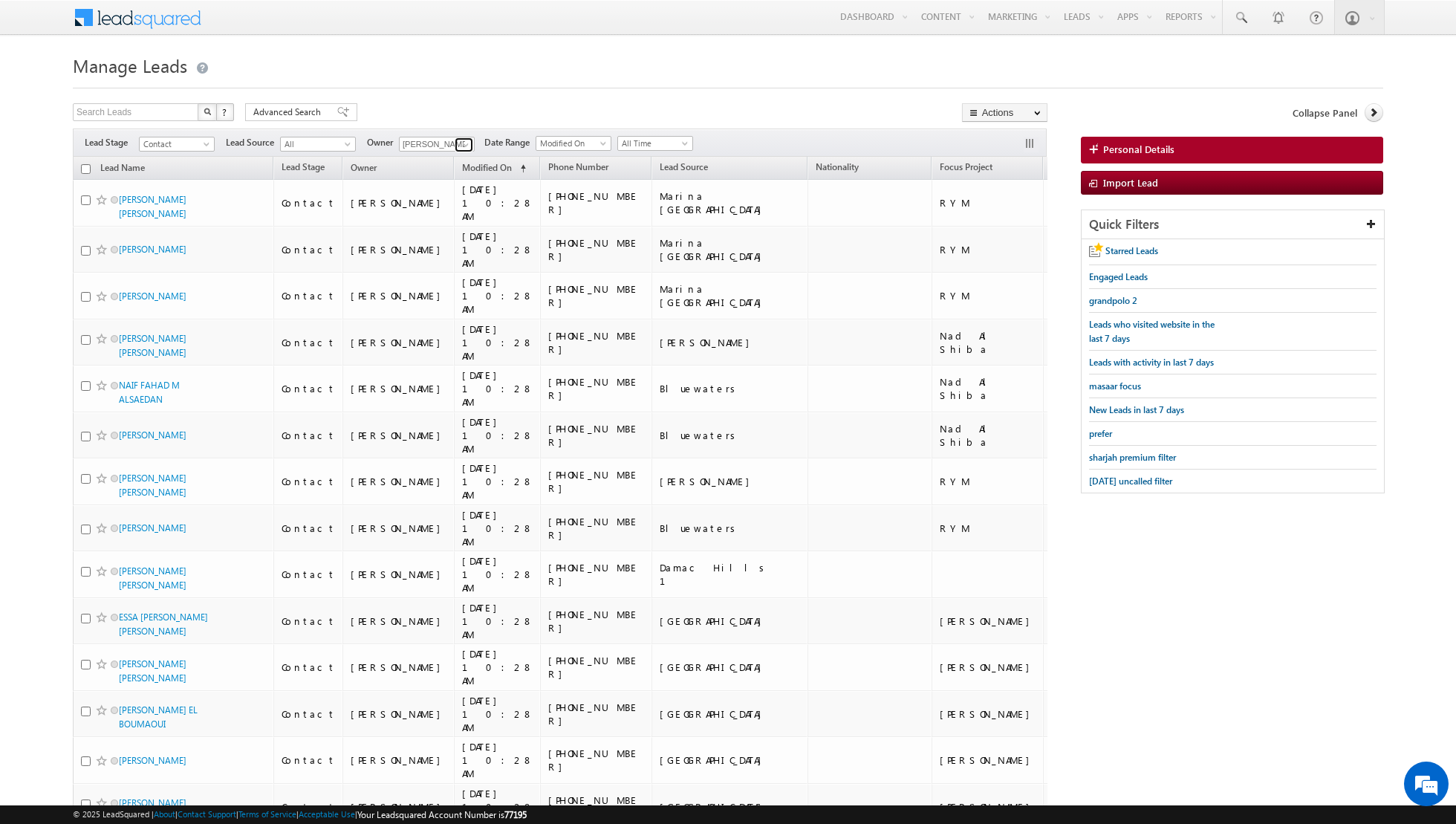
click at [460, 141] on span at bounding box center [465, 145] width 12 height 12
click at [438, 169] on link "[PERSON_NAME] [EMAIL_ADDRESS][PERSON_NAME][DOMAIN_NAME]" at bounding box center [473, 172] width 149 height 29
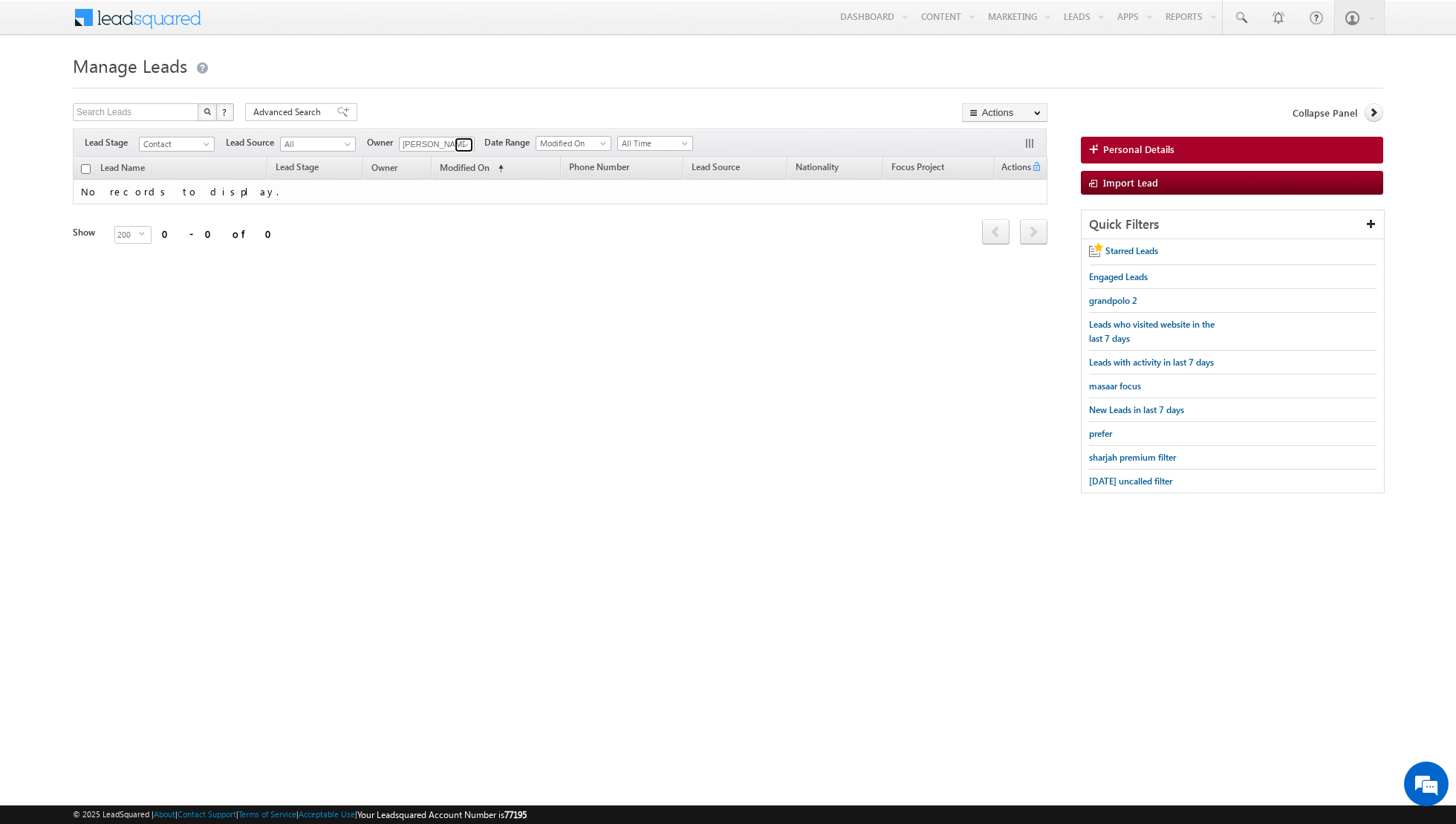
click at [461, 140] on span at bounding box center [465, 145] width 12 height 12
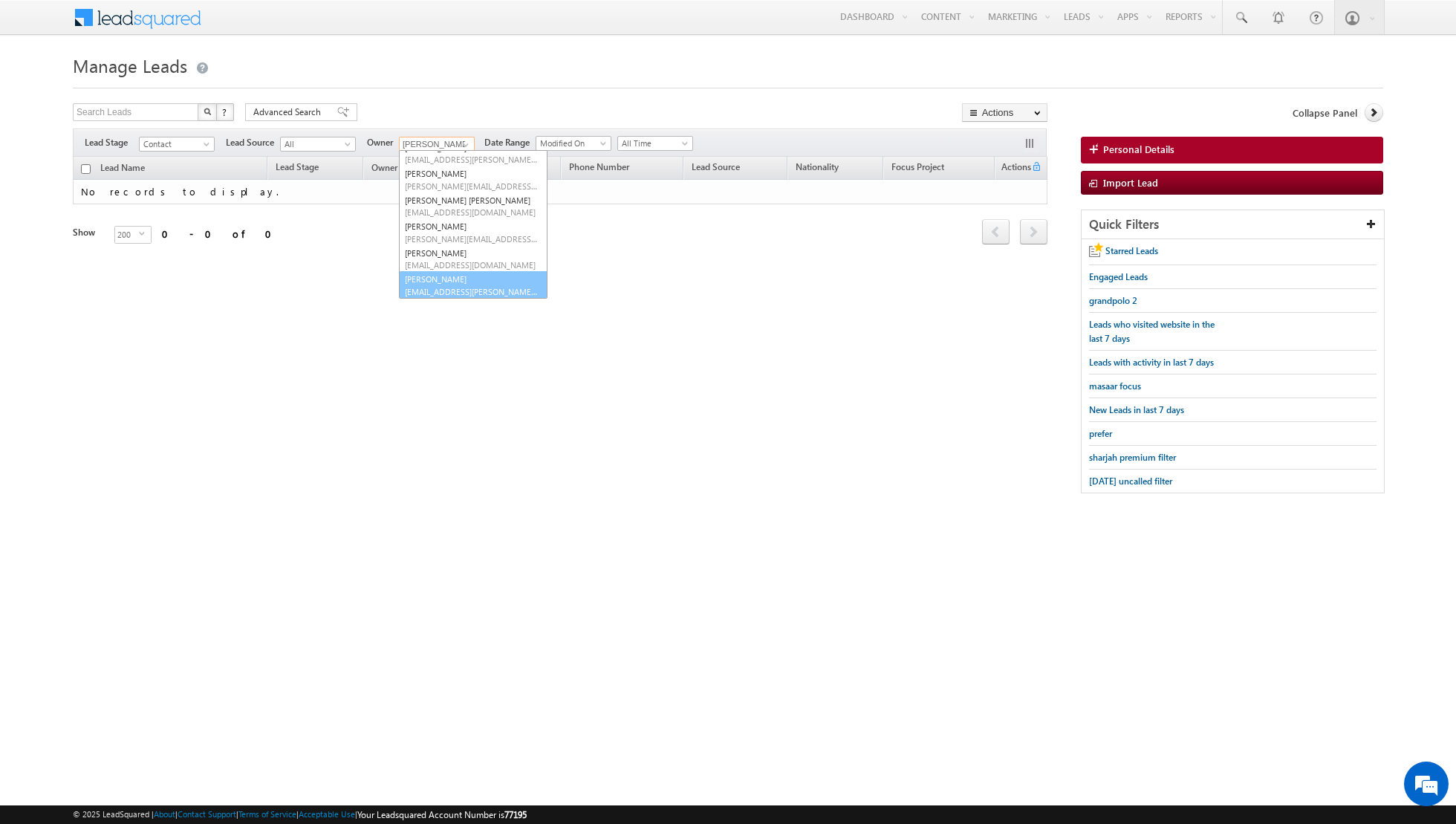
scroll to position [120, 0]
click at [439, 291] on span "[EMAIL_ADDRESS][PERSON_NAME][DOMAIN_NAME]" at bounding box center [472, 291] width 134 height 11
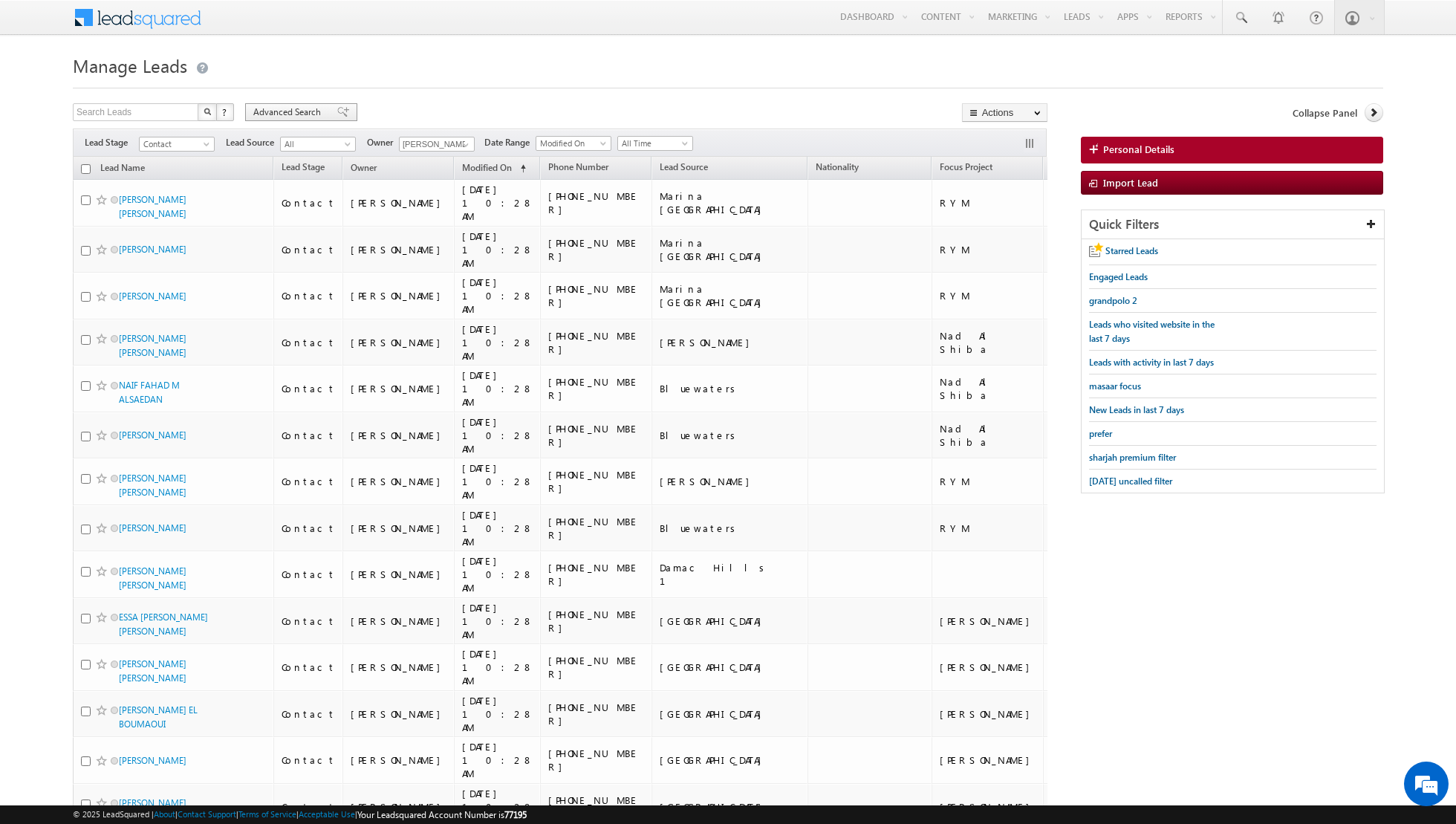
click at [337, 108] on span at bounding box center [343, 112] width 12 height 11
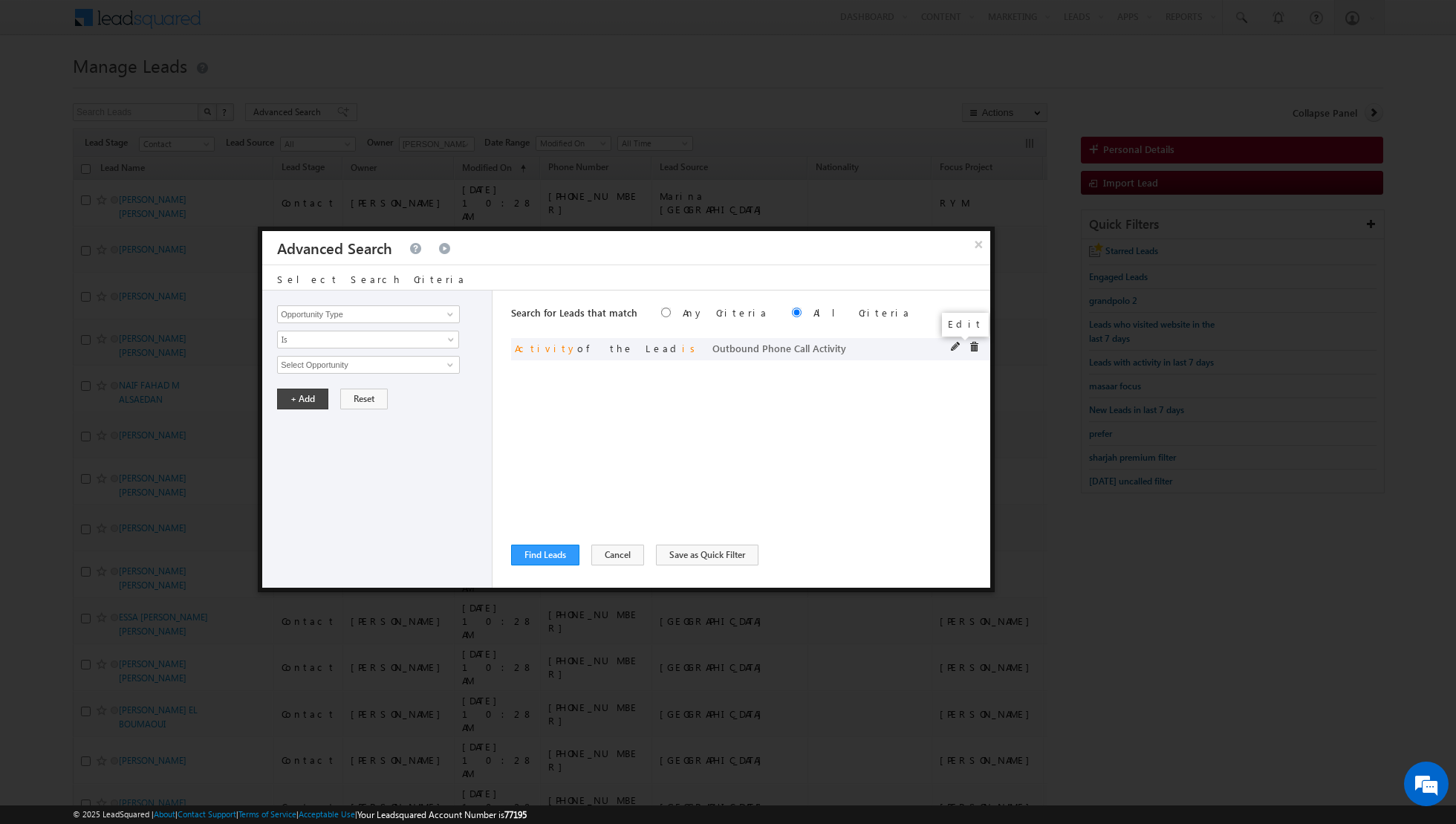
click at [954, 344] on span at bounding box center [956, 347] width 11 height 11
click at [437, 334] on span "Is" at bounding box center [359, 340] width 162 height 14
click at [396, 364] on link "Is Not" at bounding box center [369, 370] width 181 height 14
click at [442, 359] on link at bounding box center [448, 364] width 19 height 15
click at [342, 388] on link "Outbound Phone Call Activity" at bounding box center [368, 394] width 182 height 17
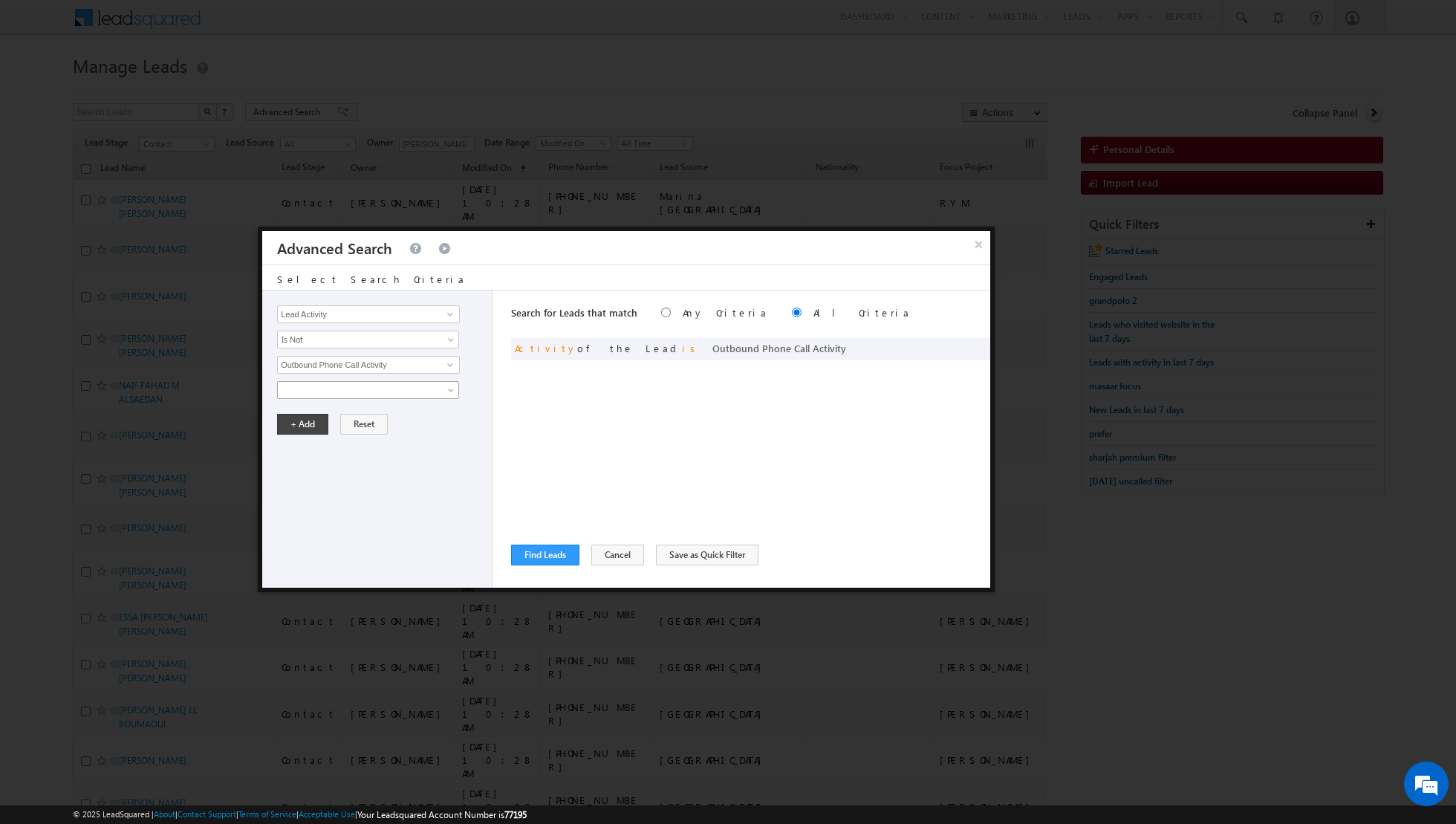
click at [449, 389] on span at bounding box center [452, 393] width 12 height 12
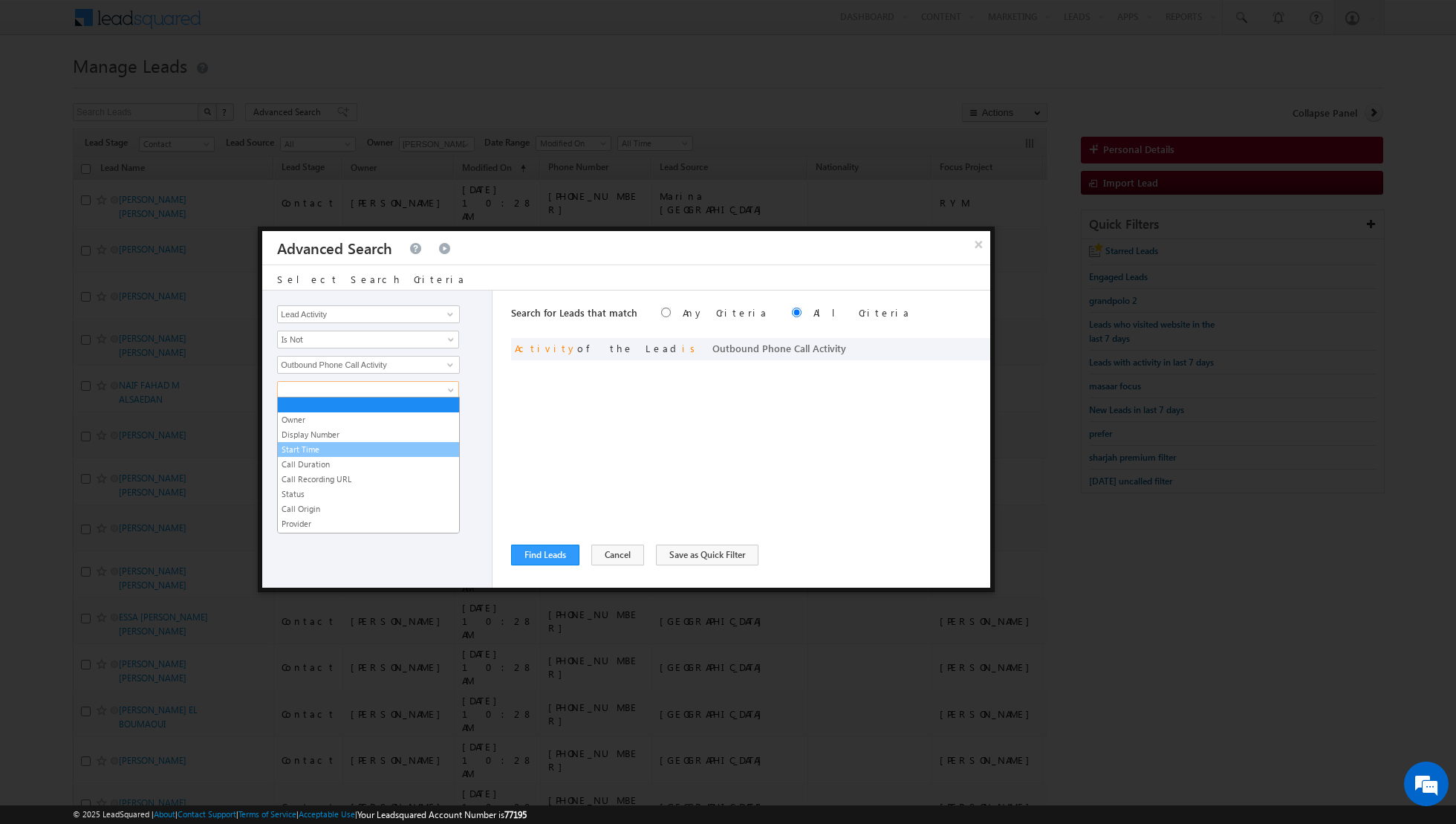
click at [359, 450] on link "Start Time" at bounding box center [369, 449] width 181 height 14
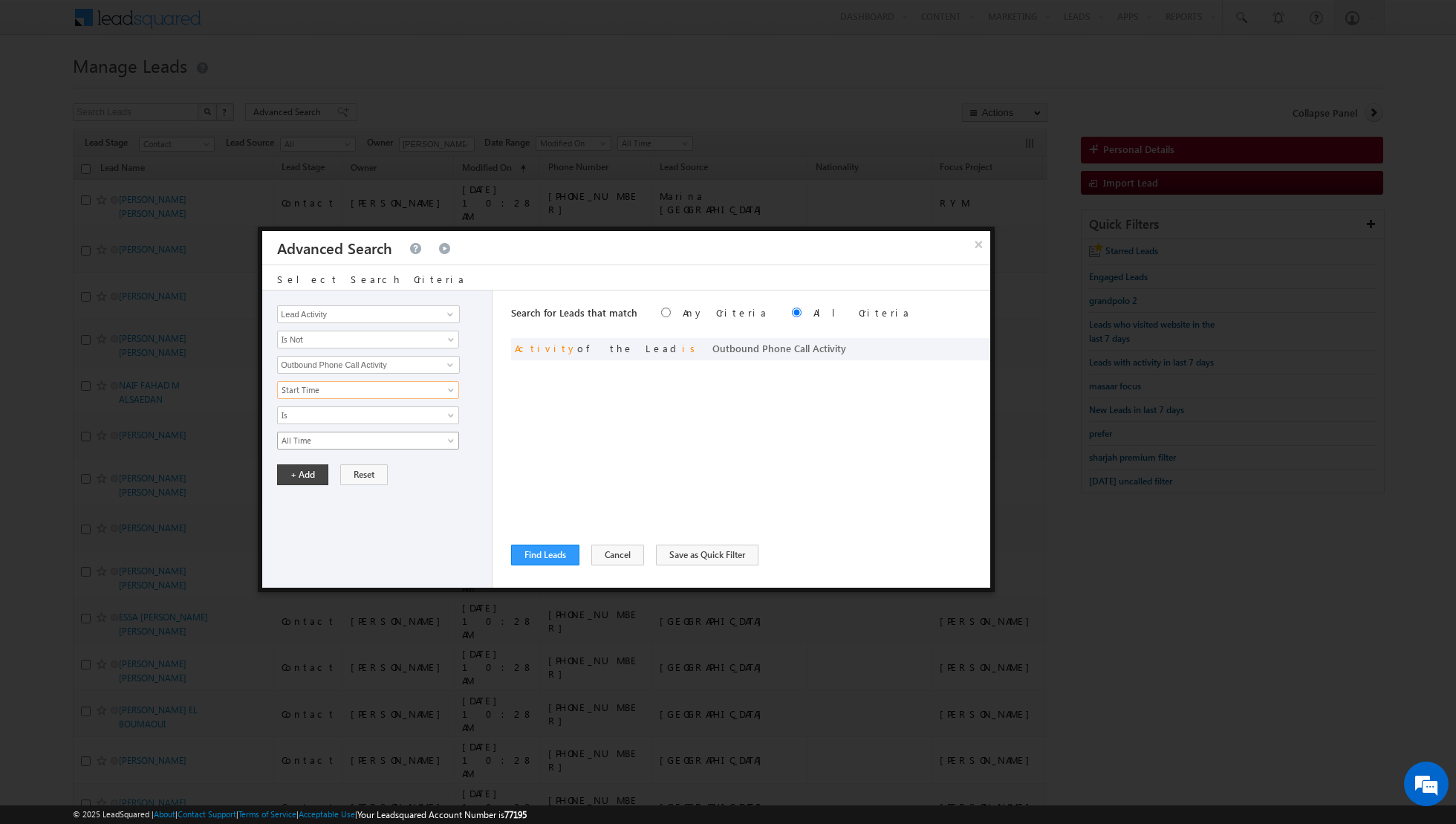
click at [396, 437] on span "All Time" at bounding box center [359, 441] width 162 height 14
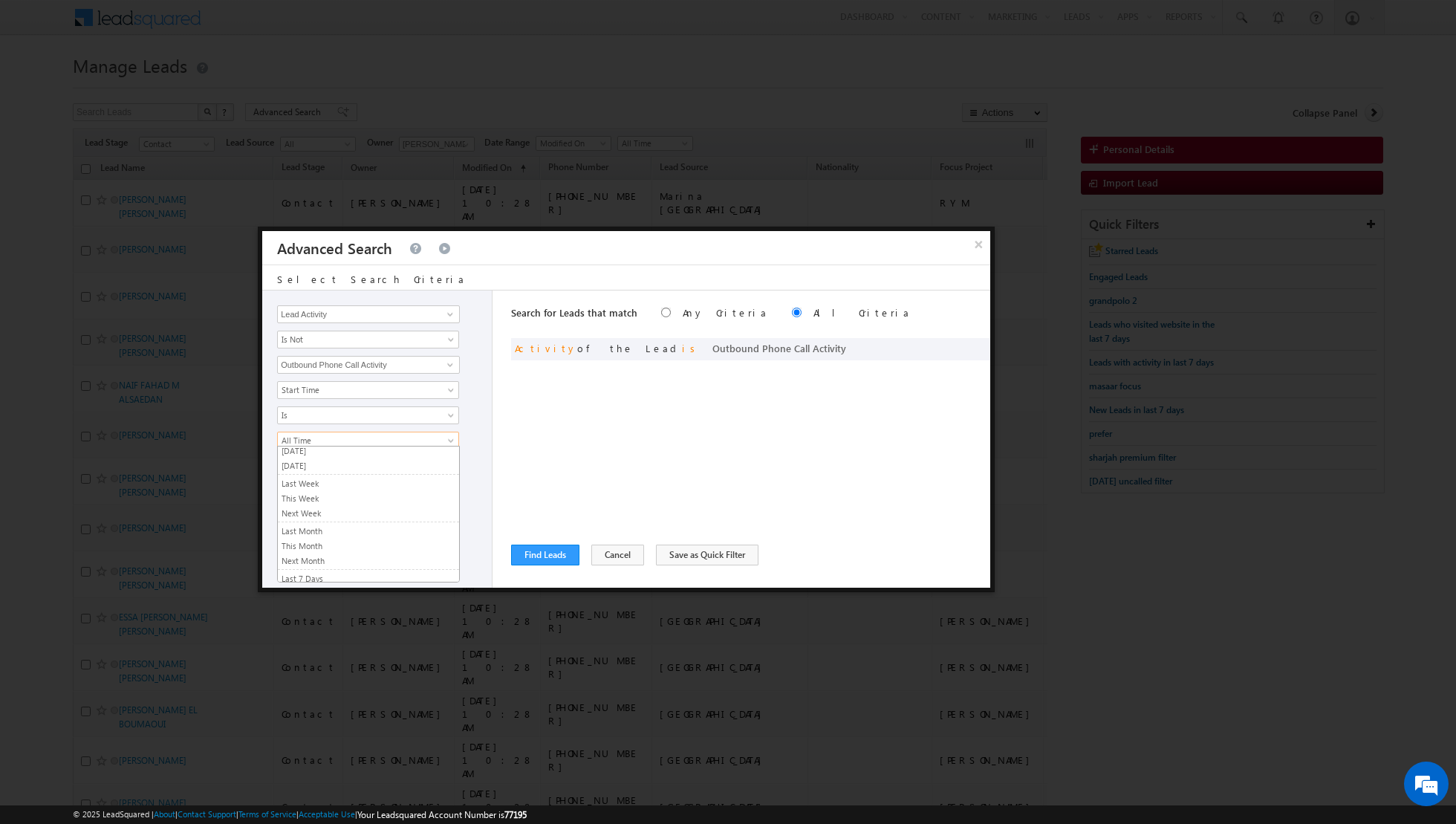
scroll to position [92, 0]
click at [339, 560] on link "Last N" at bounding box center [369, 567] width 181 height 14
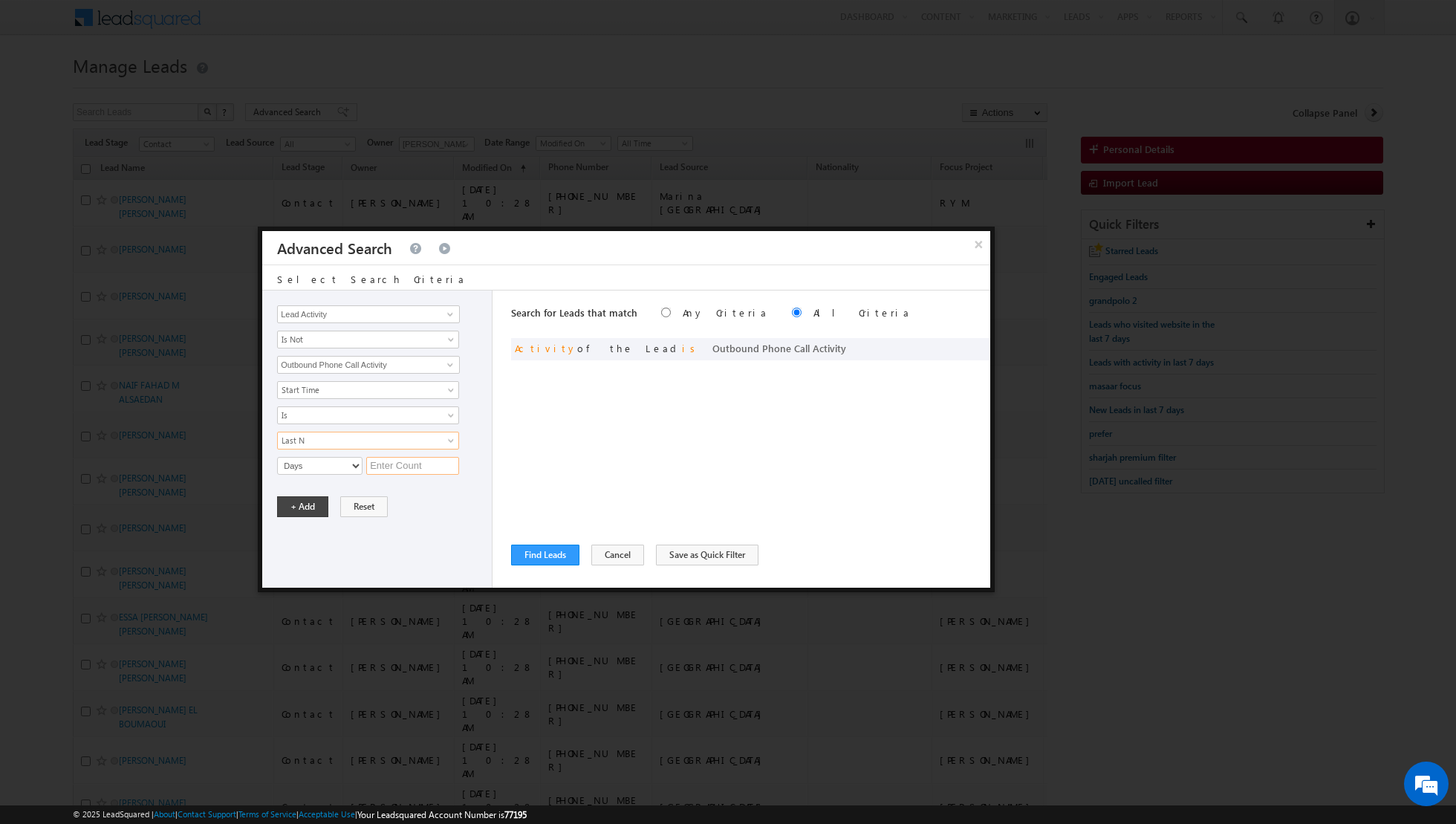
click at [387, 467] on input "text" at bounding box center [413, 465] width 93 height 18
click at [312, 499] on button "+ Add" at bounding box center [303, 506] width 51 height 21
click at [445, 319] on span at bounding box center [451, 314] width 12 height 12
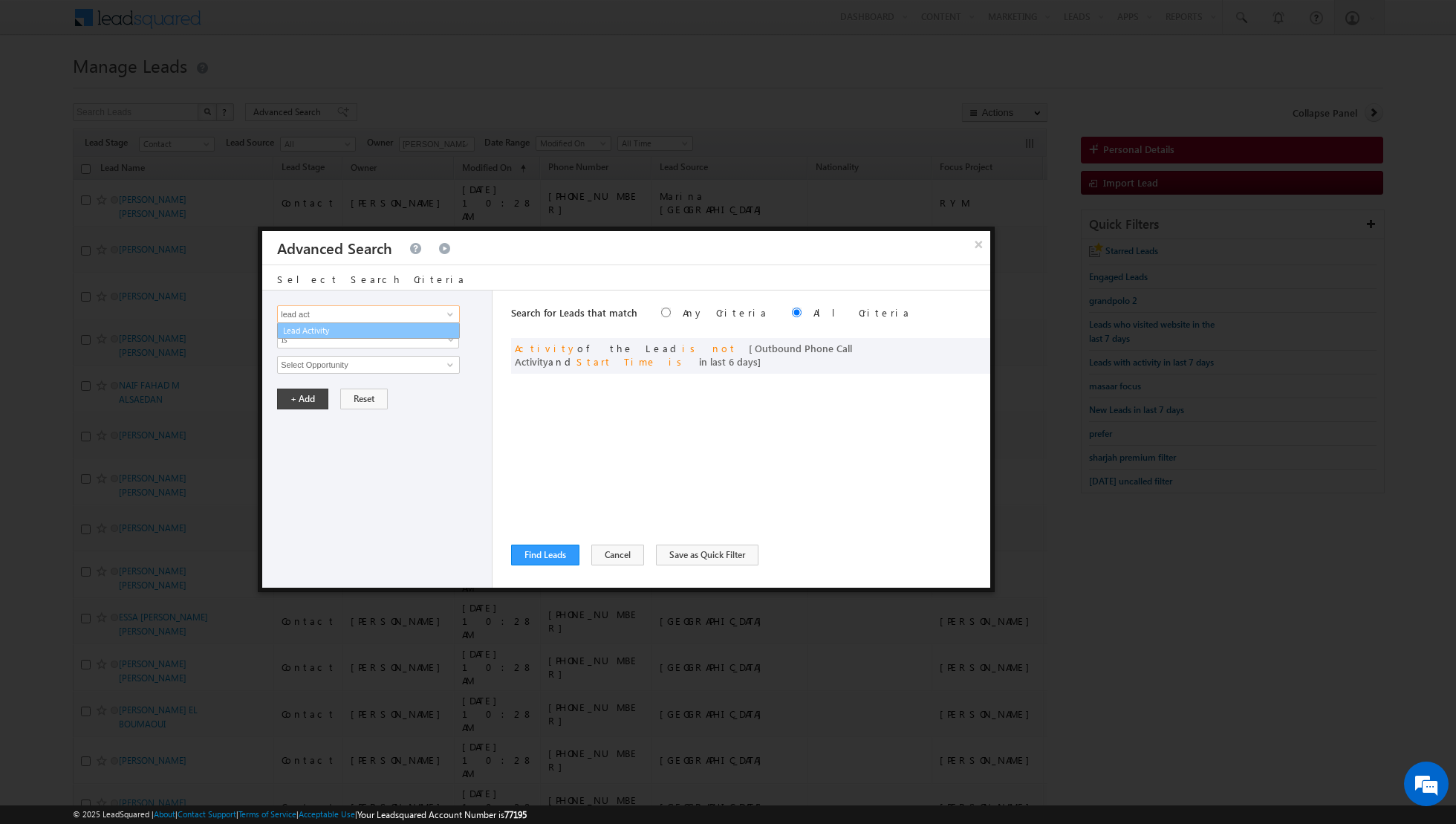
click at [390, 334] on link "Lead Activity" at bounding box center [368, 330] width 182 height 17
click at [422, 336] on span "Is" at bounding box center [359, 340] width 162 height 14
click at [380, 368] on link "Is Not" at bounding box center [369, 370] width 181 height 14
click at [446, 364] on span at bounding box center [451, 365] width 12 height 12
click at [381, 392] on link "6. Not Interested" at bounding box center [368, 394] width 182 height 17
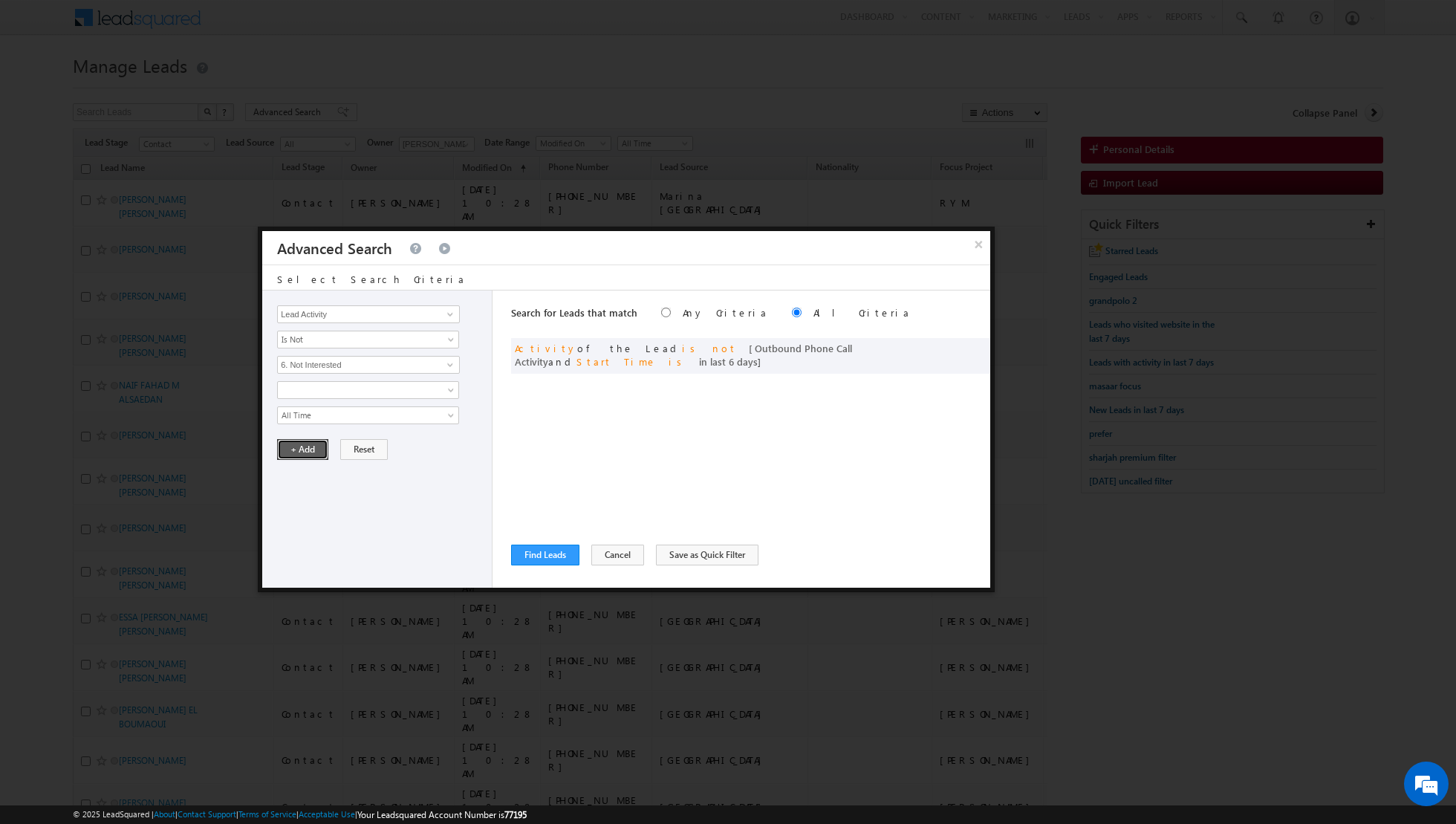
click at [290, 444] on button "+ Add" at bounding box center [303, 448] width 51 height 21
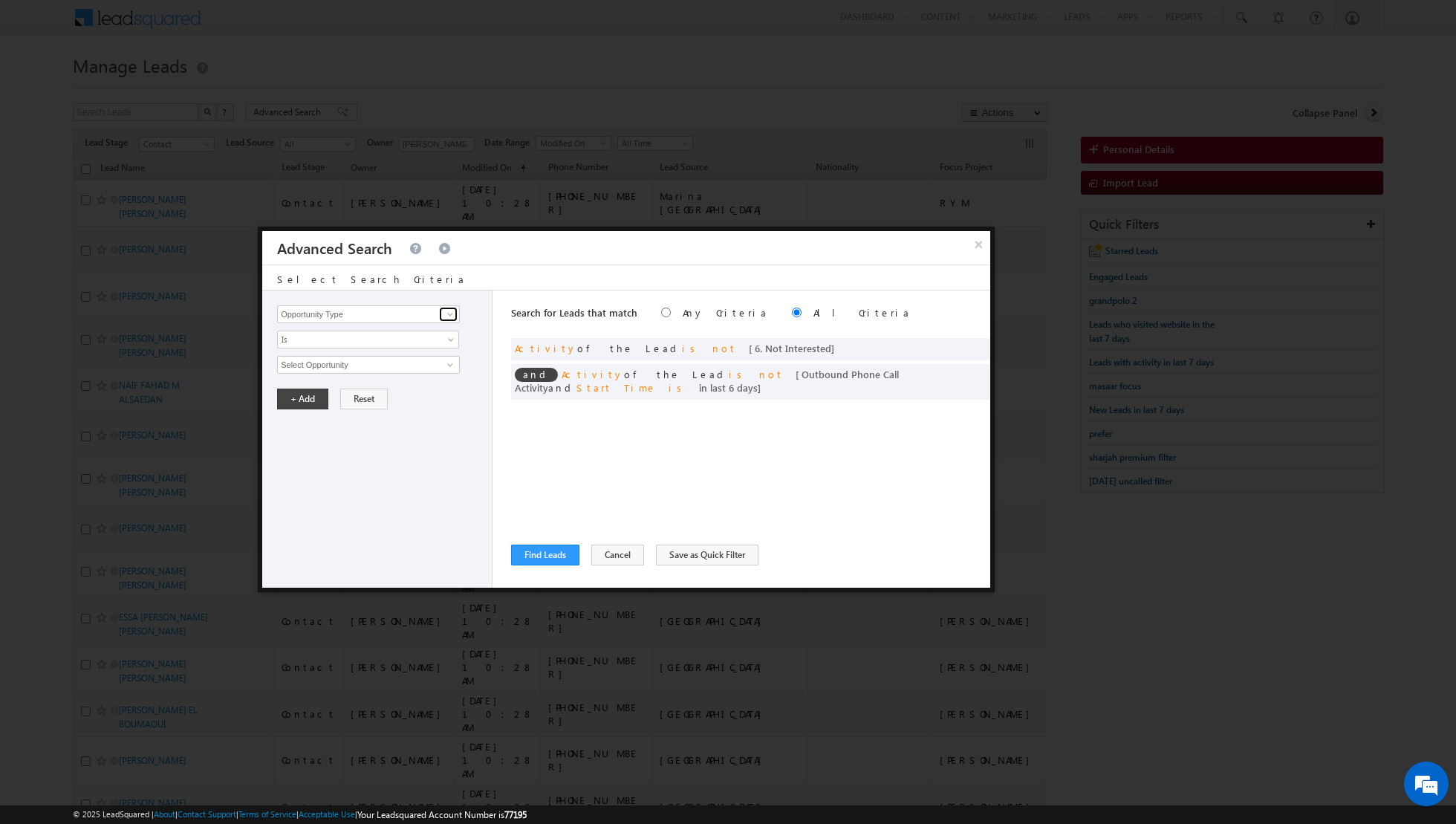
click at [447, 315] on span at bounding box center [451, 314] width 12 height 12
click at [420, 333] on link "Lead Activity" at bounding box center [368, 330] width 182 height 17
click at [452, 333] on link "Is" at bounding box center [368, 339] width 182 height 18
click at [408, 364] on link "Is Not" at bounding box center [369, 370] width 181 height 14
click at [439, 363] on link at bounding box center [448, 364] width 19 height 15
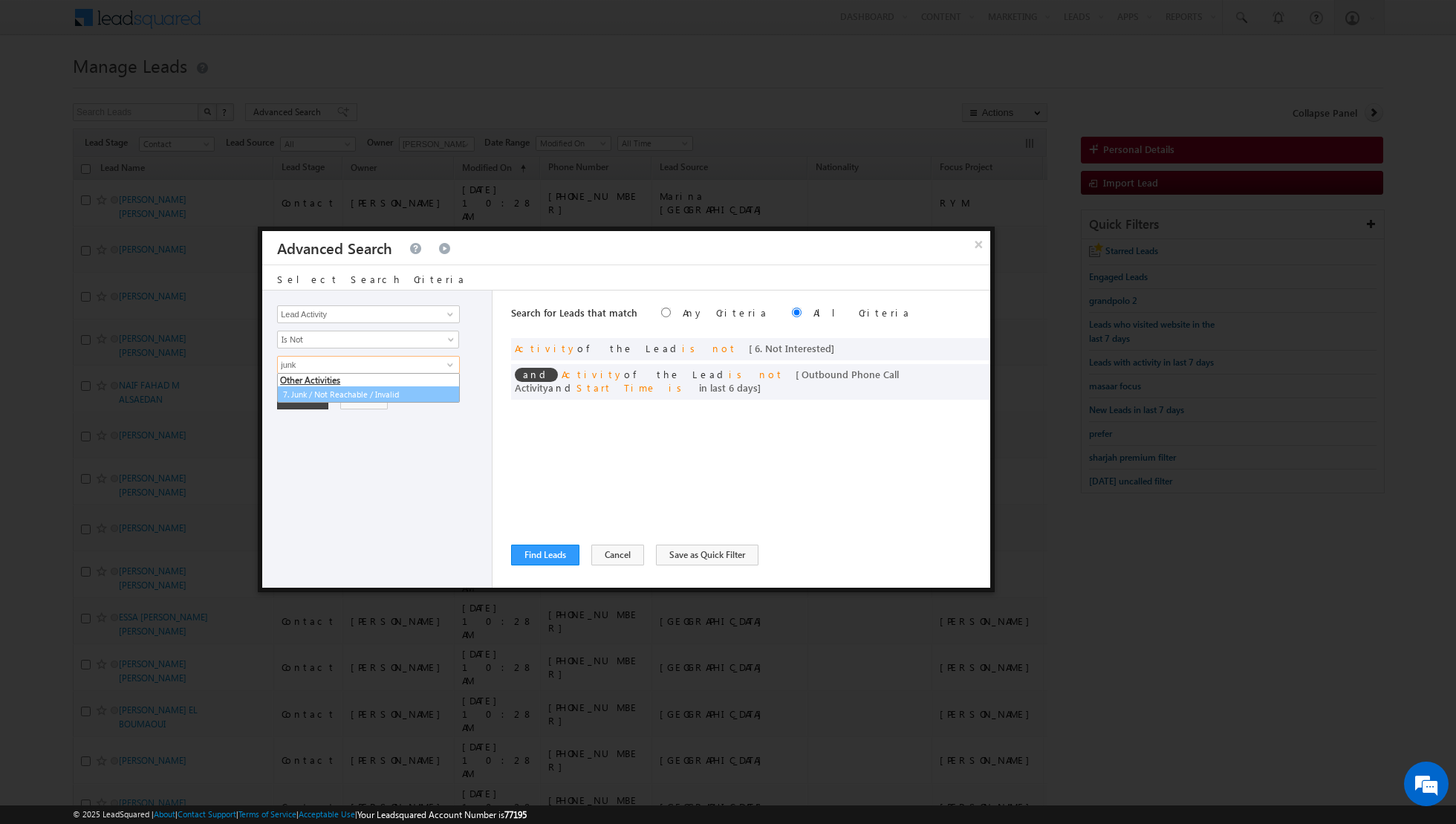
click at [390, 390] on link "7. Junk / Not Reachable / Invalid" at bounding box center [368, 394] width 182 height 17
click at [300, 446] on button "+ Add" at bounding box center [303, 448] width 51 height 21
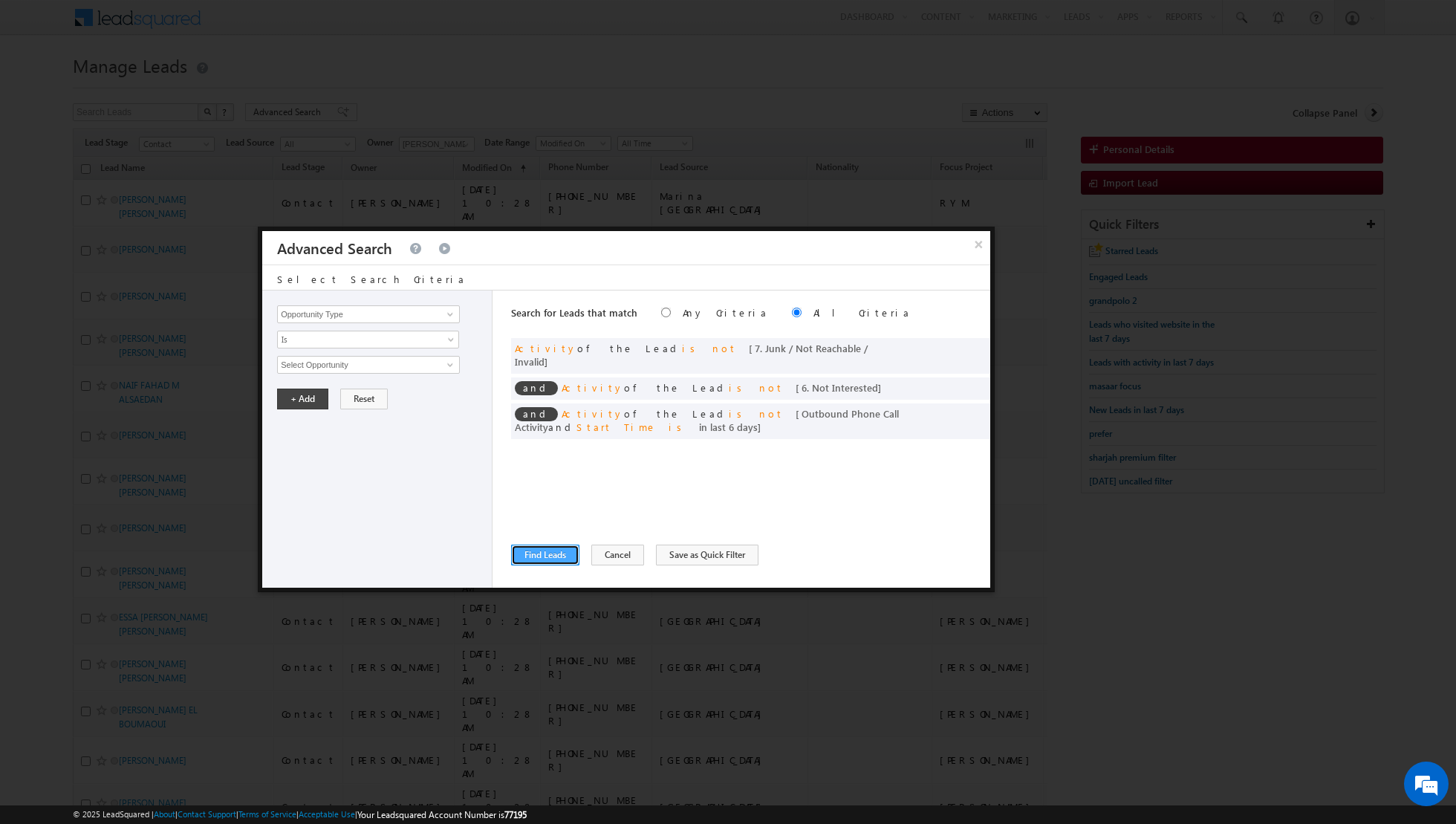
click at [538, 554] on button "Find Leads" at bounding box center [544, 554] width 68 height 21
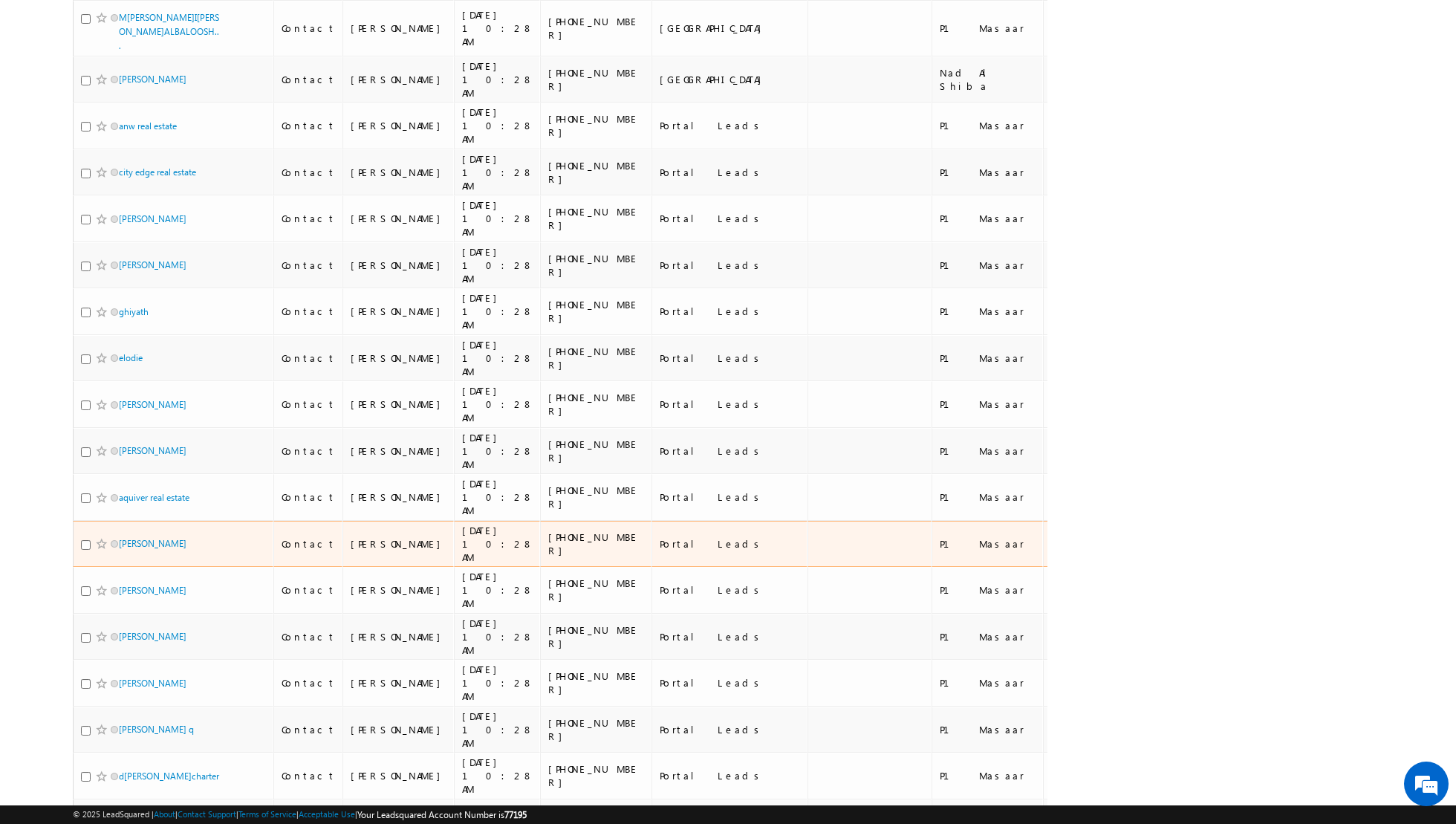
scroll to position [6702, 0]
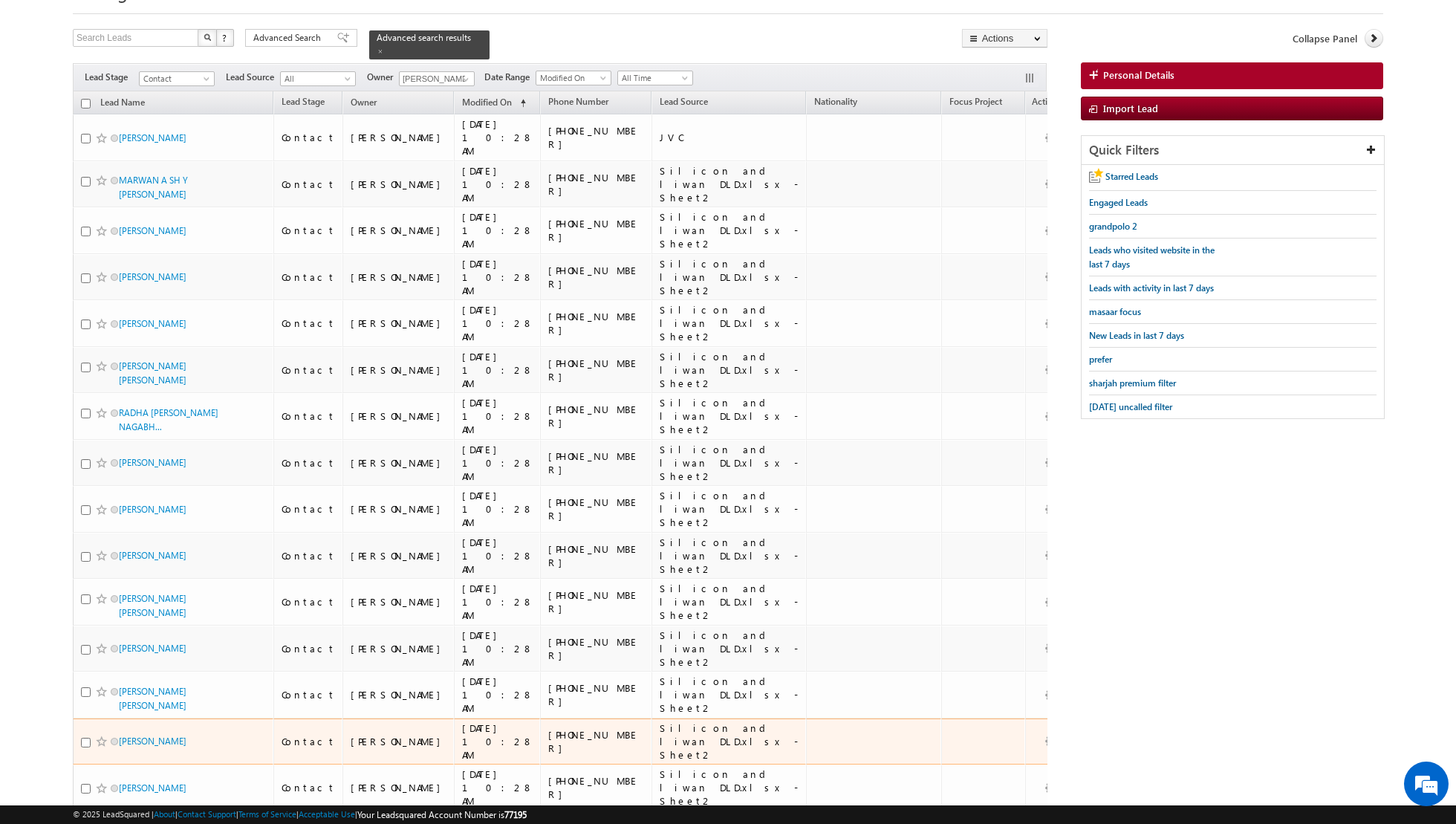
scroll to position [0, 0]
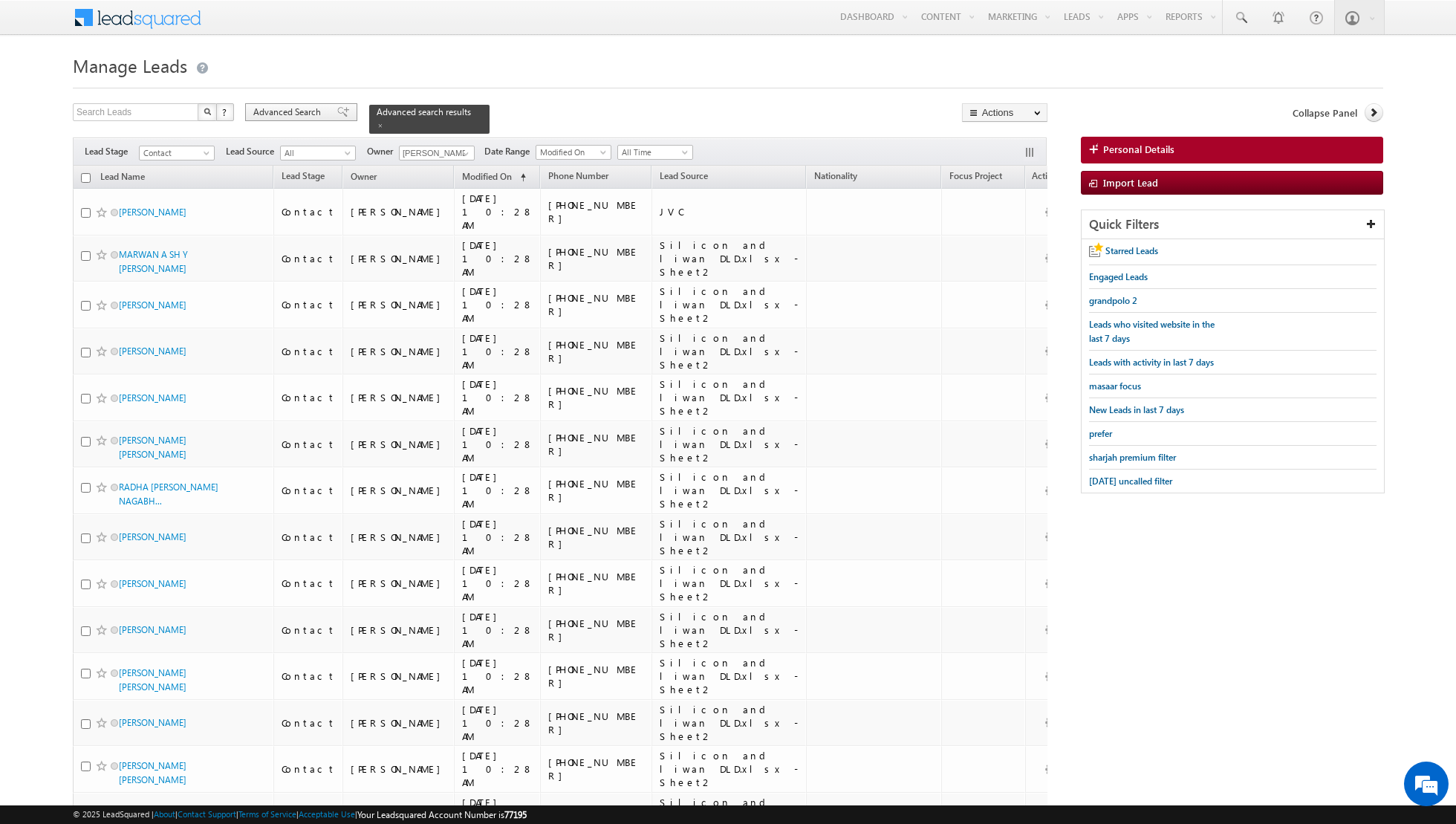
click at [337, 115] on span at bounding box center [343, 112] width 12 height 11
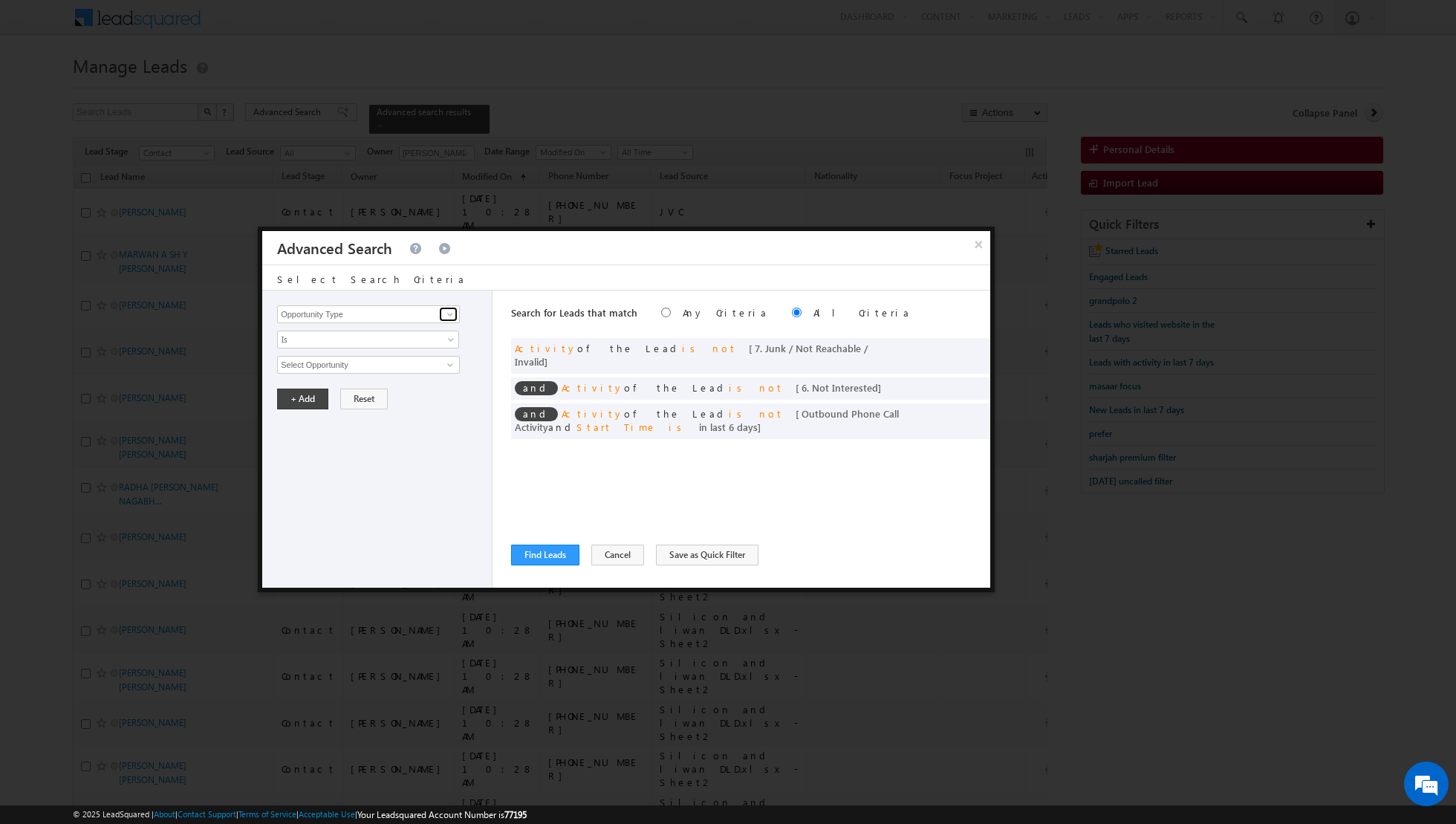
click at [449, 317] on span at bounding box center [451, 314] width 12 height 12
click at [399, 350] on link "Lead Source" at bounding box center [368, 344] width 182 height 17
click at [442, 363] on span "None Selected" at bounding box center [362, 365] width 169 height 17
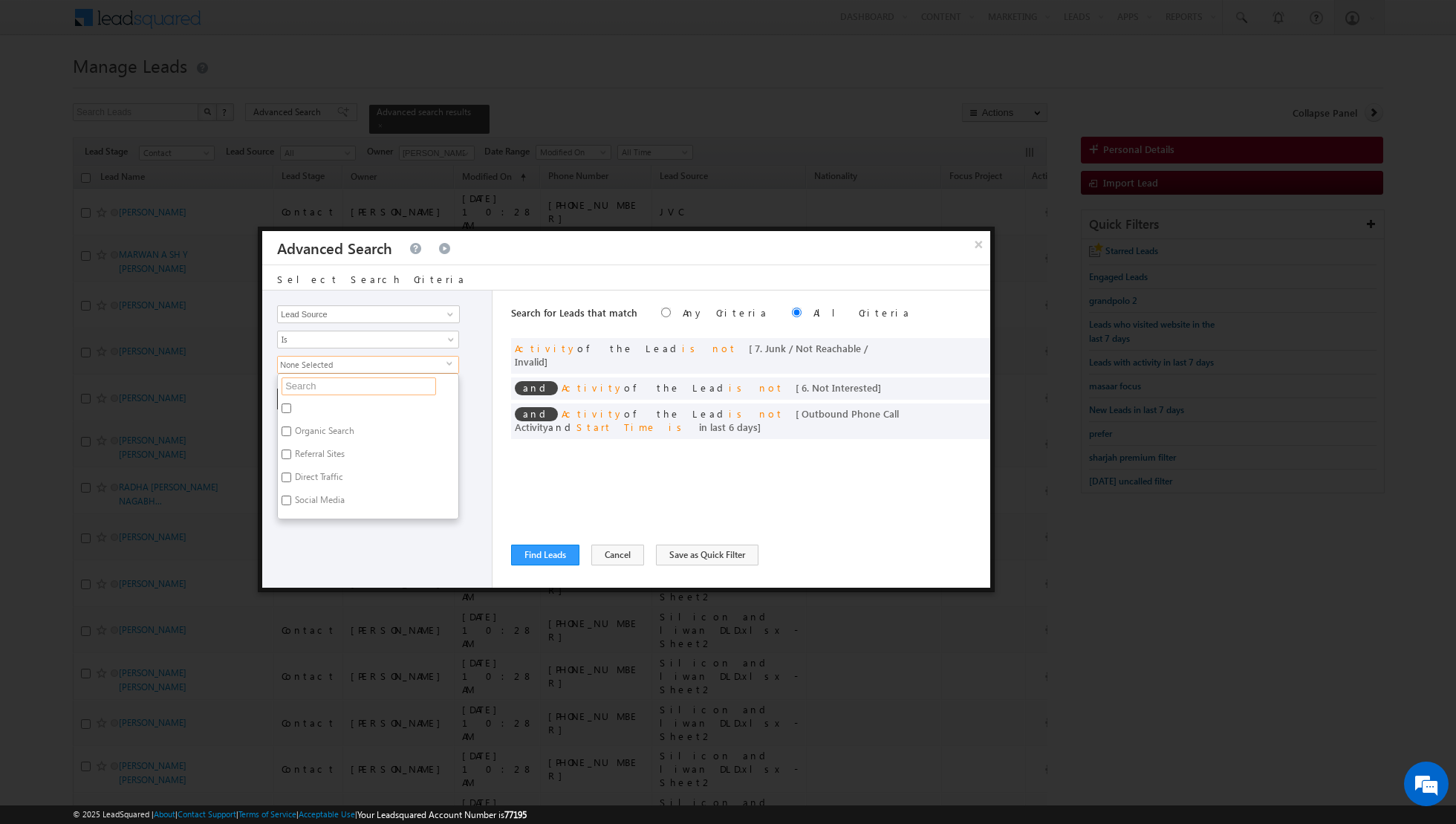
click at [393, 381] on input "text" at bounding box center [359, 386] width 155 height 18
click at [309, 399] on label "Bluewaters" at bounding box center [314, 410] width 74 height 23
click at [291, 403] on input "Bluewaters" at bounding box center [287, 408] width 10 height 10
click at [318, 482] on div "Opportunity Type Lead Activity Task Sales Group Prospect Id Address 1 Address 2…" at bounding box center [378, 439] width 231 height 297
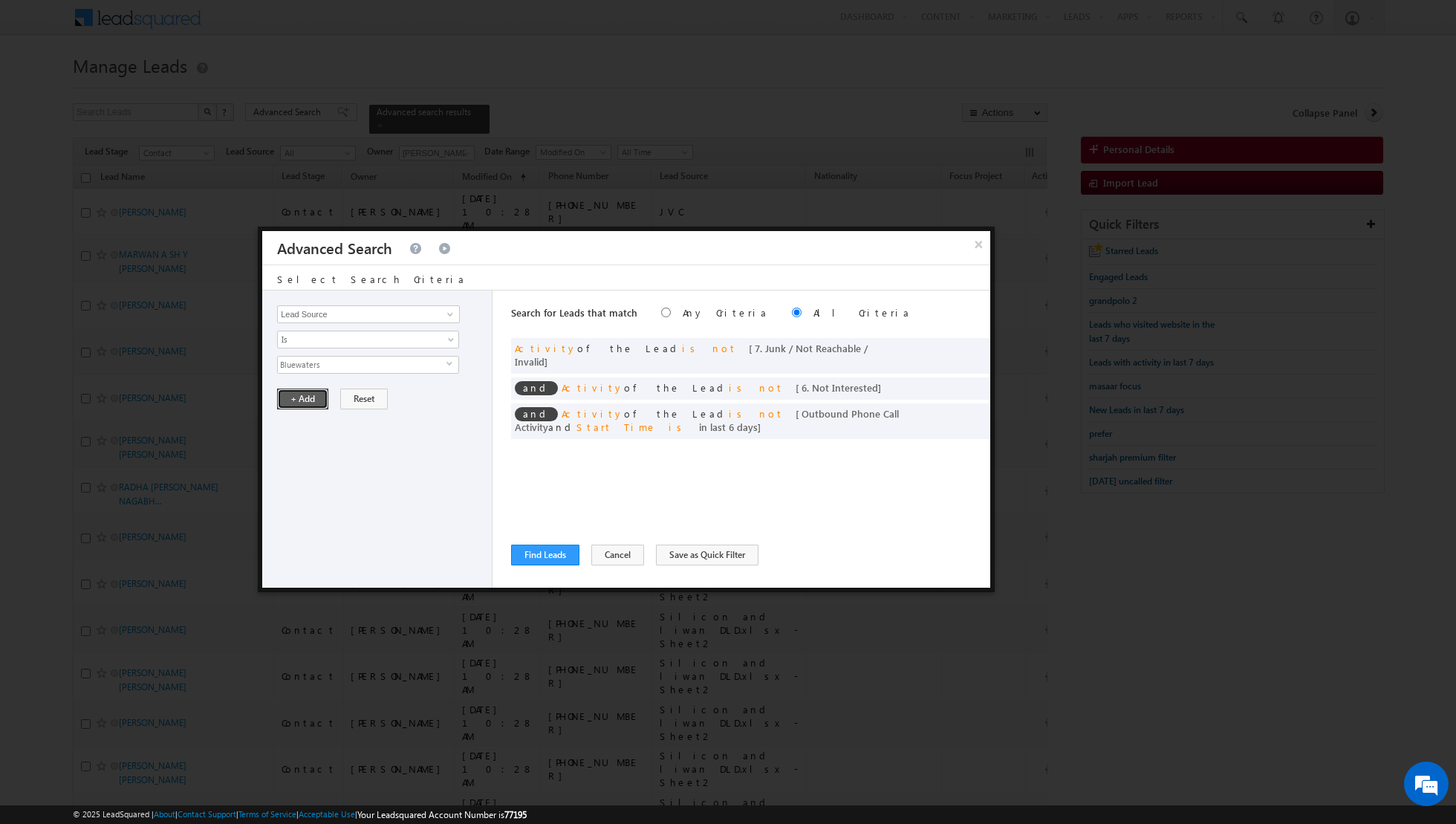
click at [296, 395] on button "+ Add" at bounding box center [303, 398] width 51 height 21
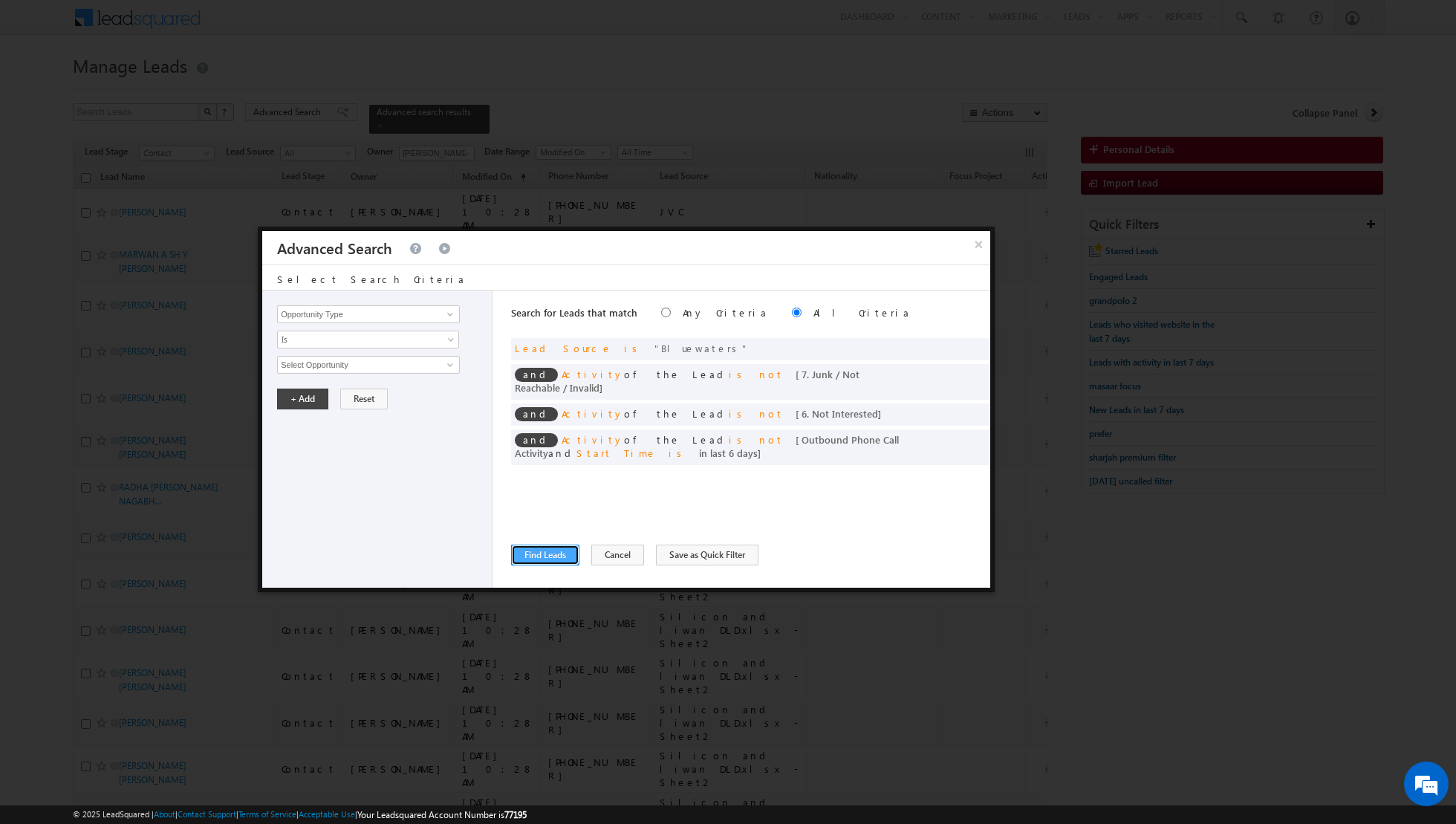
click at [538, 558] on button "Find Leads" at bounding box center [544, 554] width 68 height 21
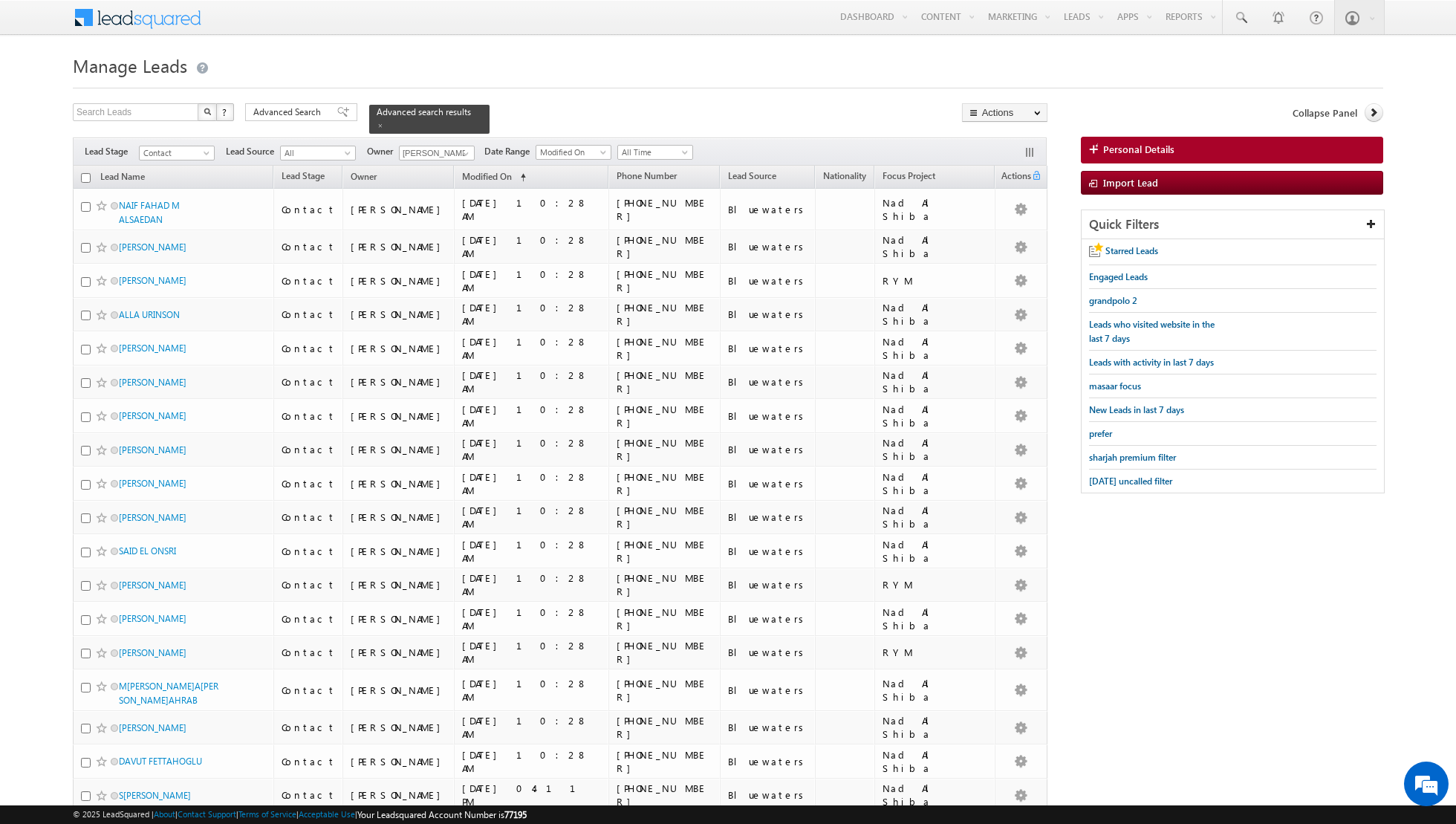
click at [84, 178] on input "checkbox" at bounding box center [86, 178] width 10 height 10
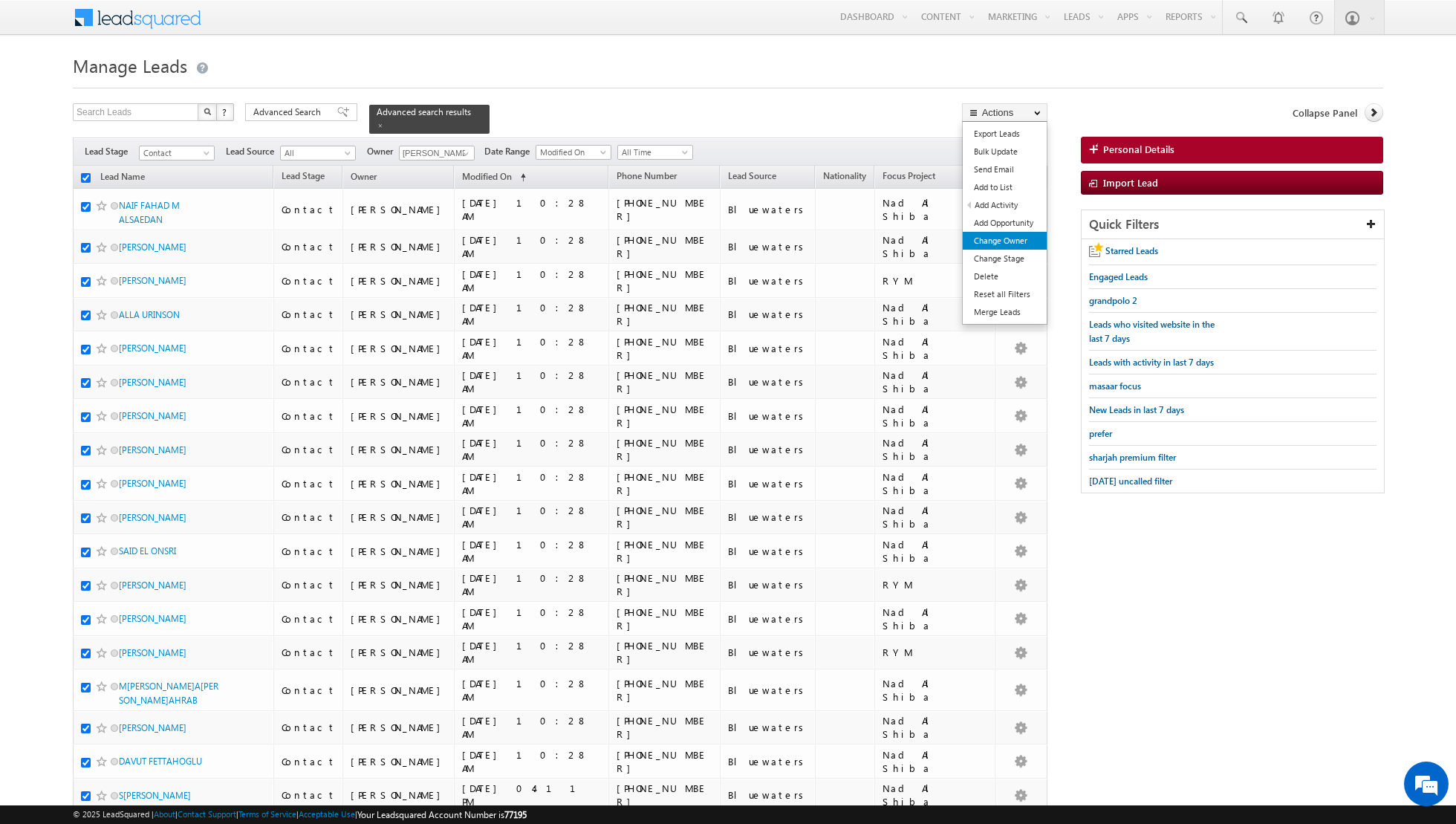
click at [1008, 242] on link "Change Owner" at bounding box center [1005, 240] width 84 height 18
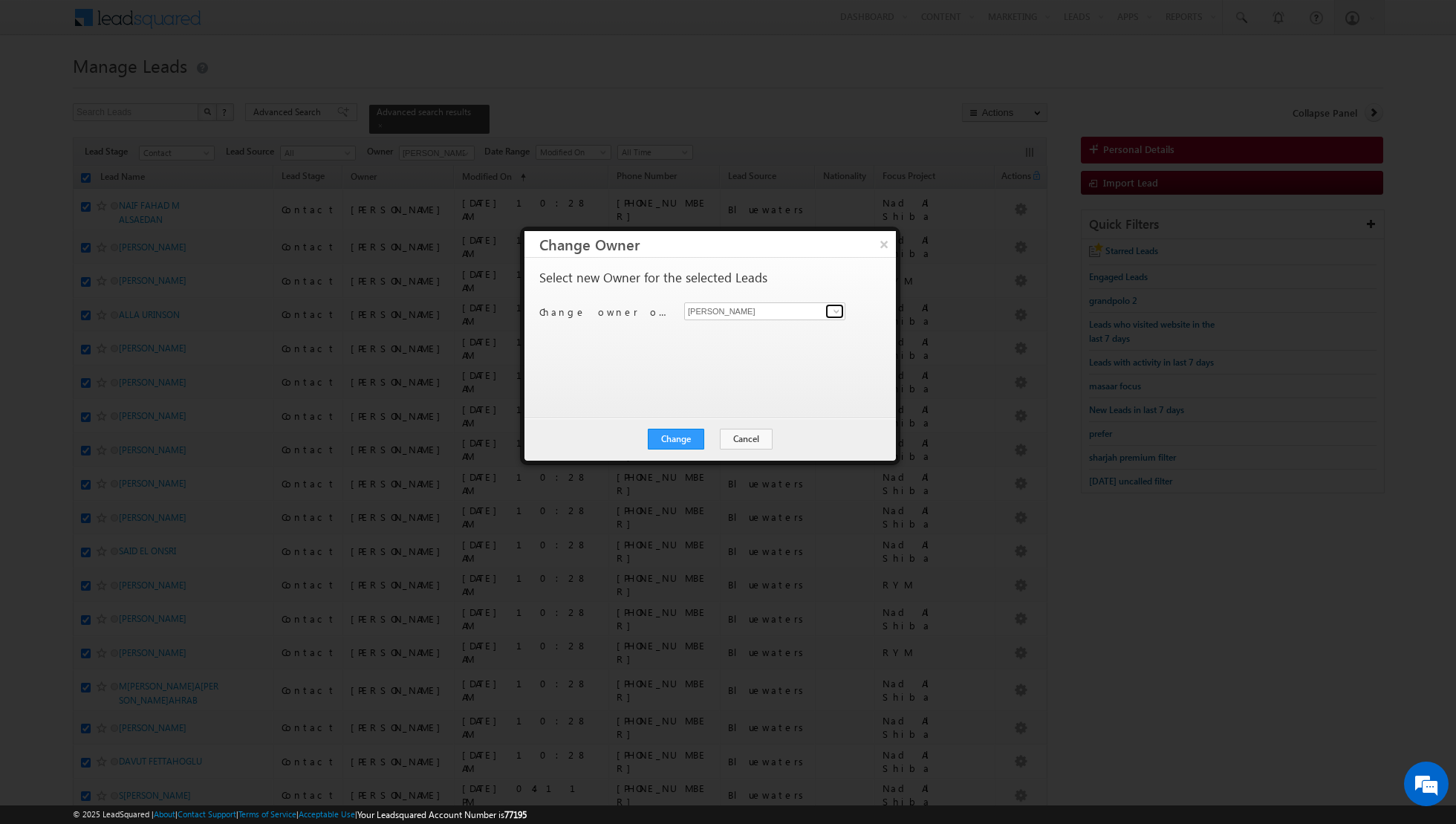
click at [839, 312] on span at bounding box center [836, 311] width 12 height 12
click at [776, 337] on span "[EMAIL_ADDRESS][PERSON_NAME][DOMAIN_NAME]" at bounding box center [757, 338] width 134 height 11
click at [683, 436] on button "Change" at bounding box center [675, 439] width 56 height 21
click at [709, 436] on button "Close" at bounding box center [713, 439] width 47 height 21
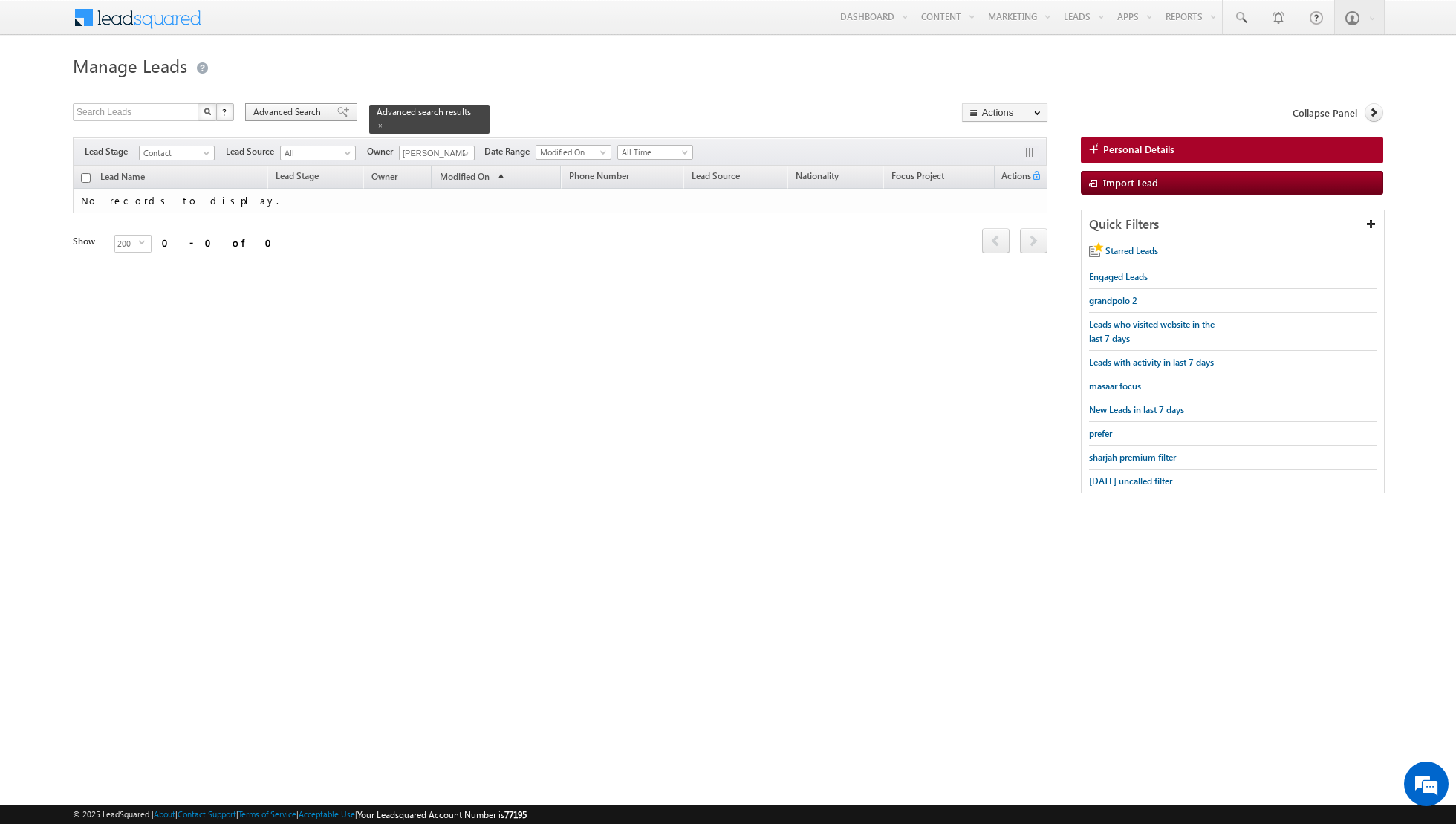
click at [337, 115] on span at bounding box center [343, 112] width 12 height 11
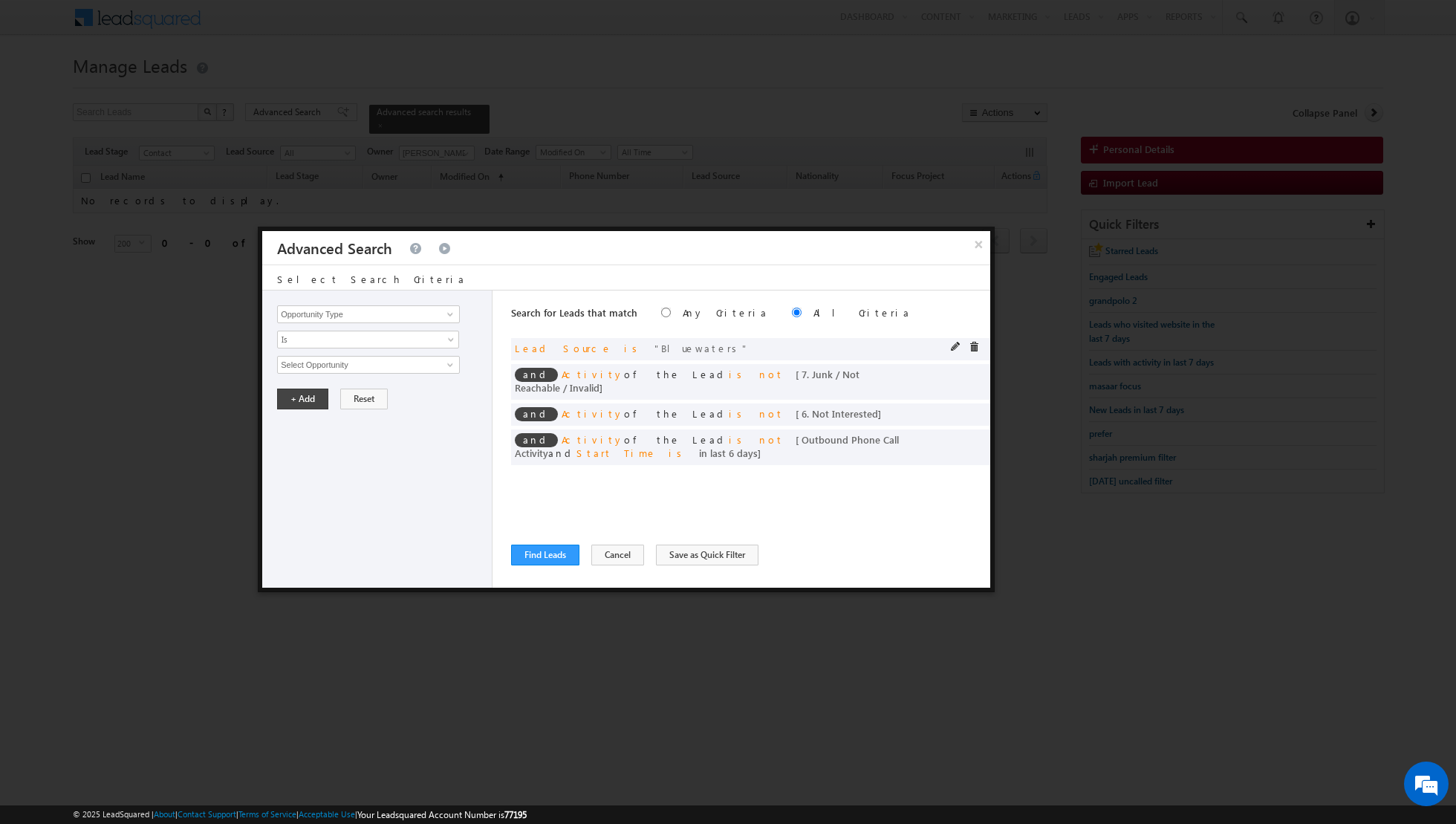
click at [950, 346] on div "and Lead Source is Bluewaters" at bounding box center [750, 349] width 479 height 23
click at [975, 346] on span at bounding box center [974, 347] width 11 height 11
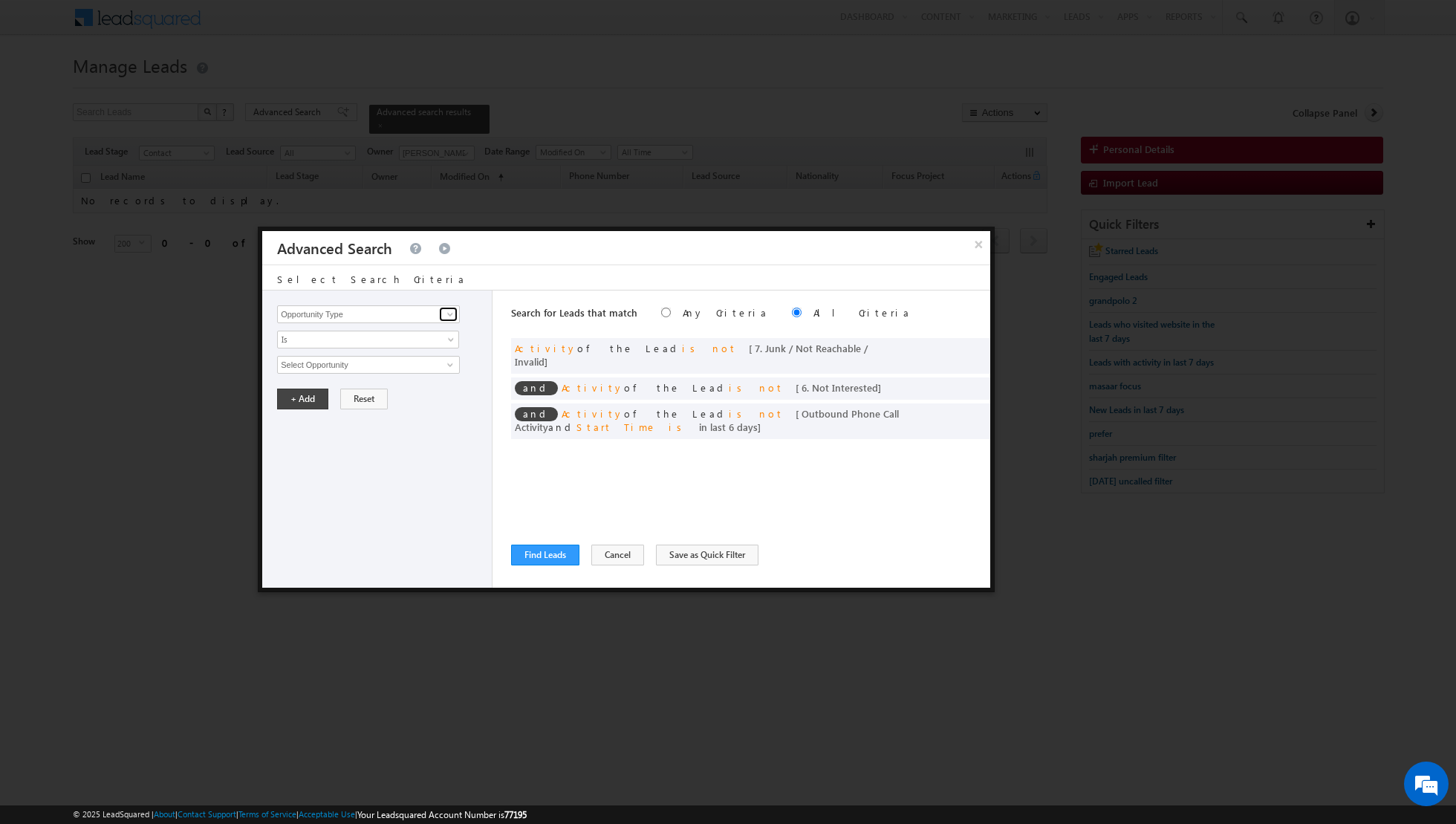
click at [448, 316] on span at bounding box center [451, 314] width 12 height 12
click at [384, 342] on link "Lead Source" at bounding box center [368, 344] width 182 height 17
click at [446, 357] on span "None Selected" at bounding box center [362, 365] width 169 height 17
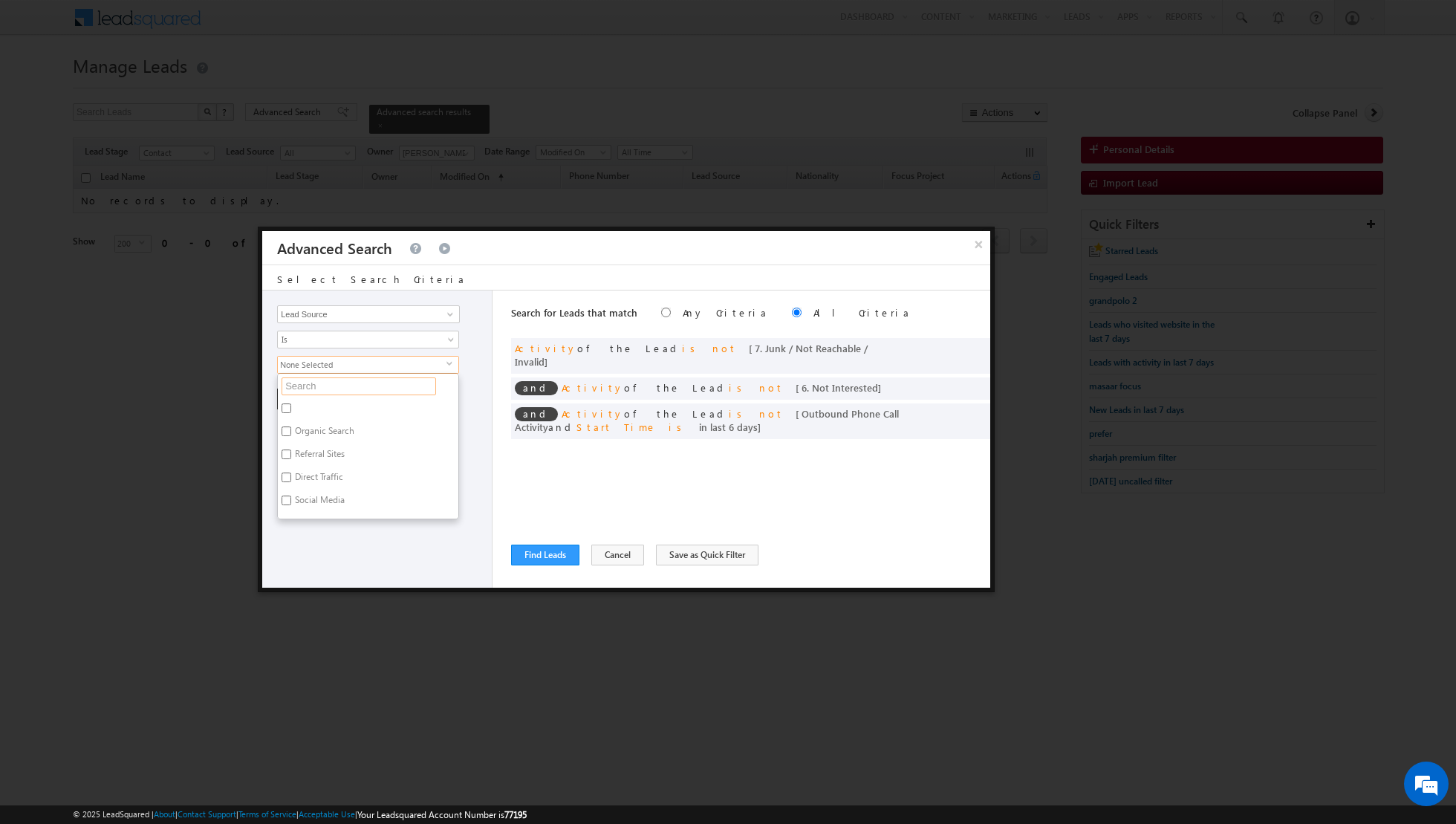
click at [364, 378] on input "text" at bounding box center [359, 386] width 155 height 18
click at [288, 403] on input "Arjan" at bounding box center [287, 408] width 10 height 10
click at [342, 523] on div "Opportunity Type Lead Activity Task Sales Group Prospect Id Address 1 Address 2…" at bounding box center [378, 439] width 231 height 297
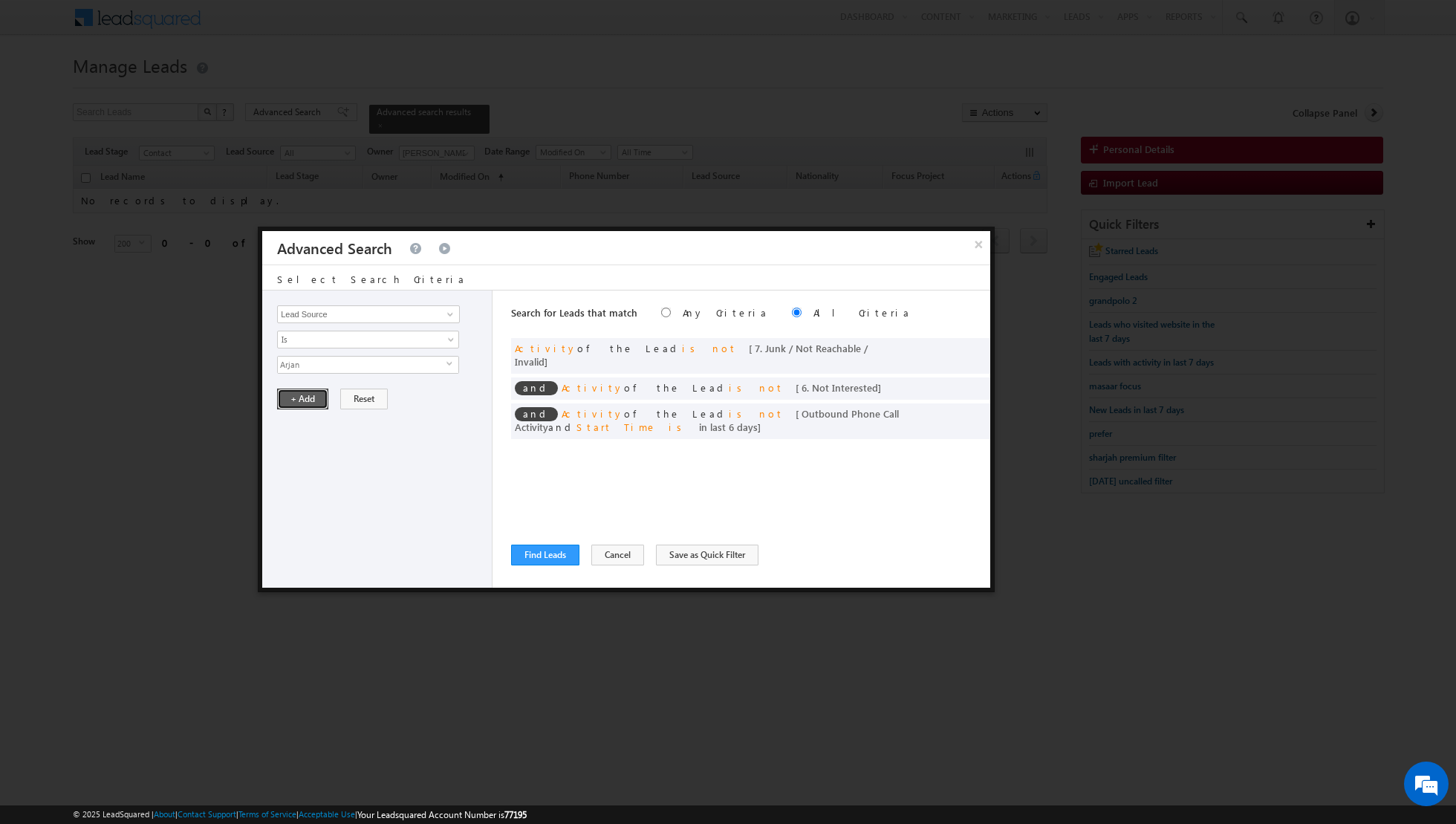
click at [304, 397] on button "+ Add" at bounding box center [303, 398] width 51 height 21
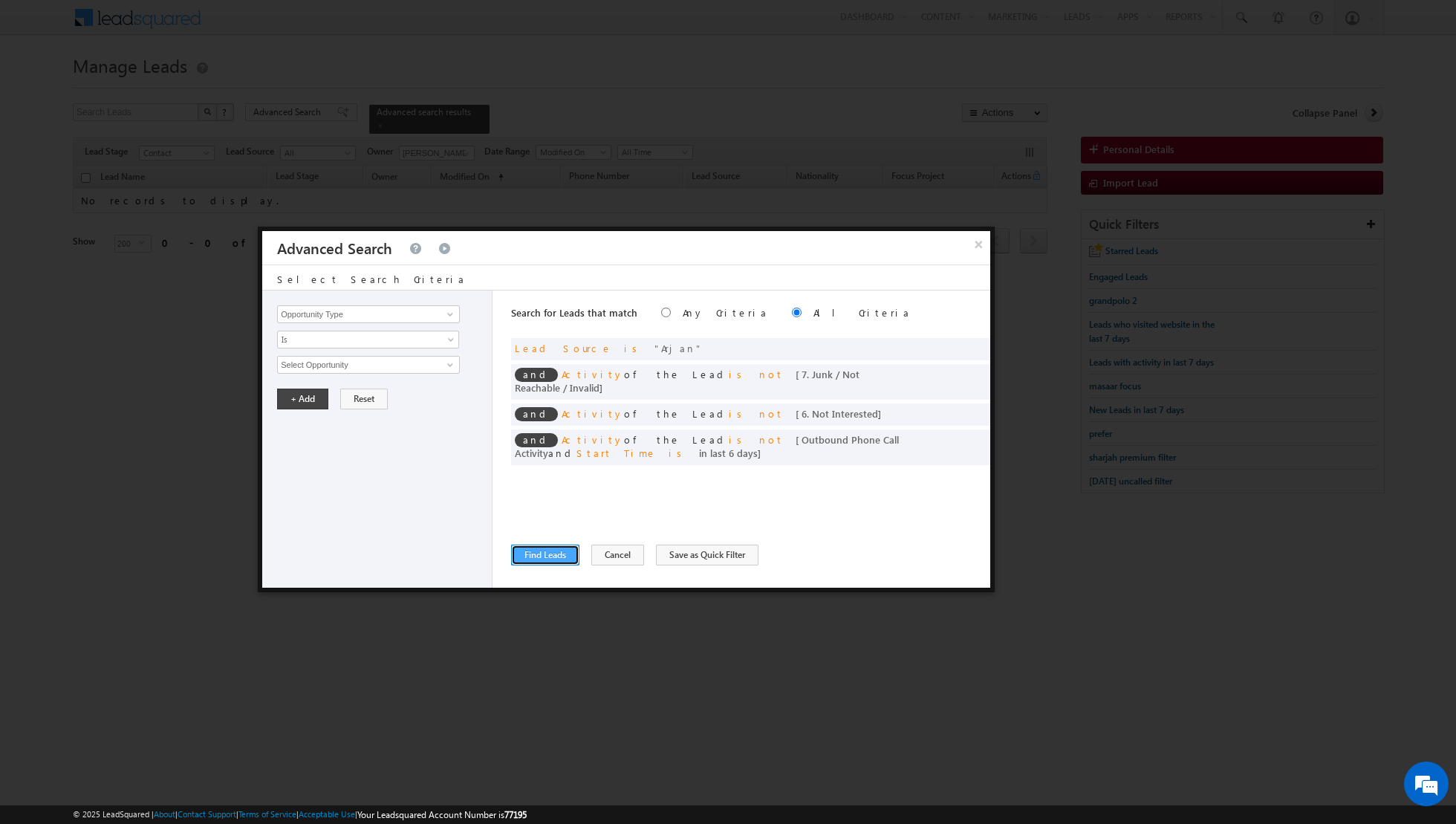
click at [526, 561] on button "Find Leads" at bounding box center [544, 554] width 68 height 21
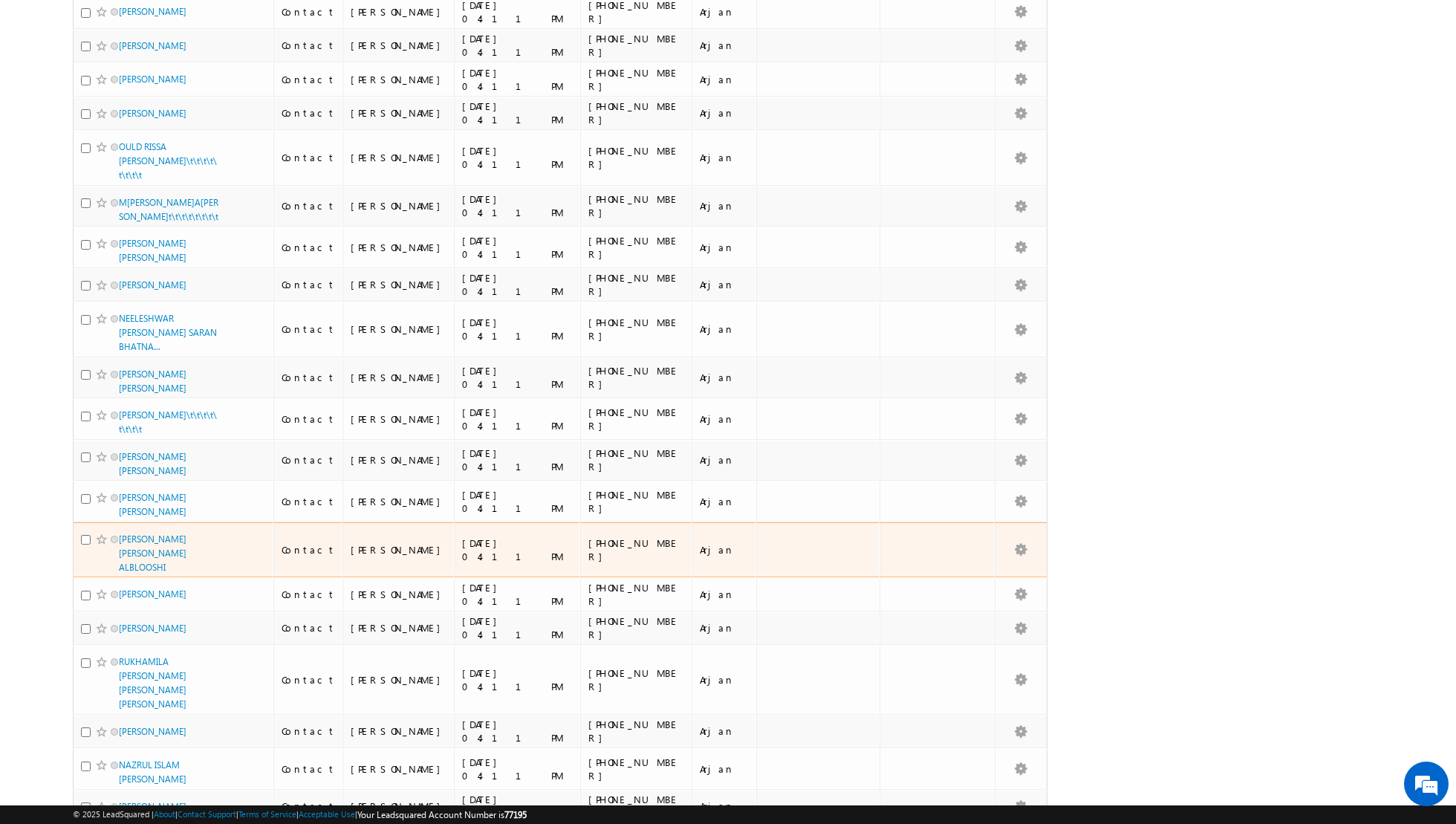
scroll to position [7075, 0]
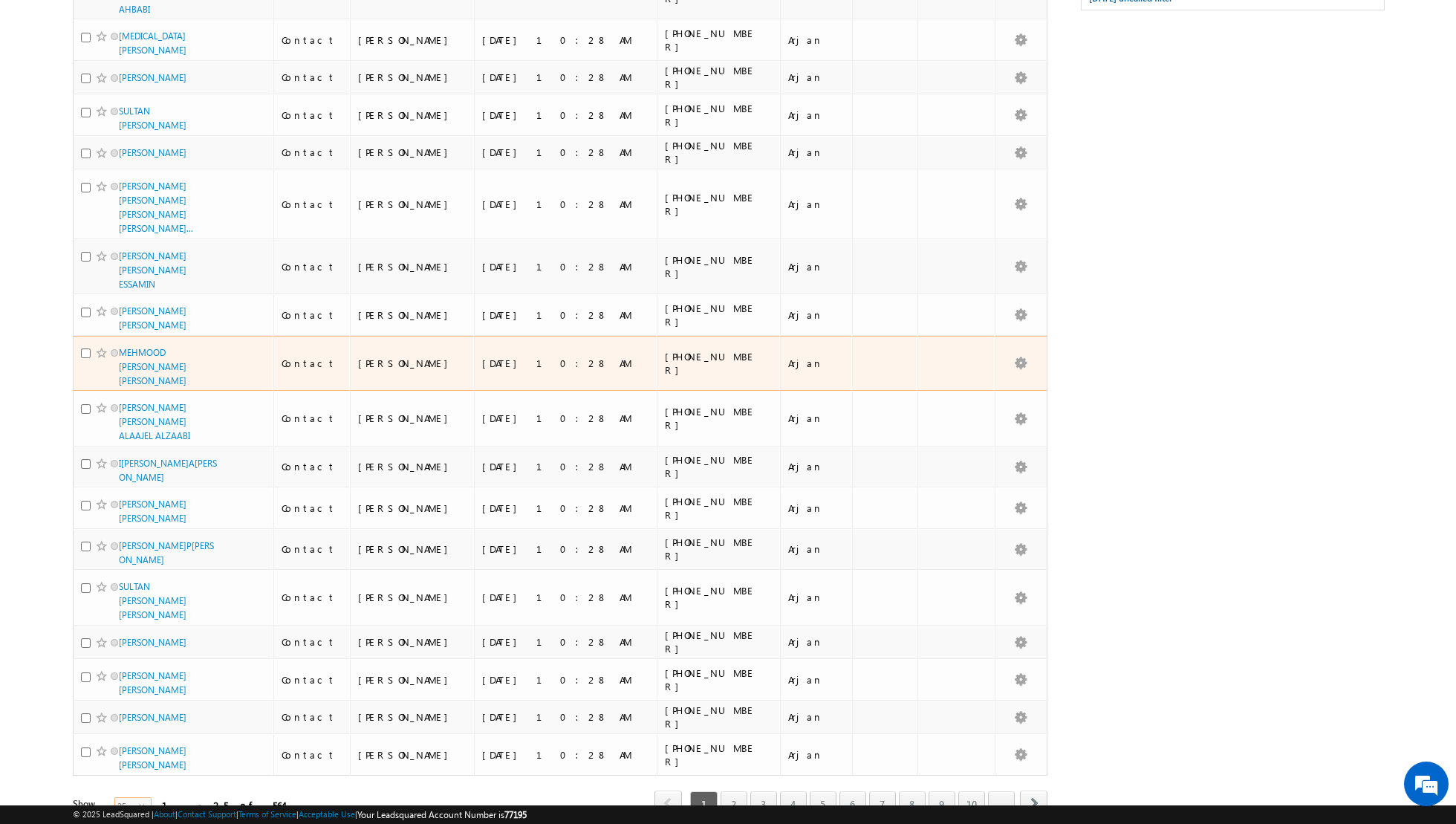
scroll to position [0, 0]
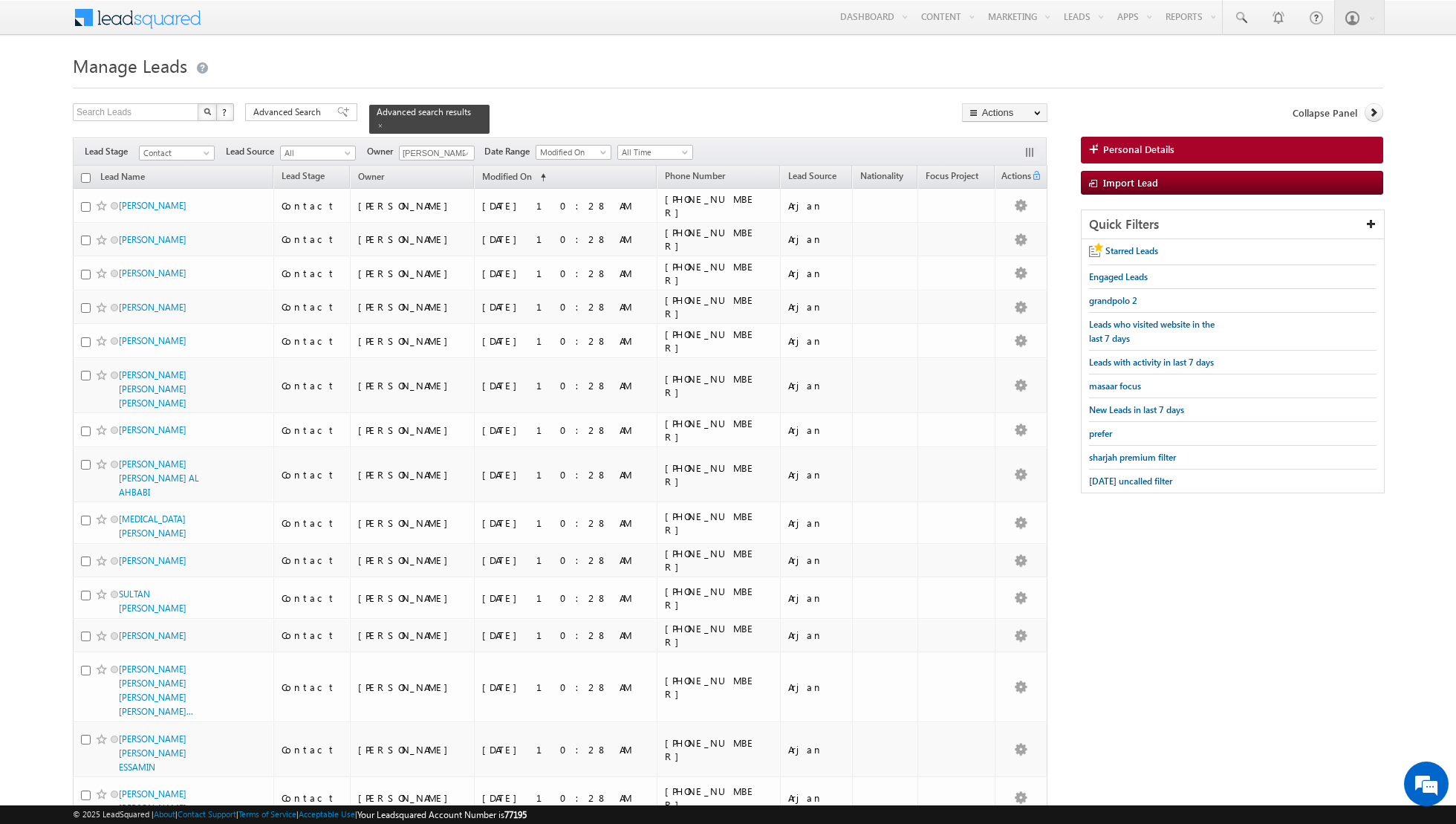
click at [86, 176] on input "checkbox" at bounding box center [86, 178] width 10 height 10
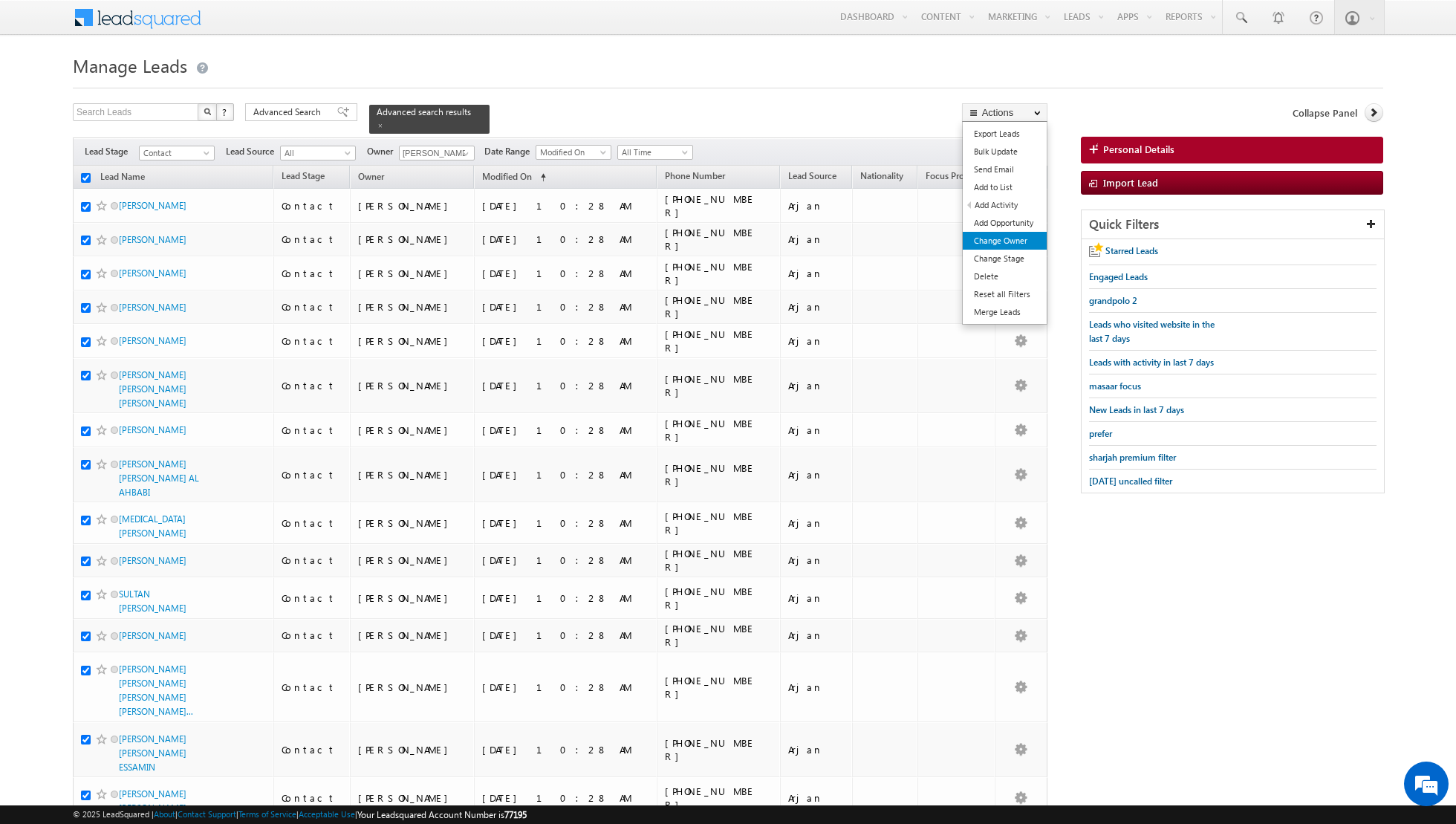
click at [1005, 237] on link "Change Owner" at bounding box center [1005, 240] width 84 height 18
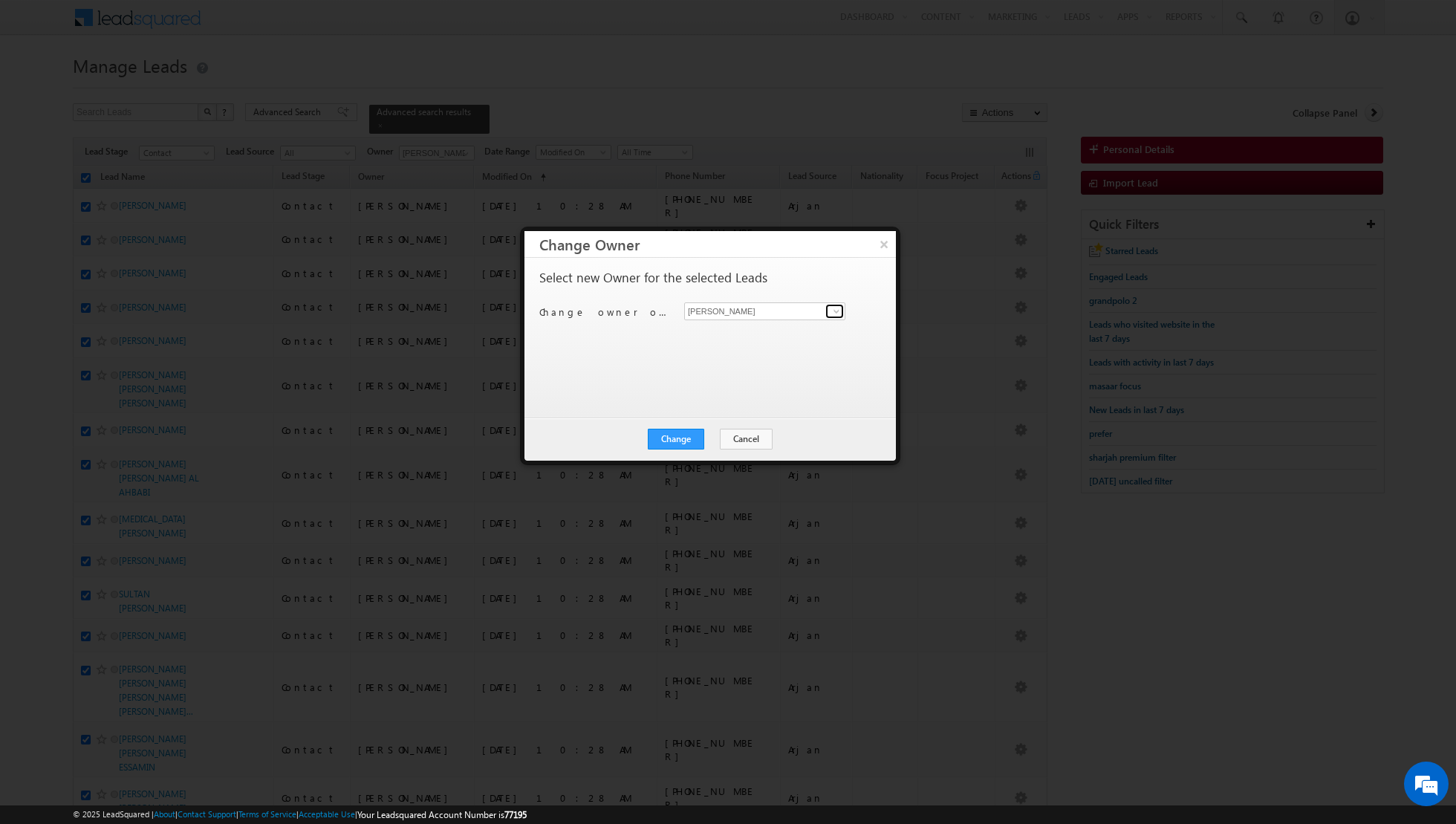
click at [830, 310] on span at bounding box center [836, 311] width 12 height 12
click at [749, 335] on span "[EMAIL_ADDRESS][DOMAIN_NAME]" at bounding box center [757, 338] width 134 height 11
click at [678, 439] on button "Change" at bounding box center [675, 439] width 56 height 21
click at [713, 433] on button "Close" at bounding box center [713, 439] width 47 height 21
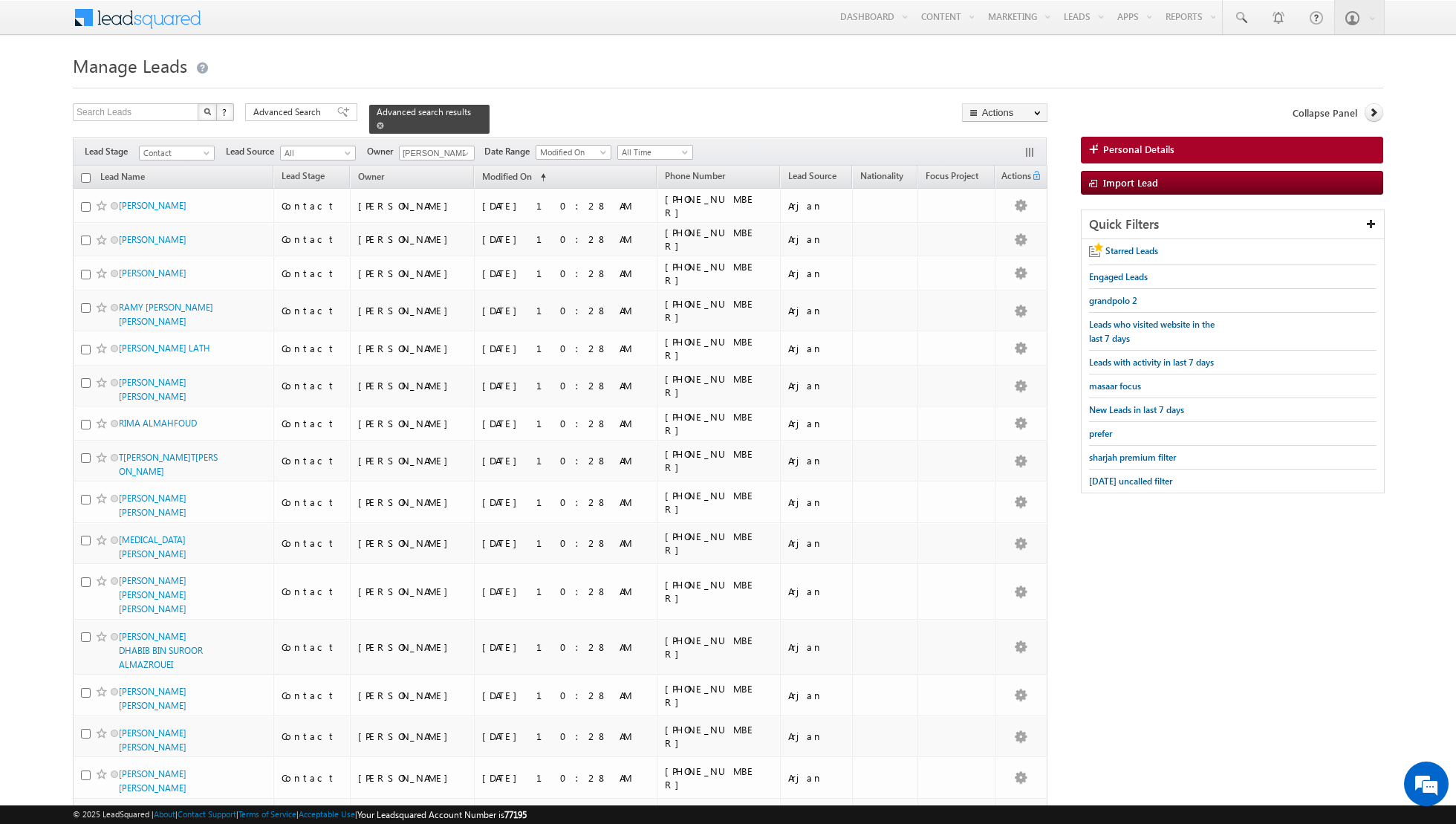
click at [377, 126] on span at bounding box center [381, 126] width 8 height 8
